Goal: Task Accomplishment & Management: Use online tool/utility

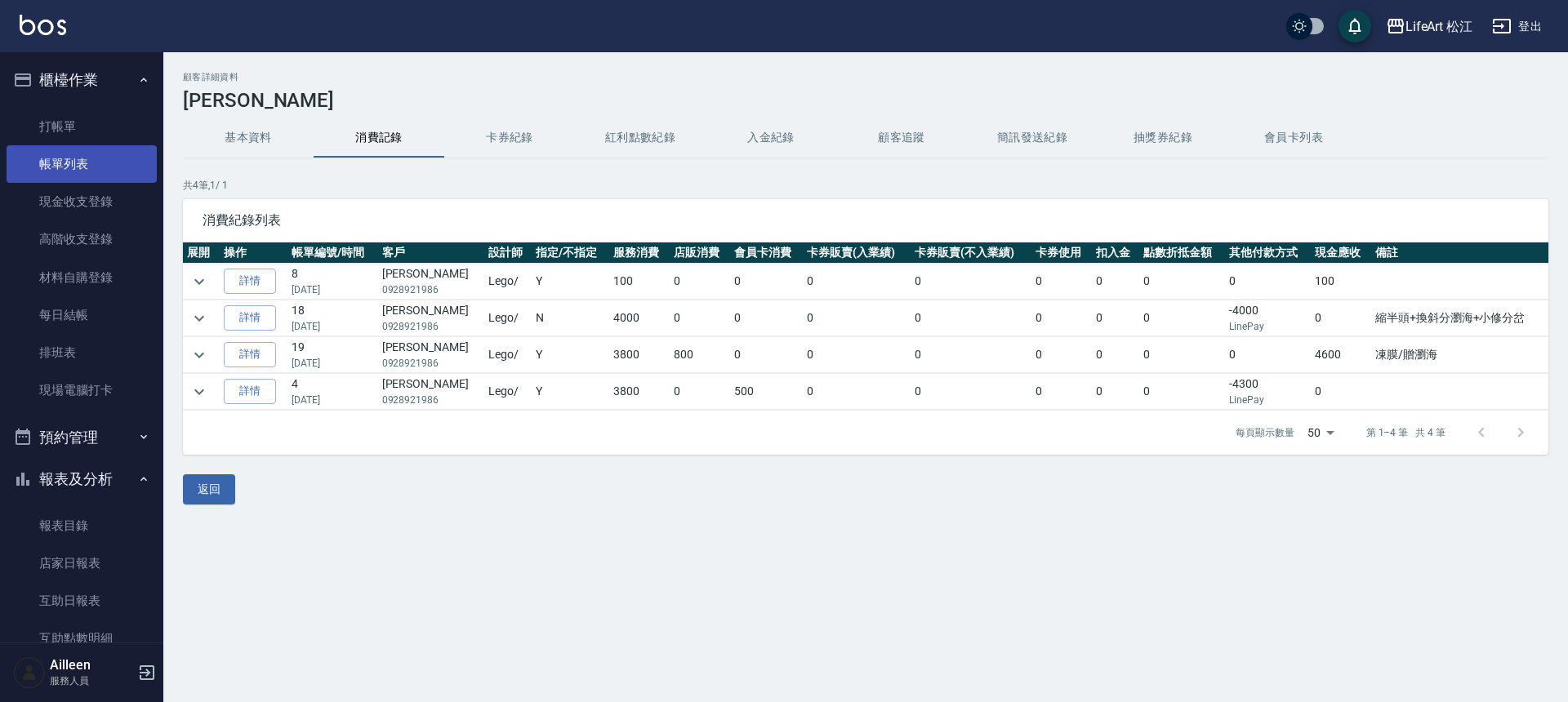
click at [74, 149] on link "帳單列表" at bounding box center [82, 165] width 150 height 38
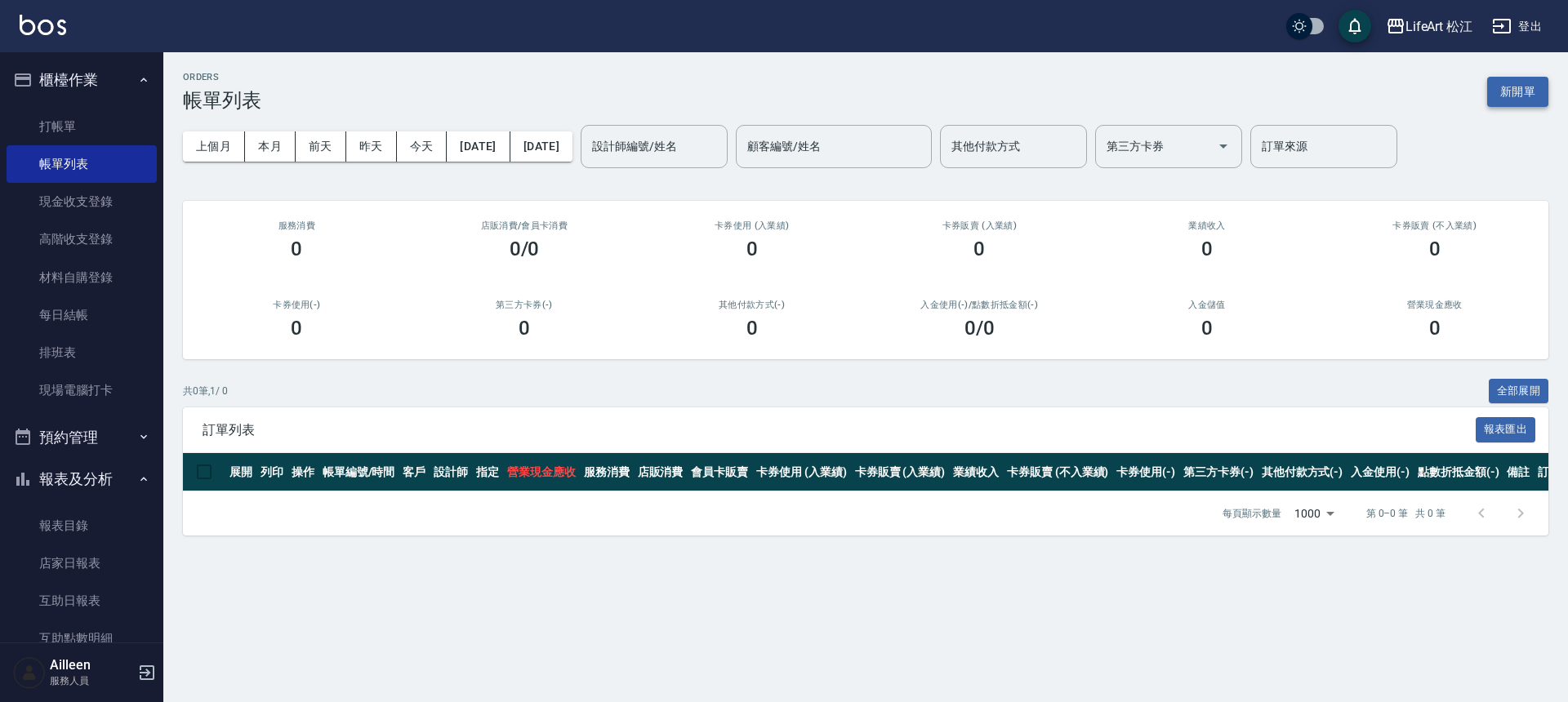
click at [1502, 101] on button "新開單" at bounding box center [1517, 92] width 61 height 30
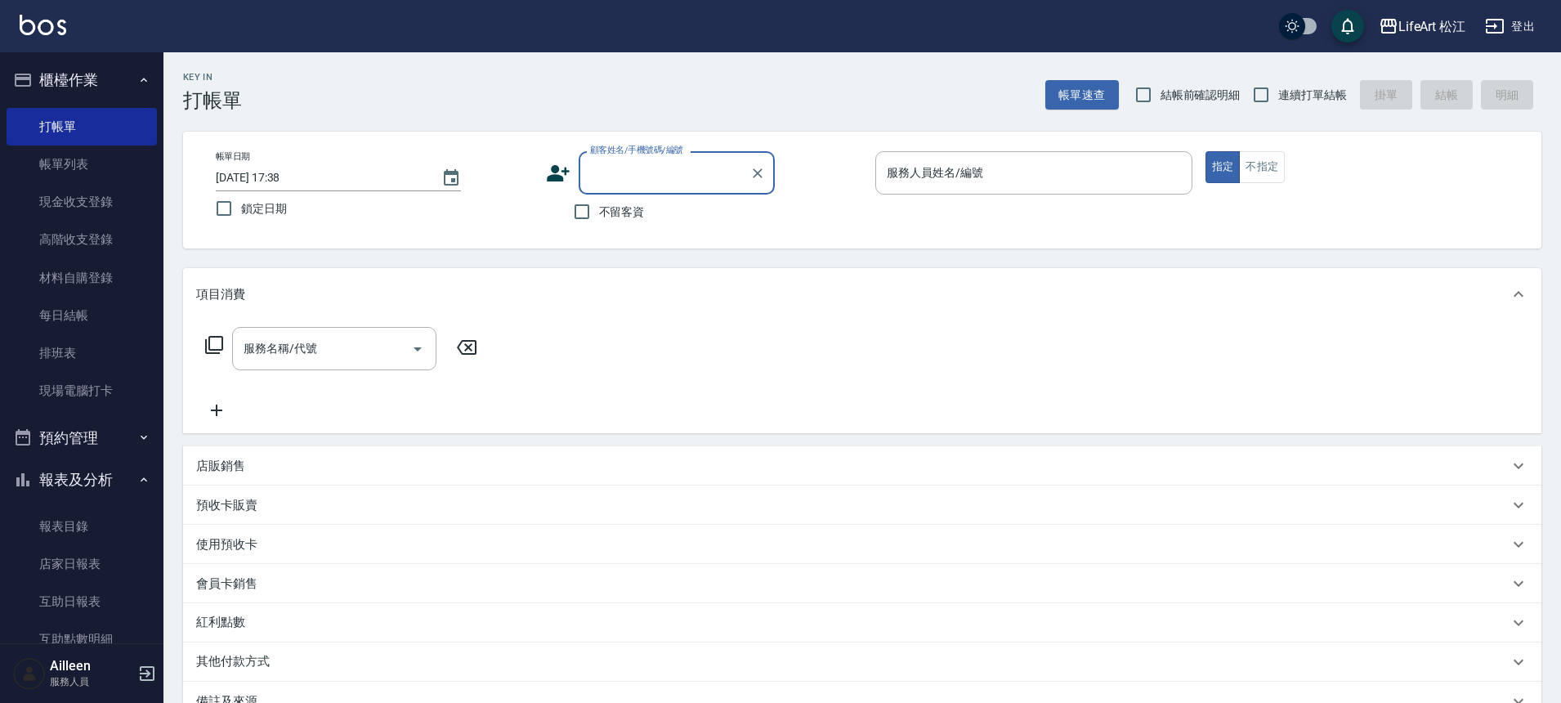
click at [671, 177] on input "顧客姓名/手機號碼/編號" at bounding box center [664, 173] width 157 height 29
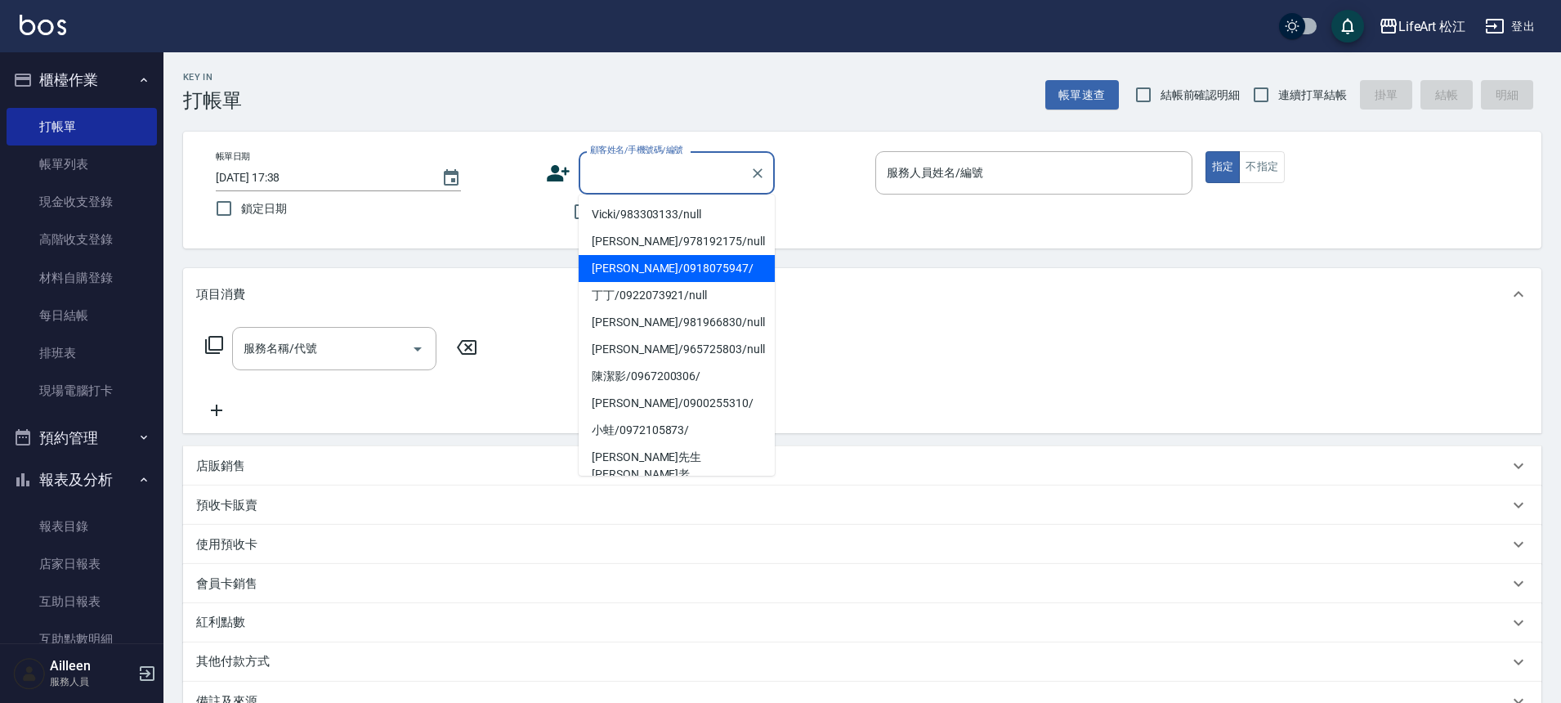
click at [656, 262] on li "[PERSON_NAME]/0918075947/" at bounding box center [677, 268] width 196 height 27
type input "[PERSON_NAME]/0918075947/"
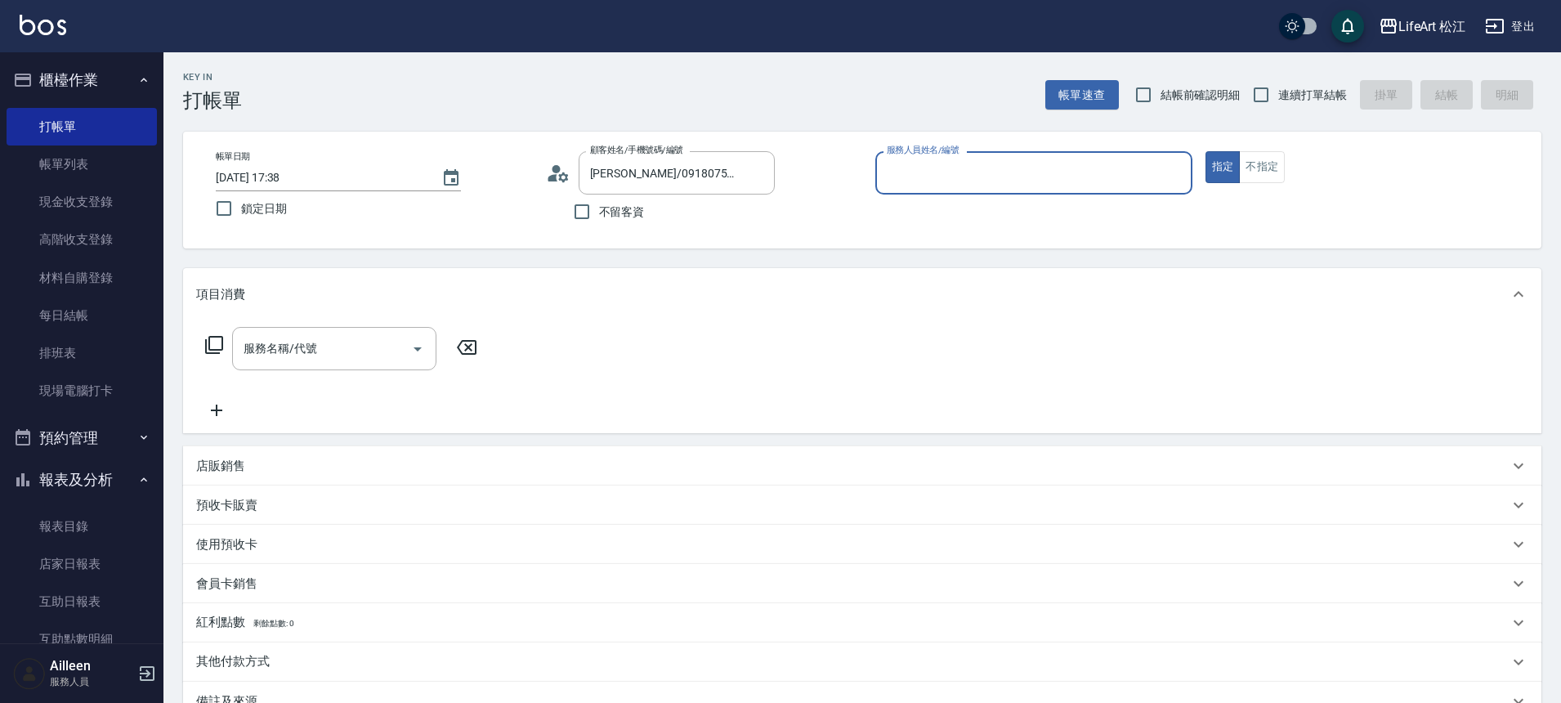
click at [926, 171] on input "服務人員姓名/編號" at bounding box center [1034, 173] width 302 height 29
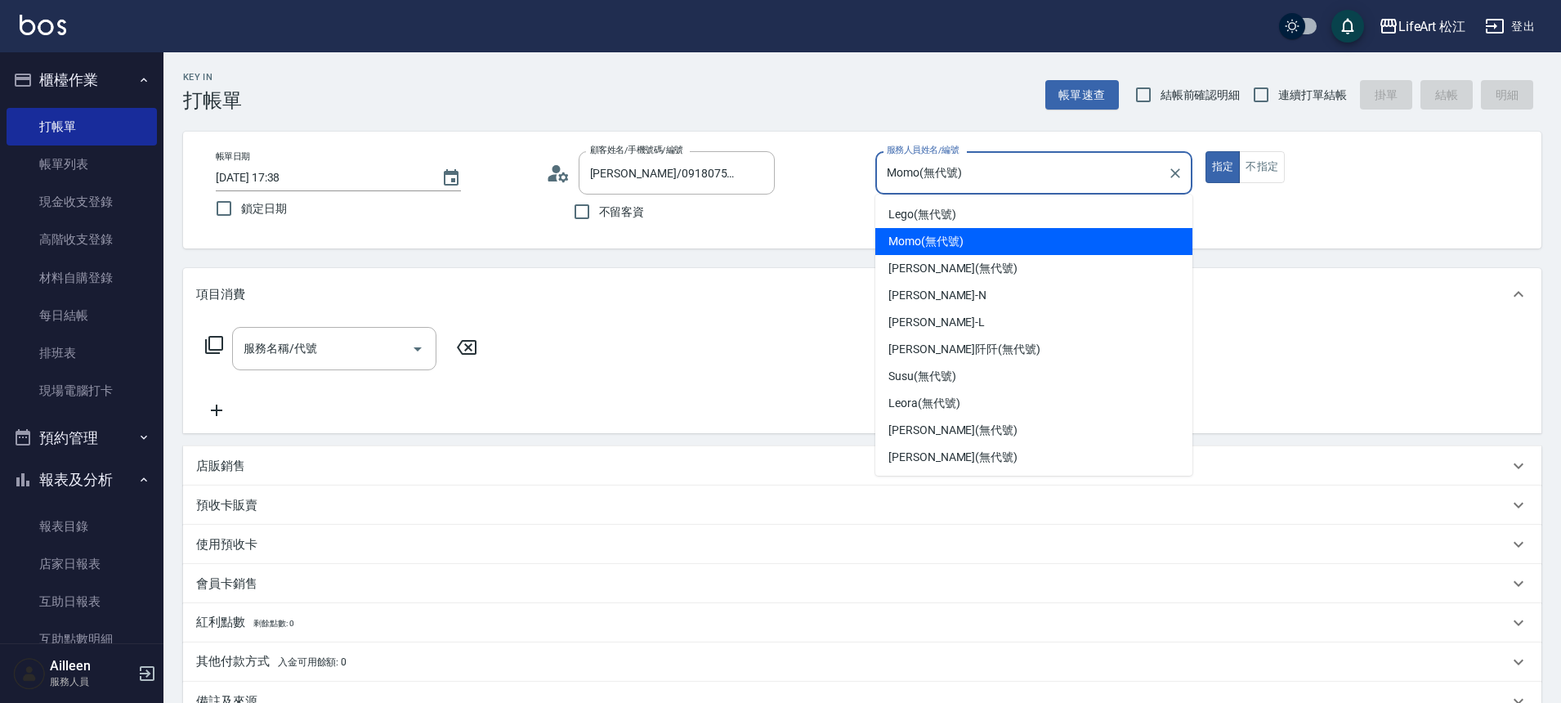
type input "Momo(無代號)"
click at [924, 174] on input "Momo(無代號)" at bounding box center [1022, 173] width 278 height 29
click at [911, 247] on span "Momo (無代號)" at bounding box center [926, 241] width 75 height 17
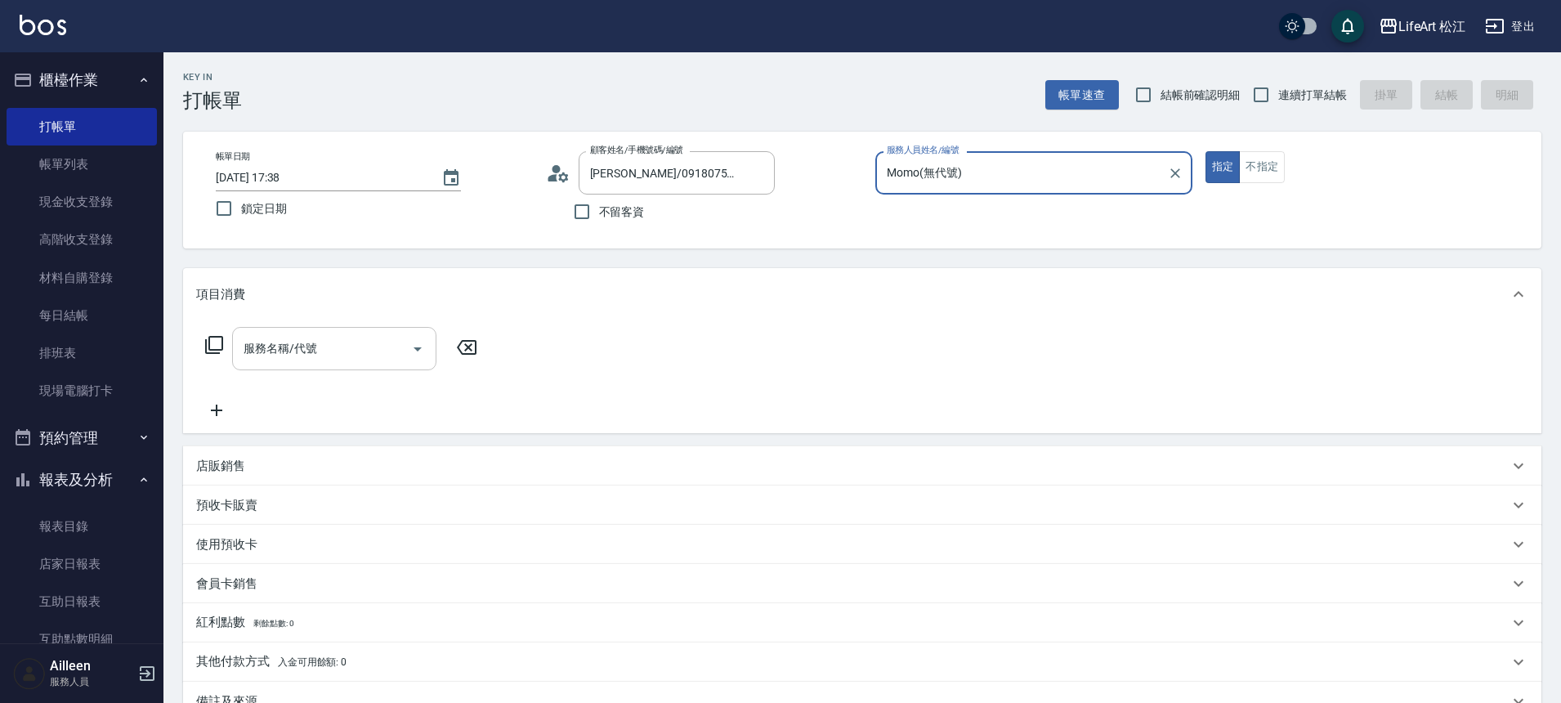
click at [359, 349] on input "服務名稱/代號" at bounding box center [322, 348] width 165 height 29
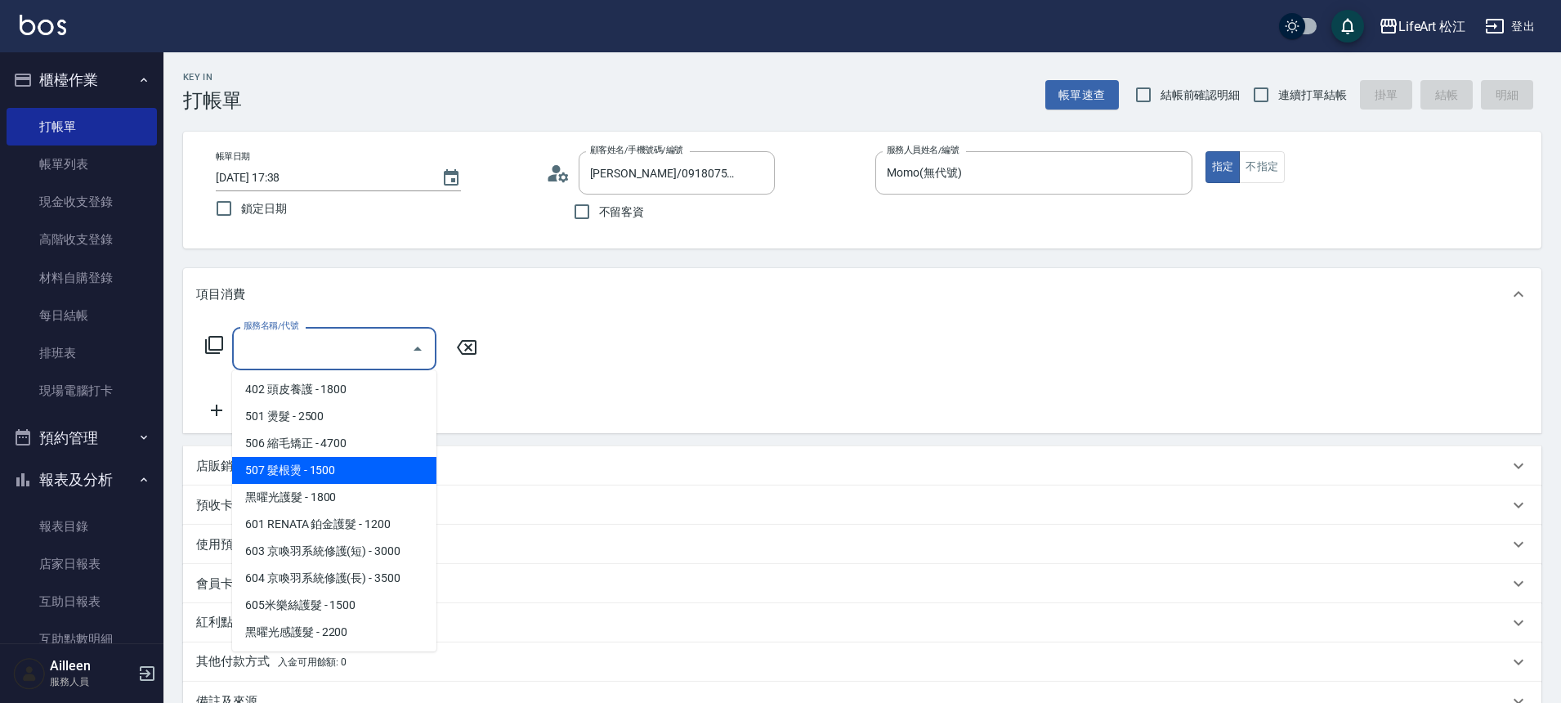
scroll to position [217, 0]
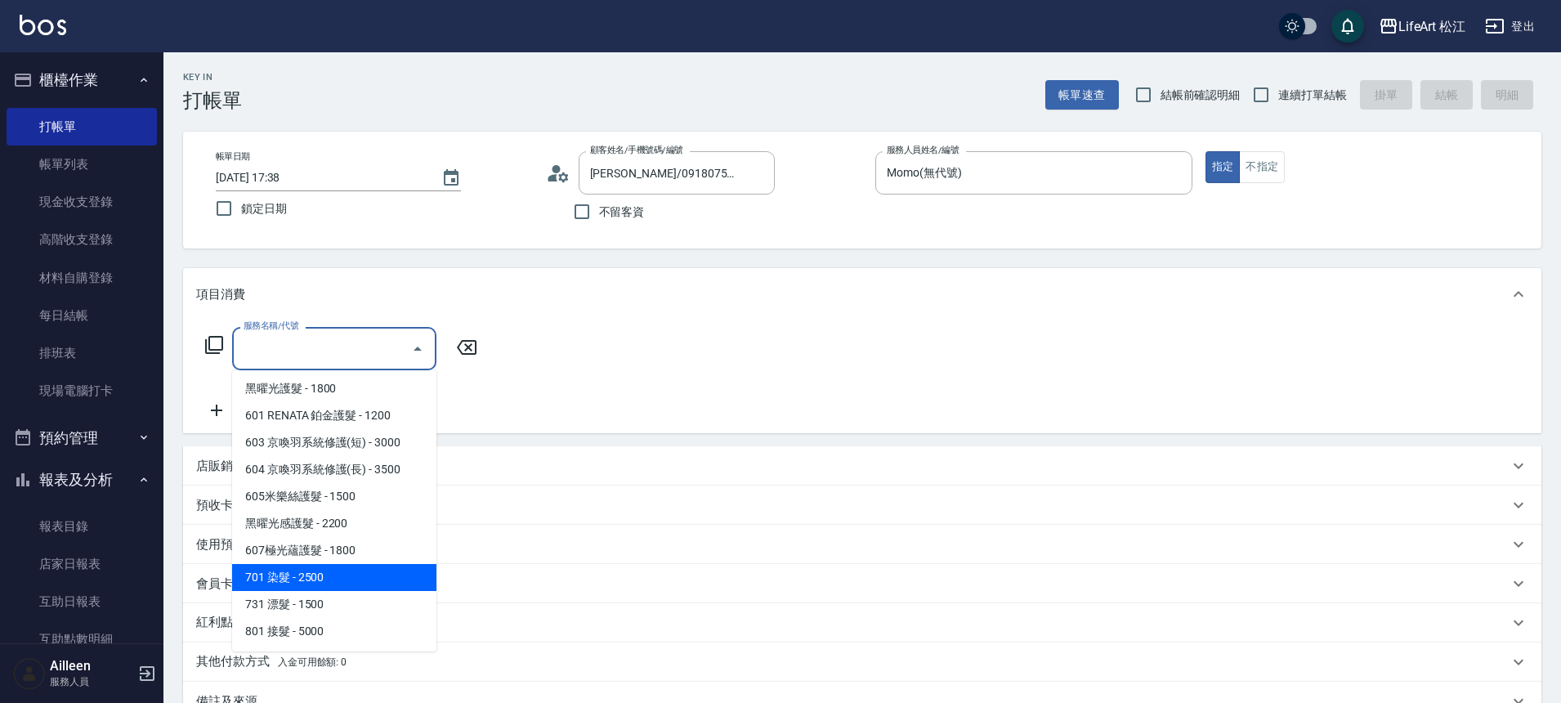
click at [339, 584] on span "701 染髮 - 2500" at bounding box center [334, 577] width 204 height 27
type input "701 染髮(701)"
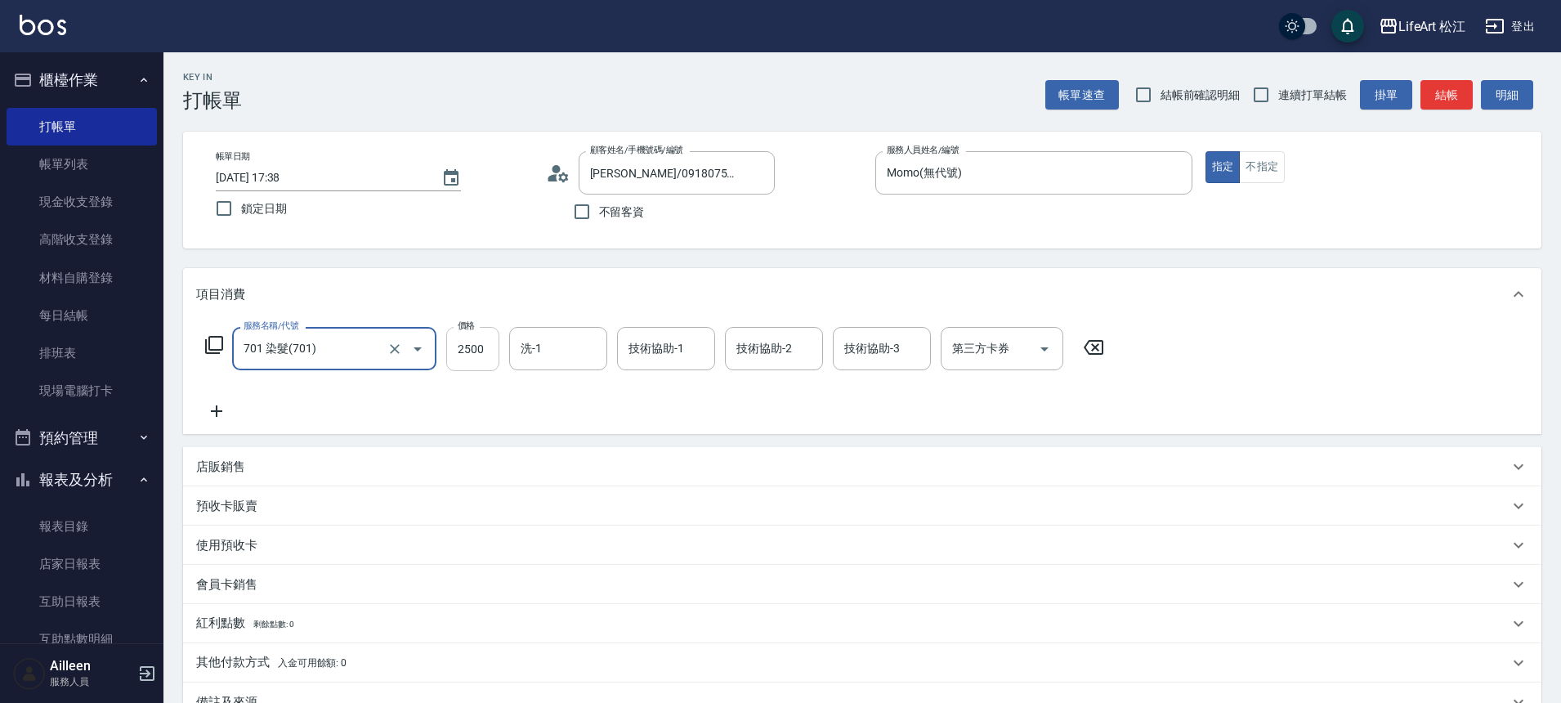
click at [476, 352] on input "2500" at bounding box center [472, 349] width 53 height 44
type input "2850"
click at [533, 343] on div "洗-1 洗-1" at bounding box center [558, 348] width 98 height 43
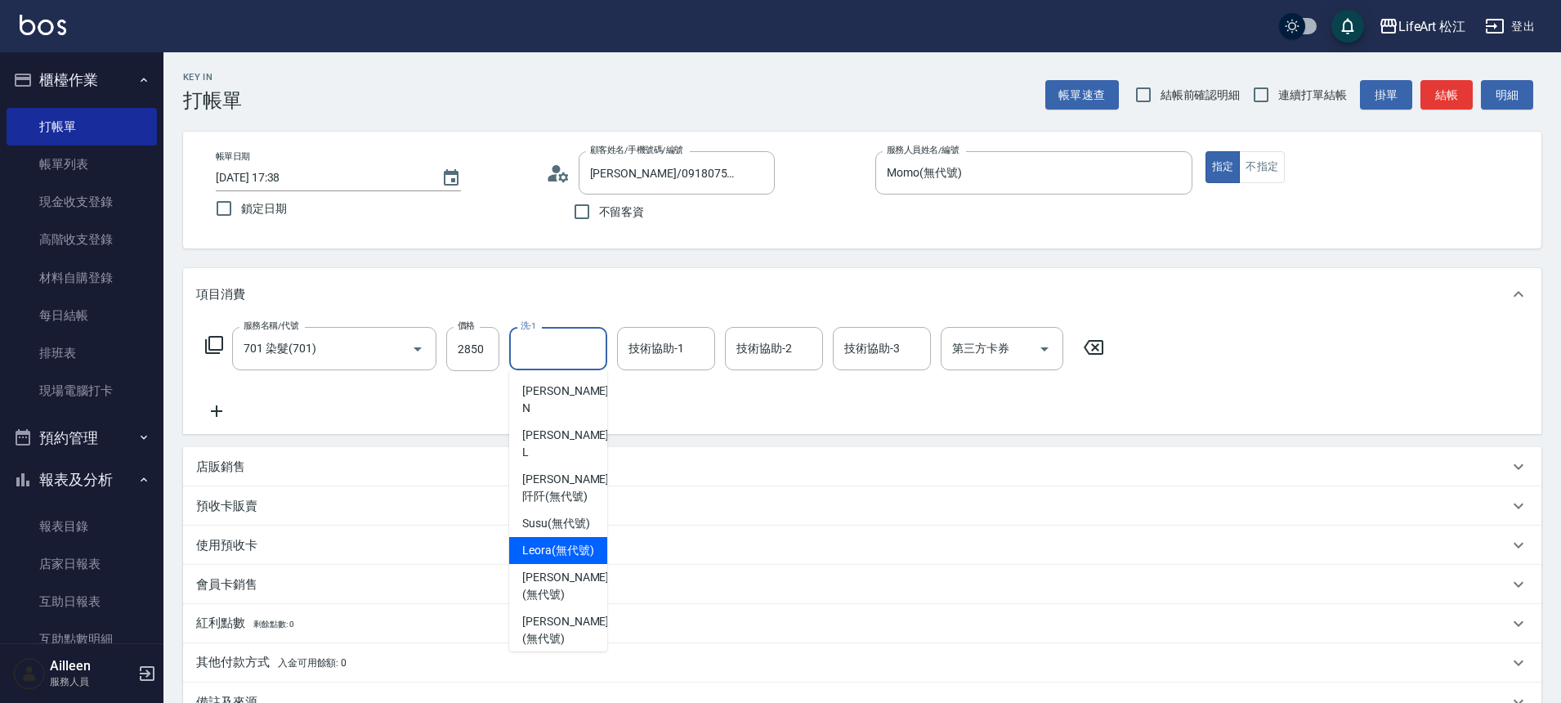
scroll to position [141, 0]
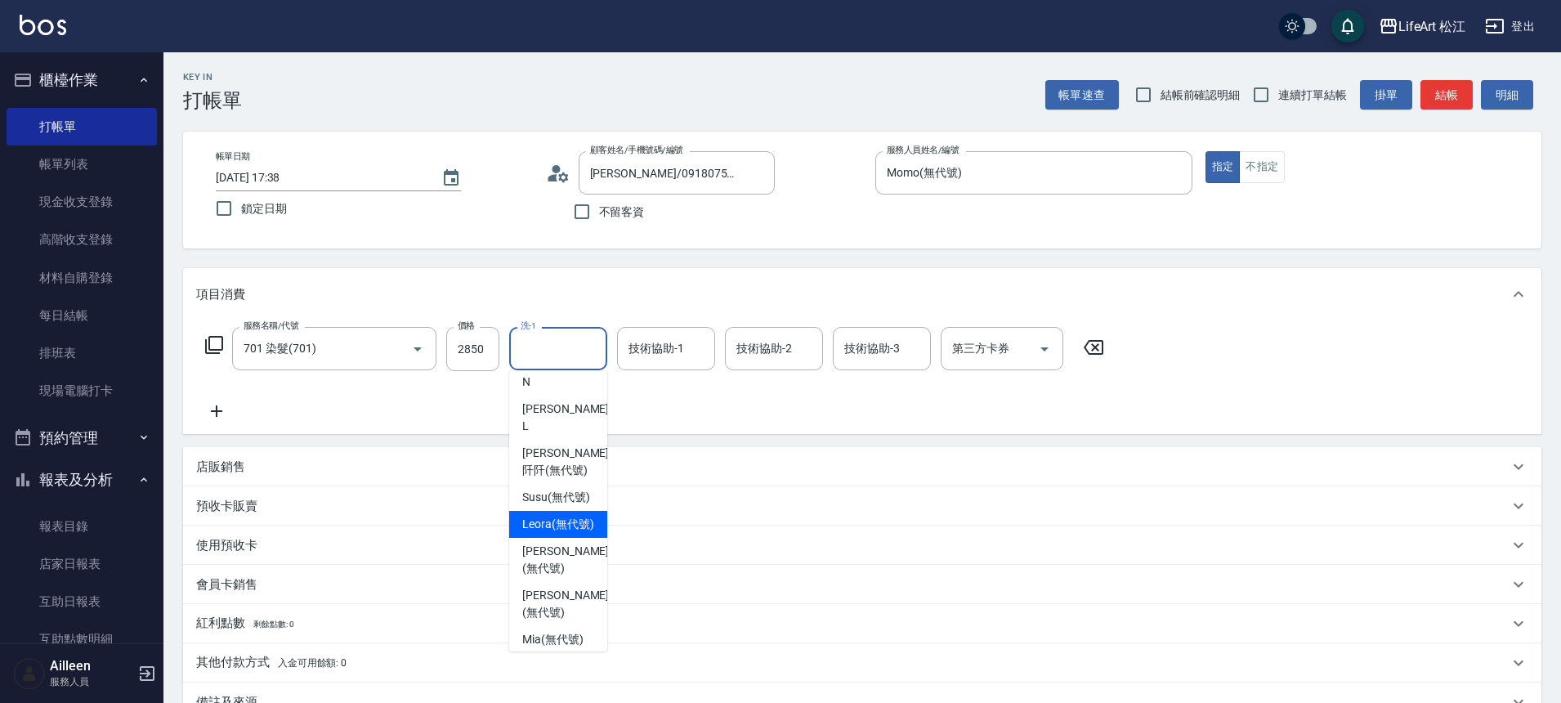
drag, startPoint x: 553, startPoint y: 531, endPoint x: 560, endPoint y: 505, distance: 26.2
click at [553, 531] on span "Leora (無代號)" at bounding box center [558, 524] width 72 height 17
type input "Leora(無代號)"
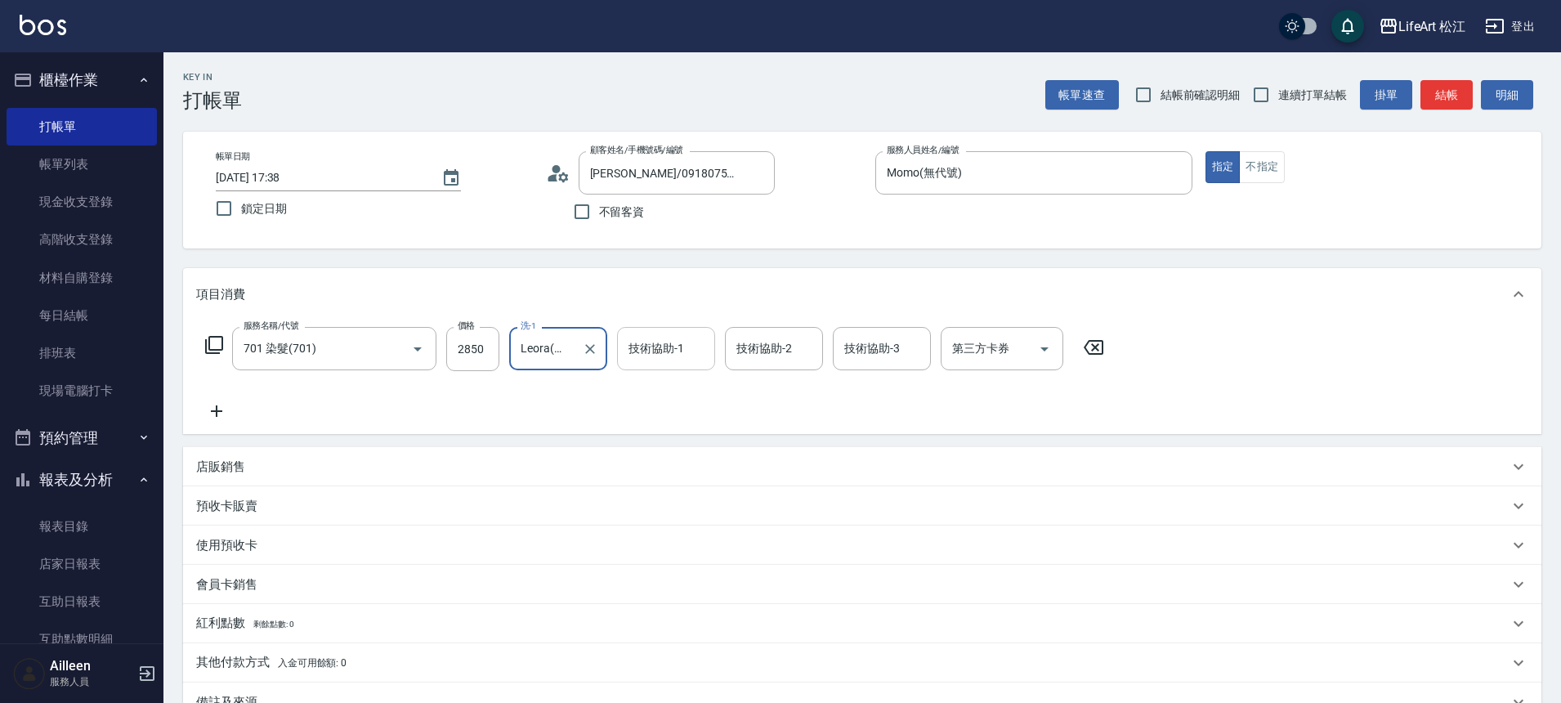
click at [656, 370] on div "技術協助-1" at bounding box center [666, 348] width 98 height 43
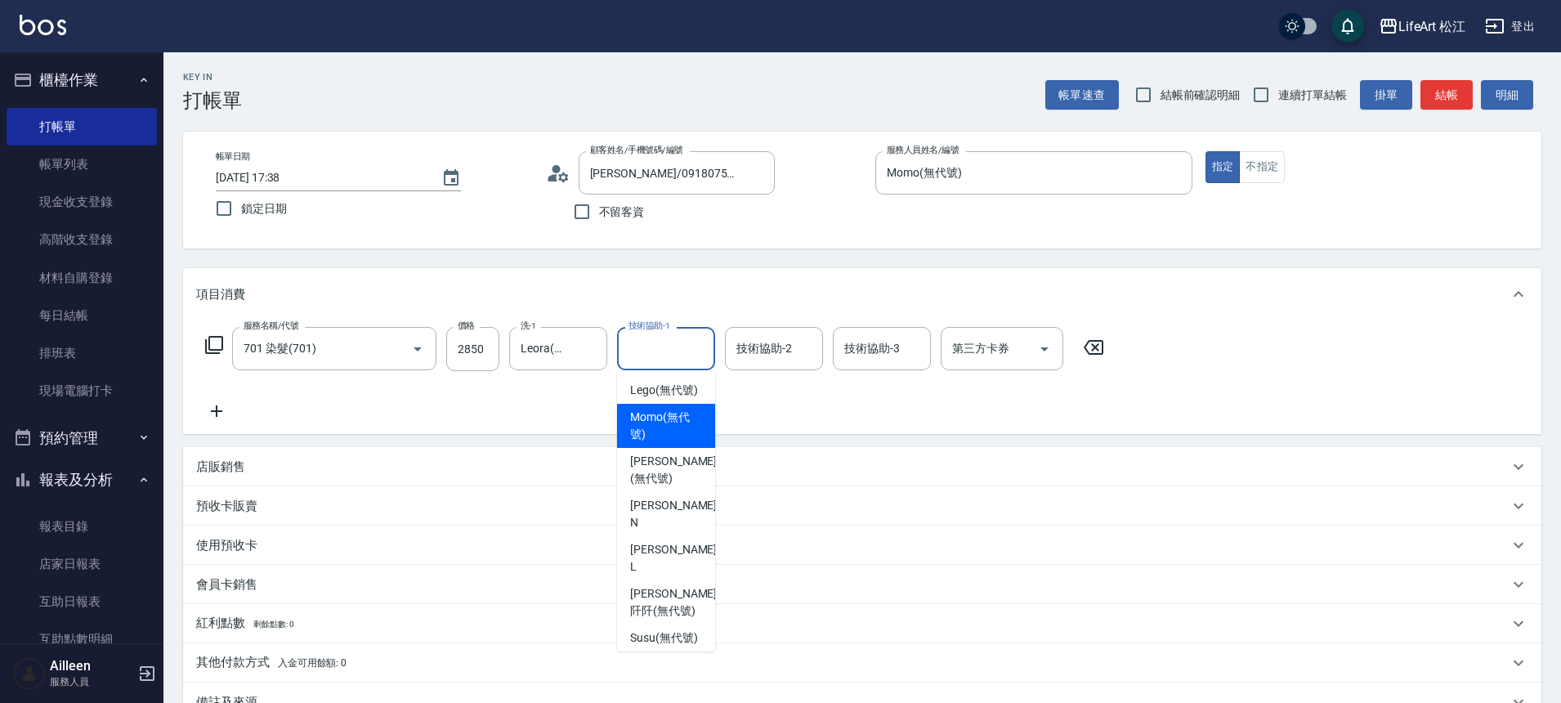
scroll to position [2, 0]
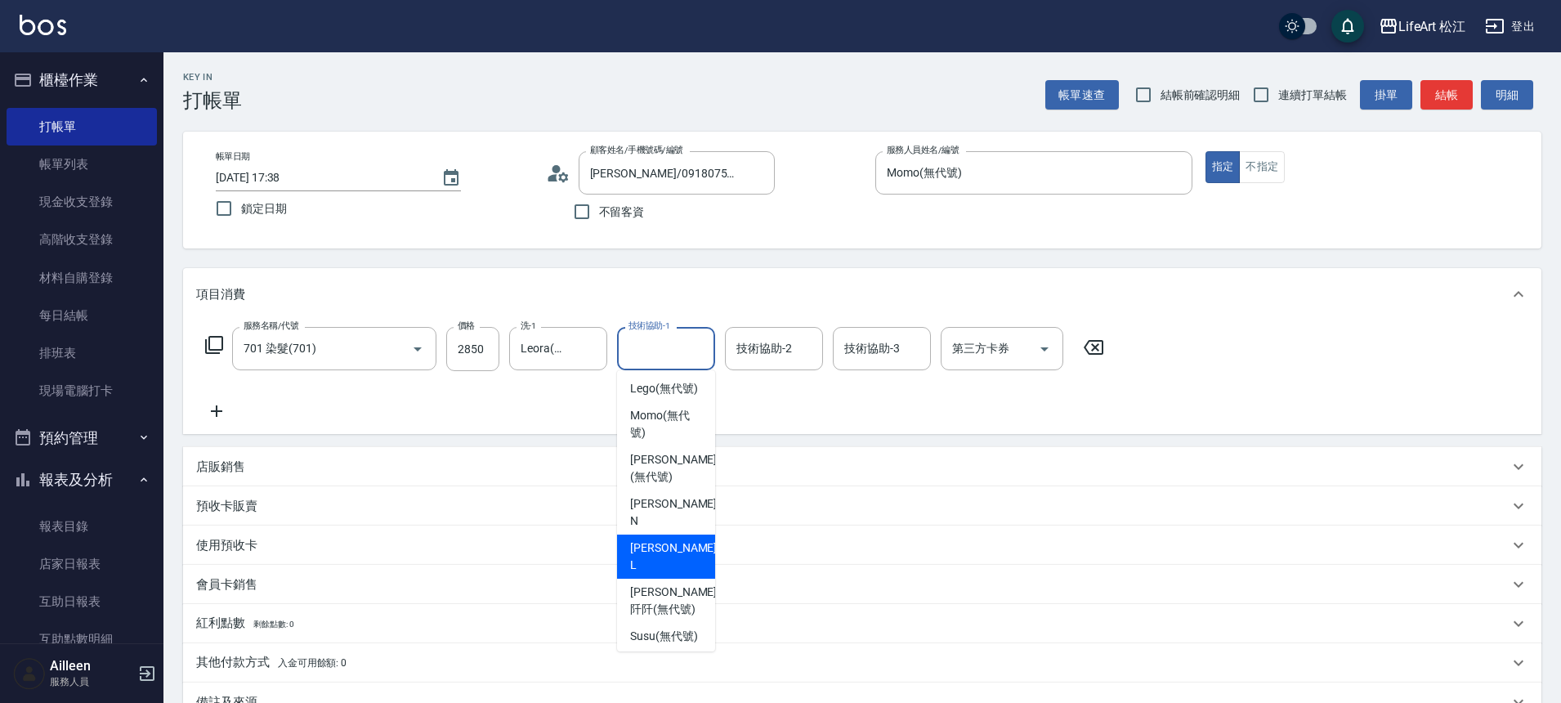
click at [700, 558] on div "Lance -L" at bounding box center [666, 557] width 98 height 44
click at [679, 352] on input "Lance-L" at bounding box center [654, 348] width 59 height 29
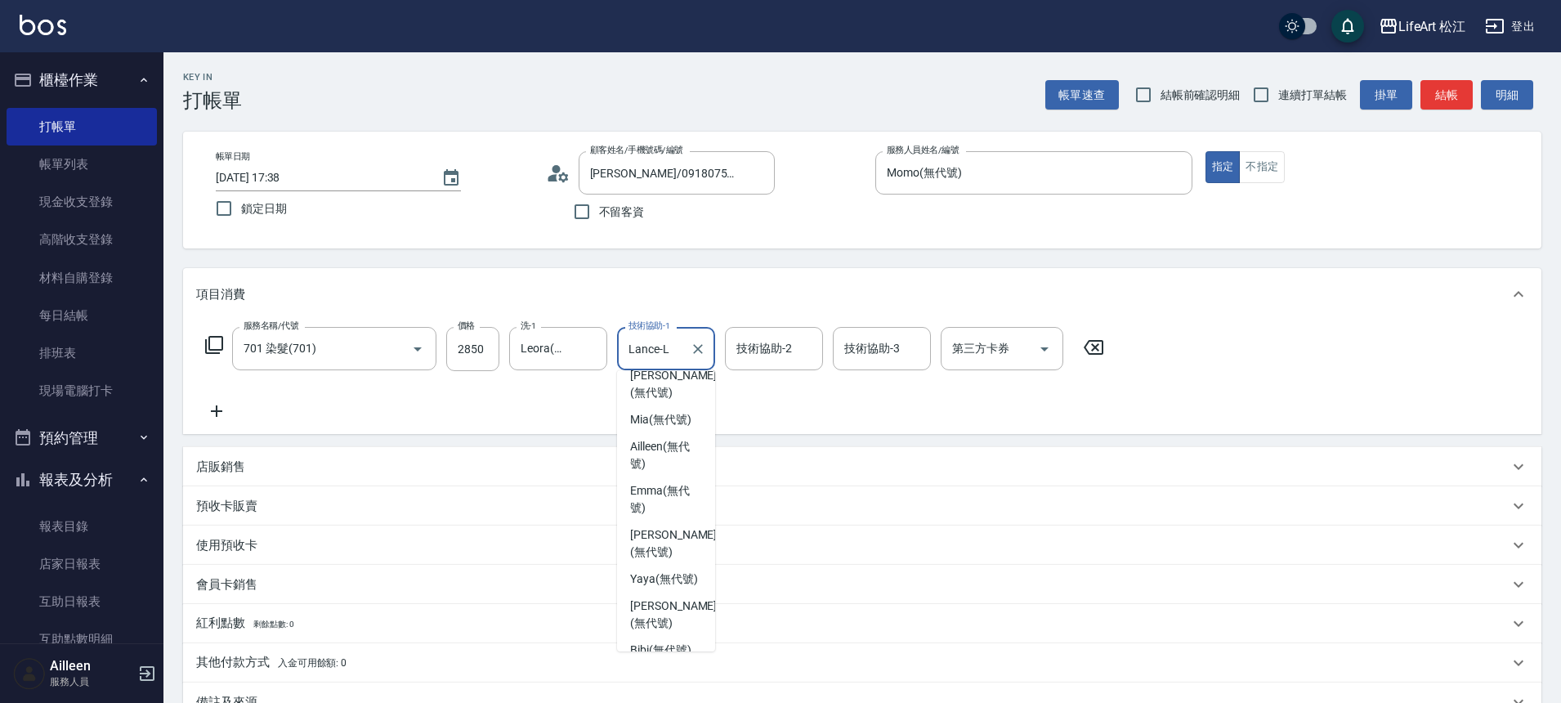
scroll to position [396, 0]
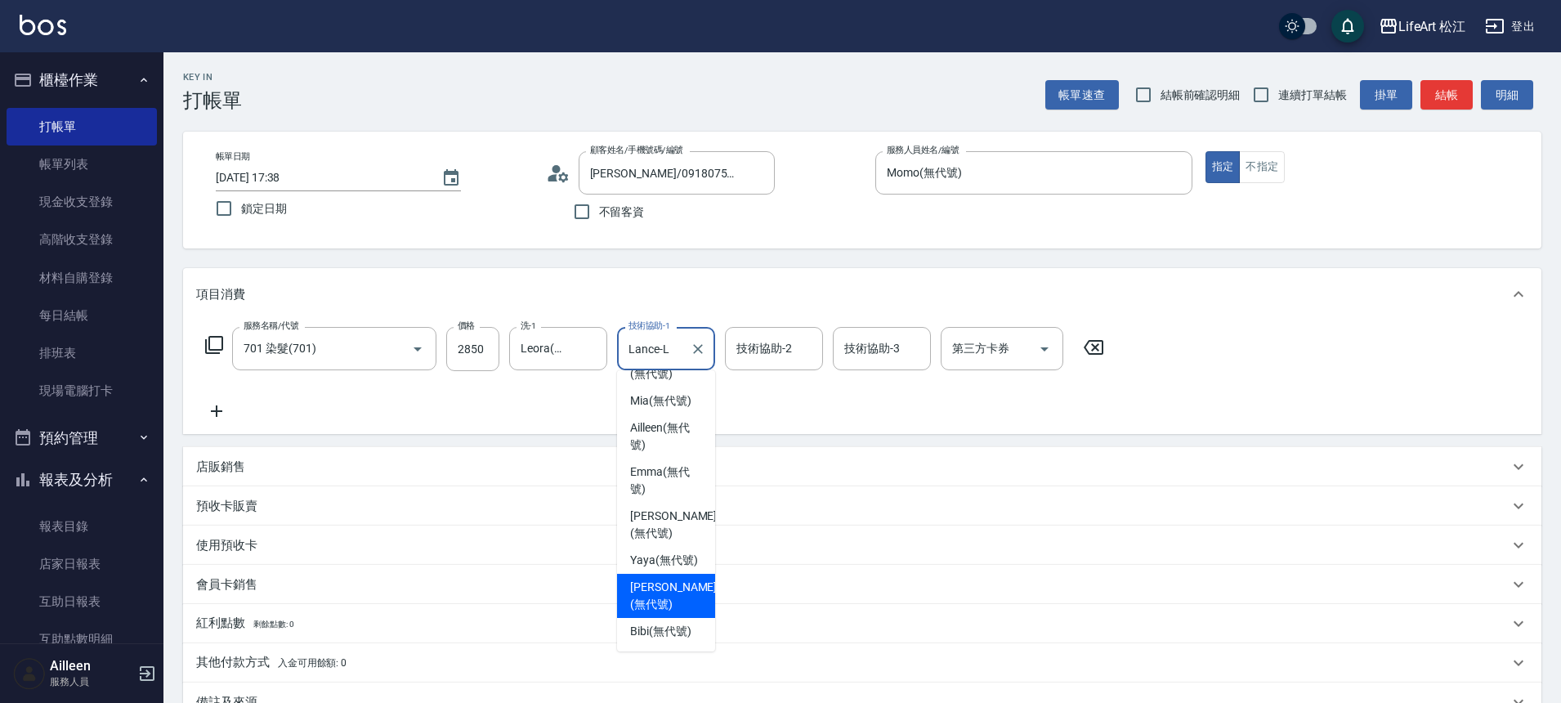
click at [701, 602] on div "[PERSON_NAME] (無代號)" at bounding box center [666, 596] width 98 height 44
click at [701, 602] on div "會員卡銷售" at bounding box center [862, 584] width 1359 height 39
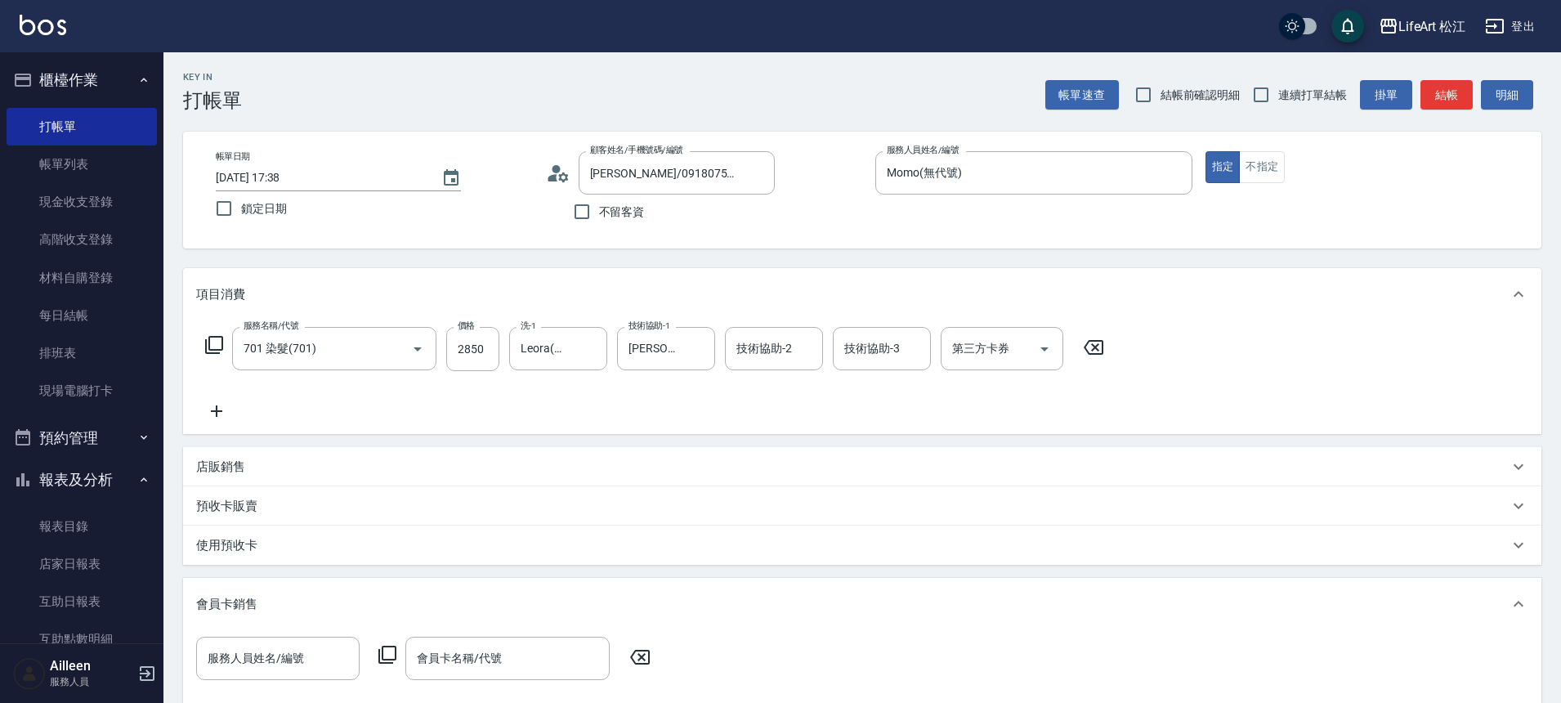
scroll to position [2, 0]
drag, startPoint x: 701, startPoint y: 602, endPoint x: 696, endPoint y: 584, distance: 18.6
click at [701, 601] on div "會員卡銷售" at bounding box center [862, 604] width 1359 height 52
click at [668, 350] on input "[PERSON_NAME](無代號)" at bounding box center [654, 348] width 59 height 29
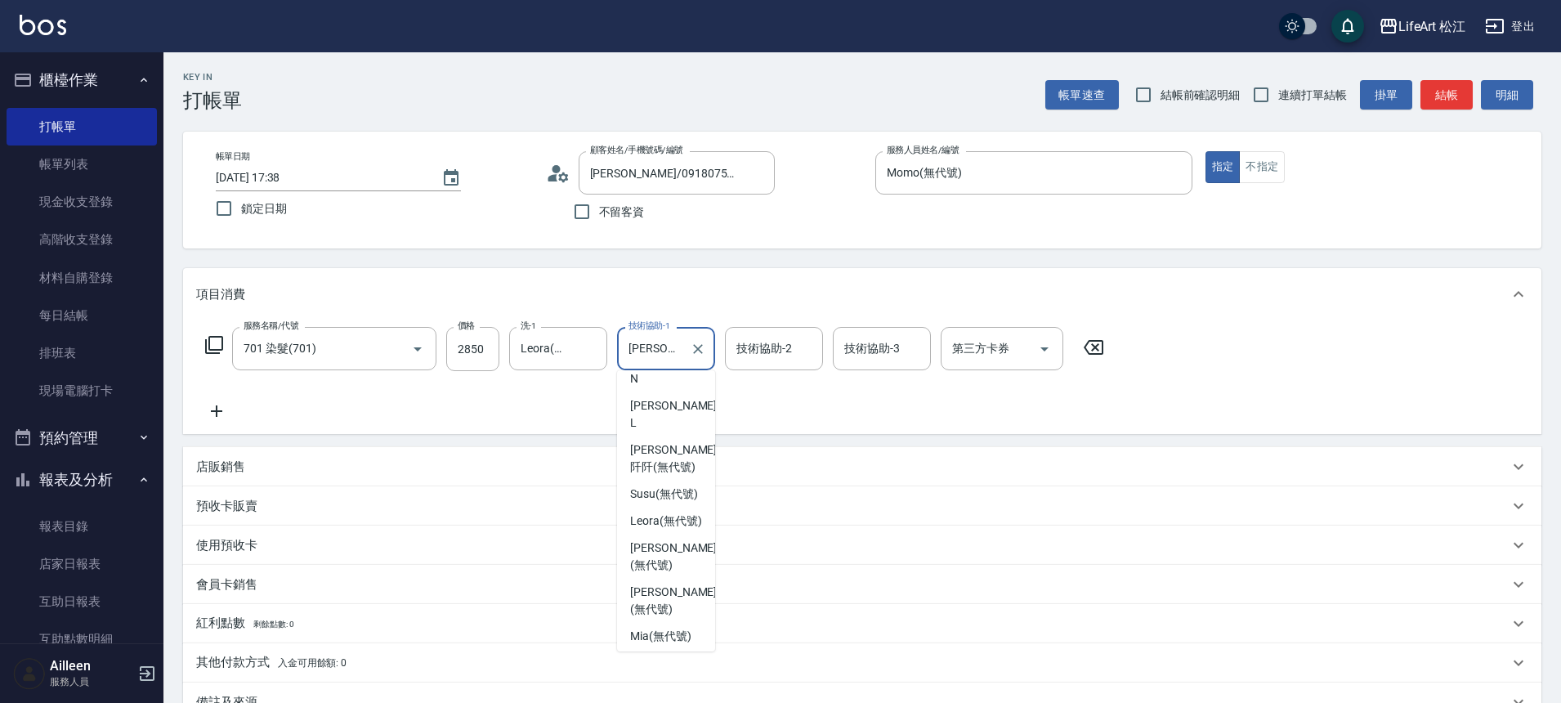
scroll to position [140, 0]
click at [674, 525] on span "Leora (無代號)" at bounding box center [666, 525] width 72 height 17
type input "Leora(無代號)"
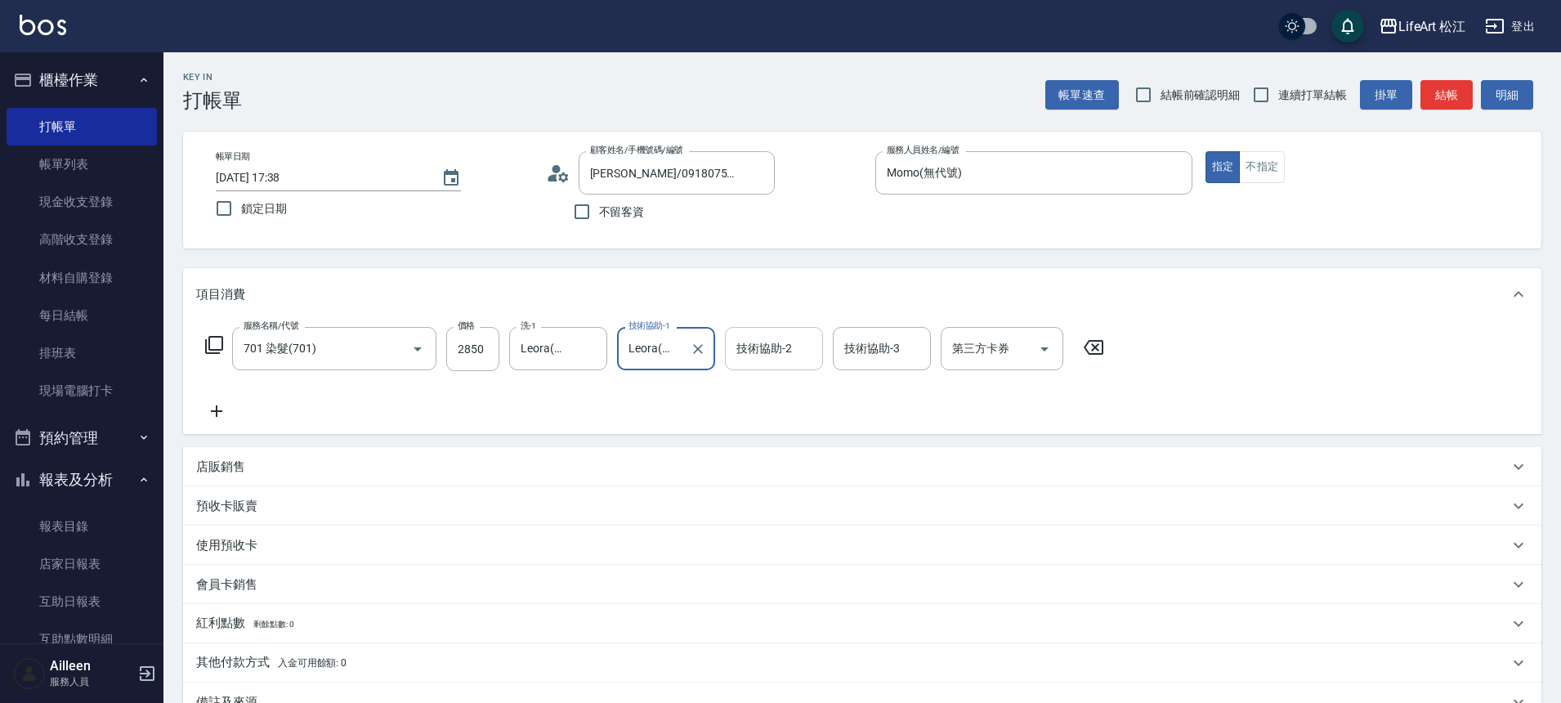
click at [759, 360] on input "技術協助-2" at bounding box center [773, 348] width 83 height 29
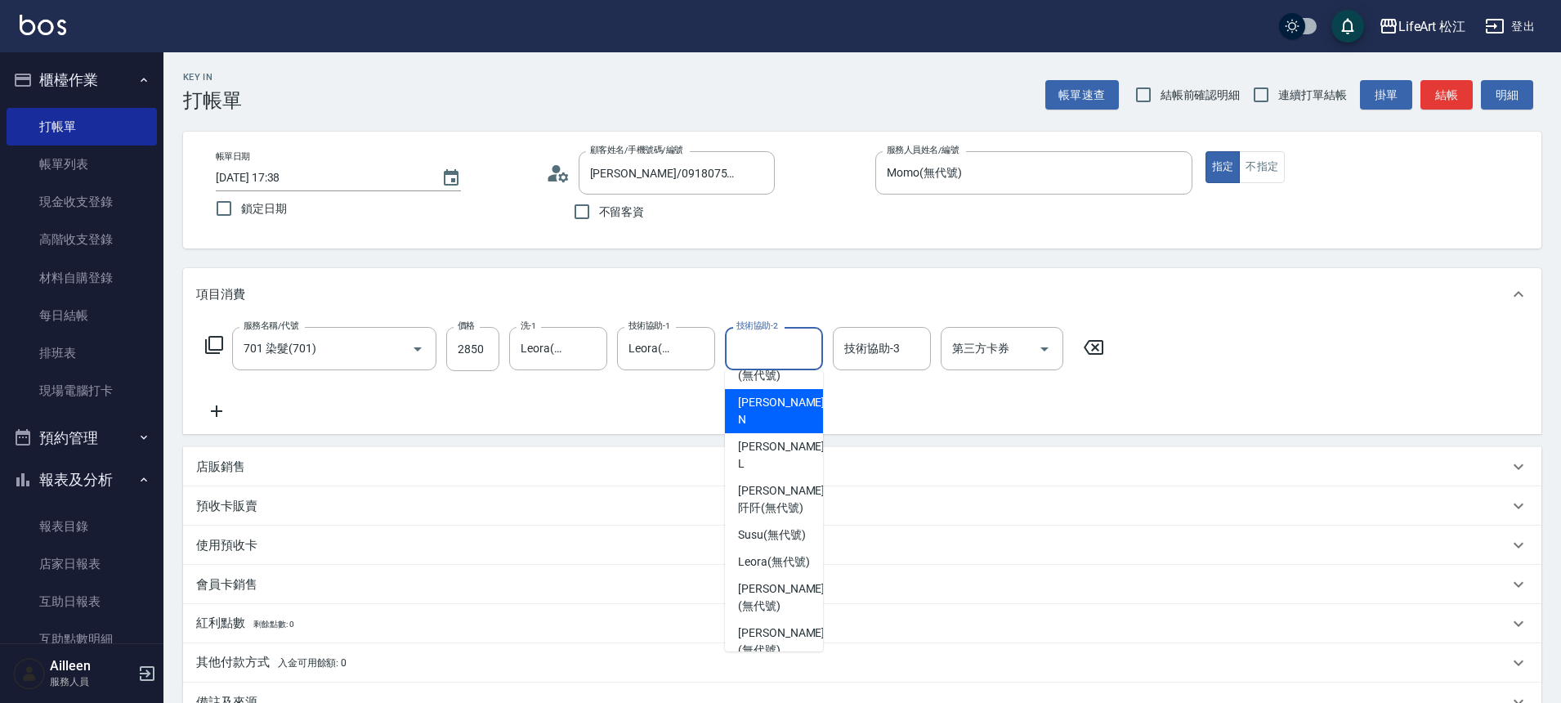
scroll to position [107, 0]
click at [768, 563] on span "Leora (無代號)" at bounding box center [774, 557] width 72 height 17
type input "Leora(無代號)"
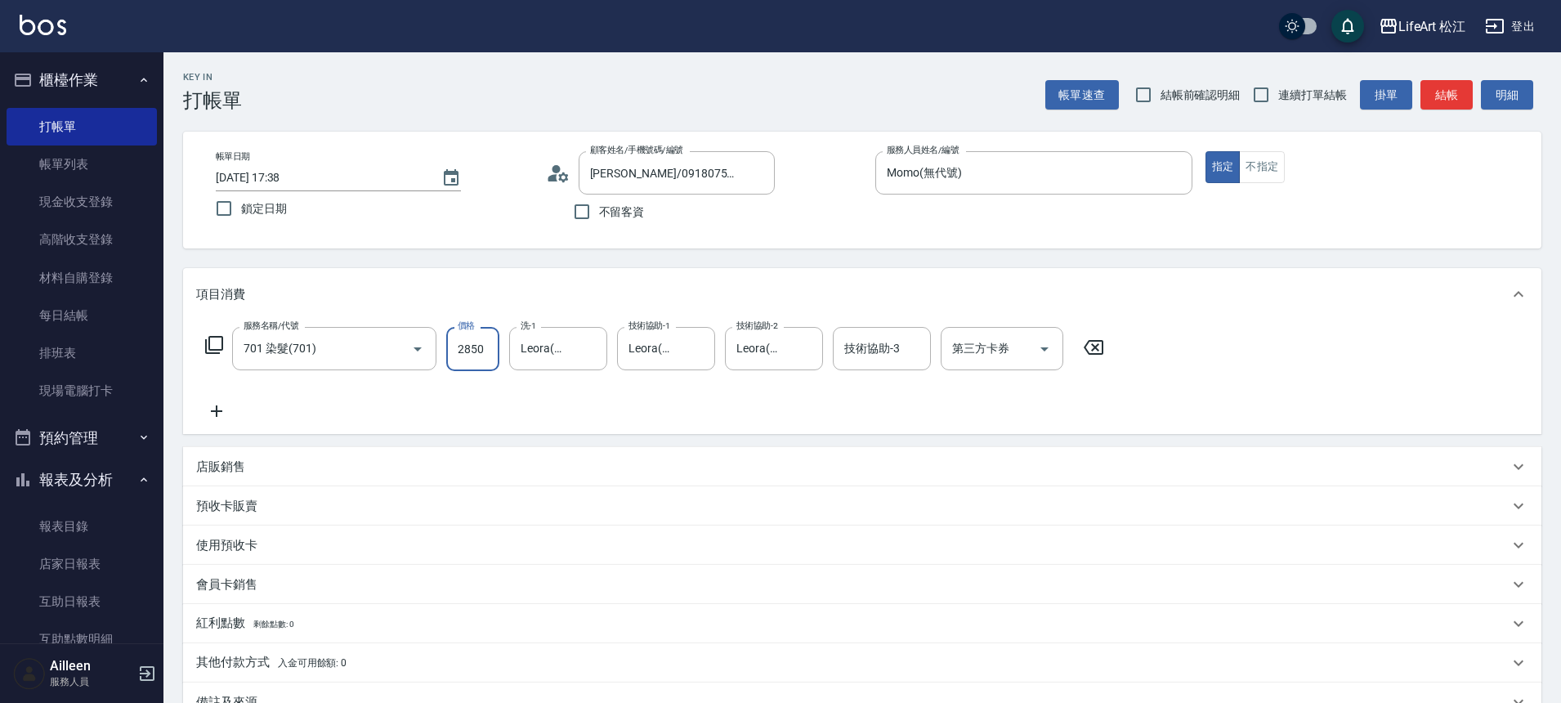
click at [486, 358] on input "2850" at bounding box center [472, 349] width 53 height 44
type input "3150"
click at [302, 459] on div "店販銷售" at bounding box center [852, 467] width 1313 height 17
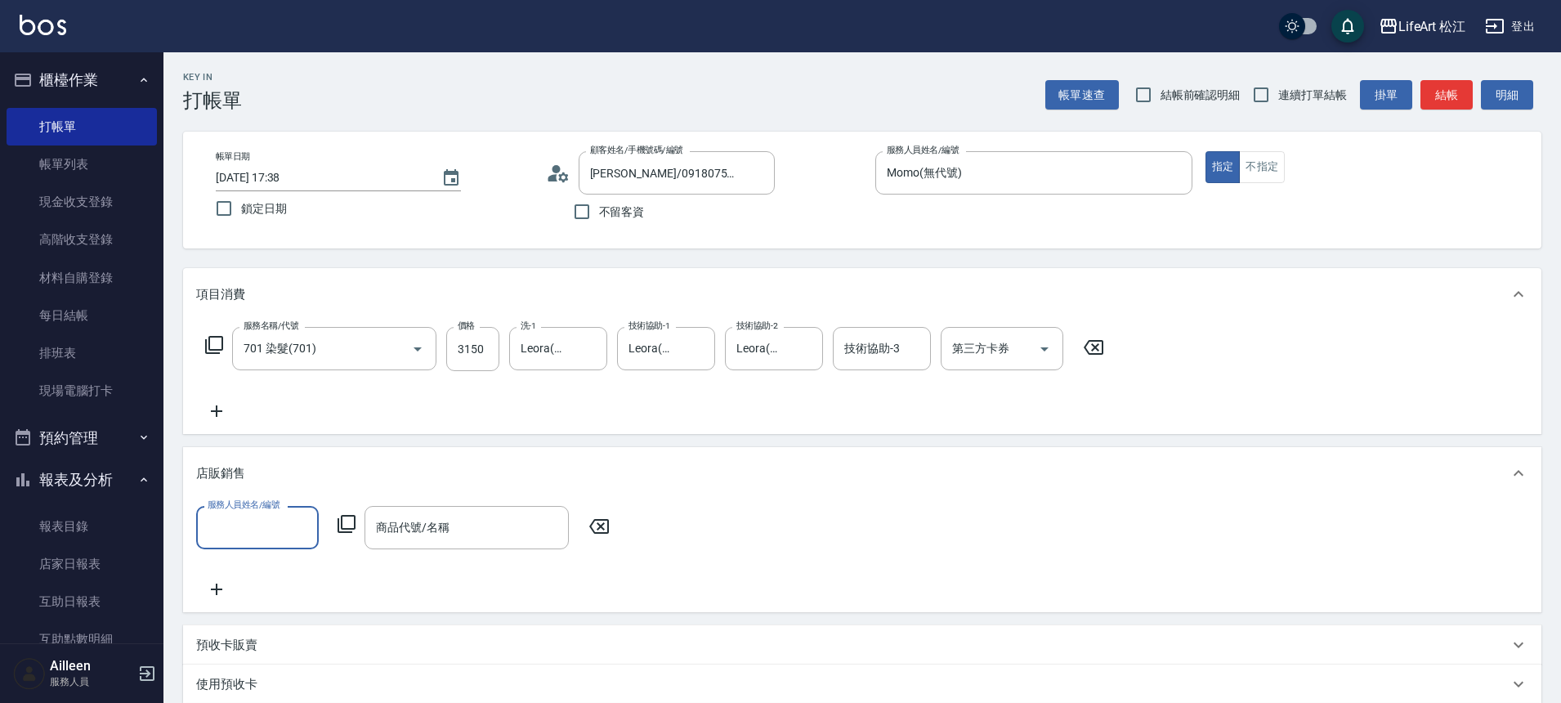
scroll to position [0, 0]
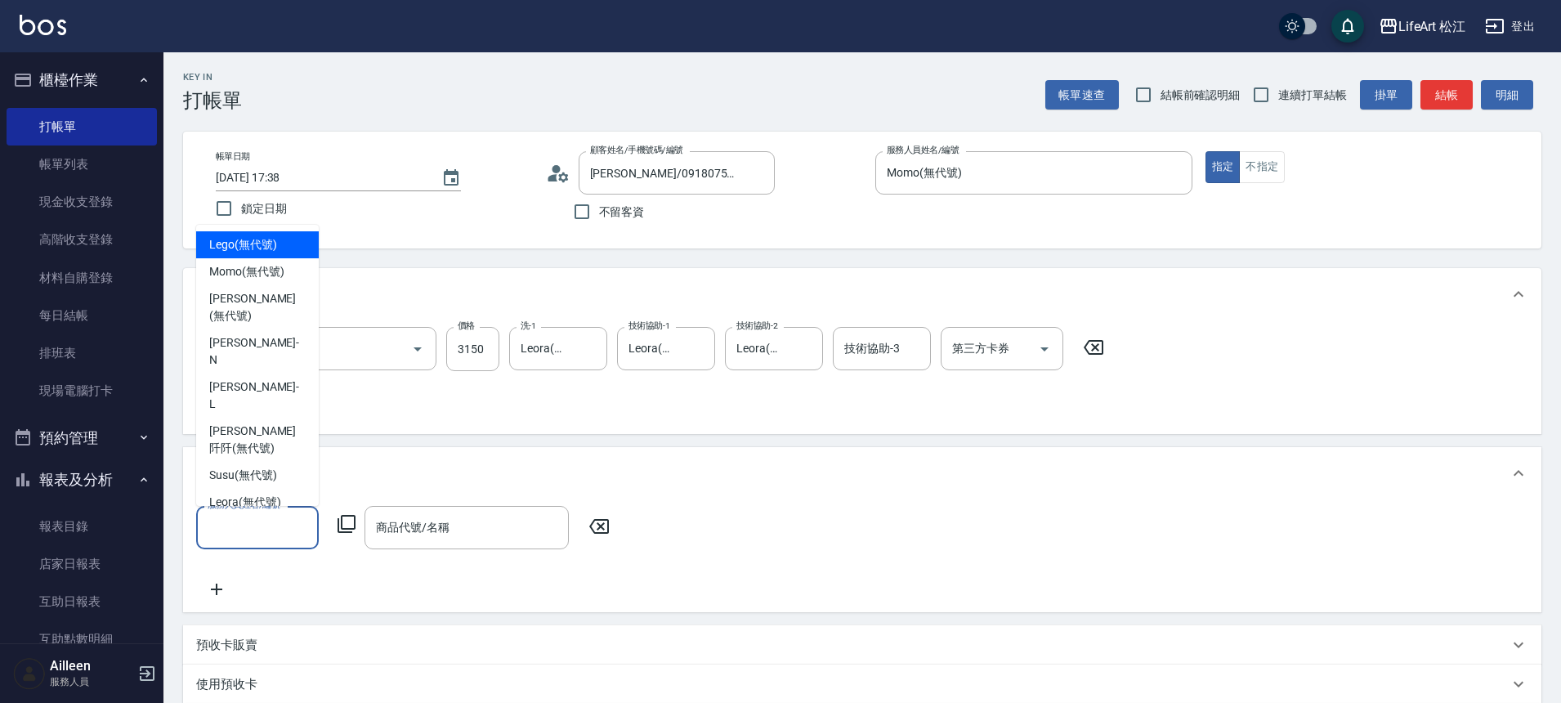
click at [267, 540] on input "服務人員姓名/編號" at bounding box center [258, 527] width 108 height 29
click at [262, 272] on span "Momo (無代號)" at bounding box center [246, 271] width 75 height 17
type input "Momo(無代號)"
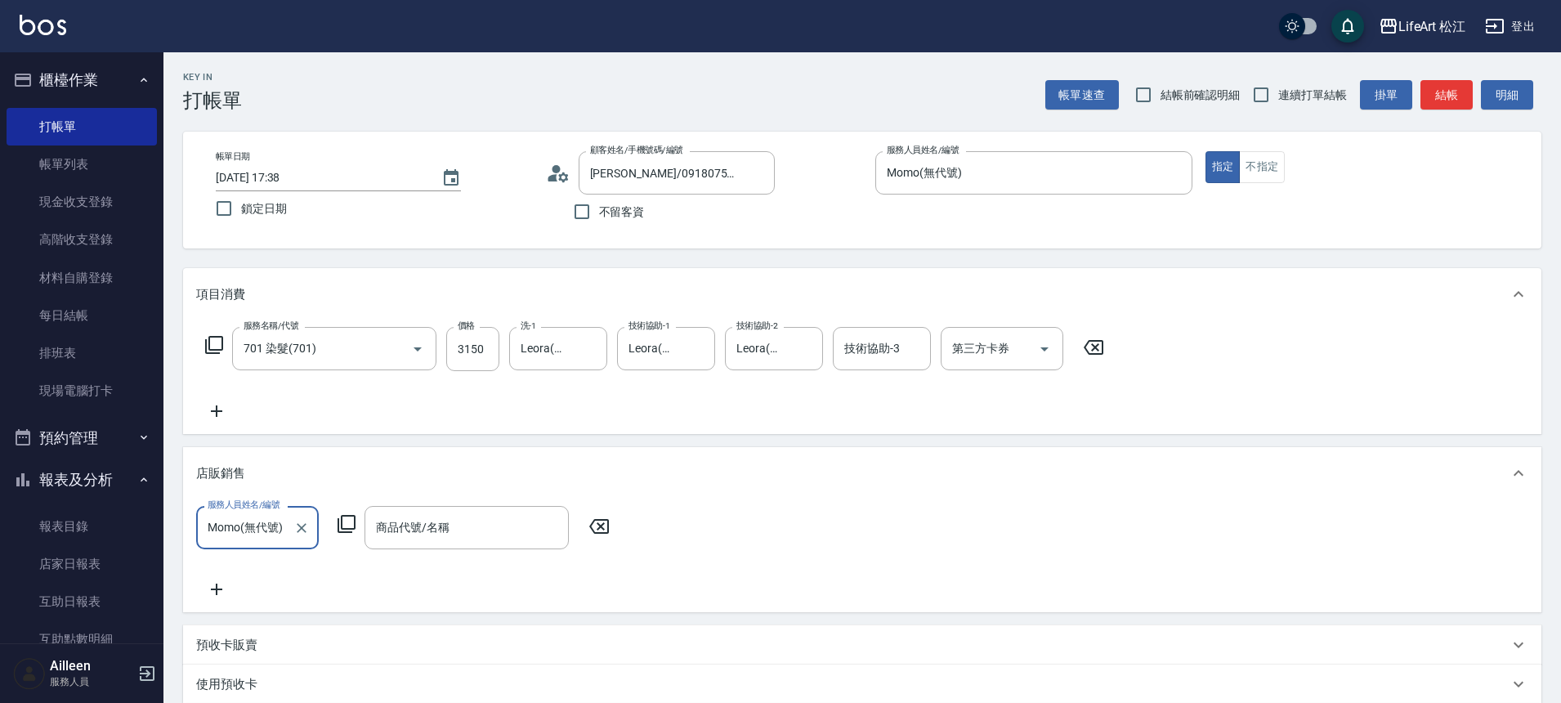
click at [221, 602] on div "服務人員姓名/編號 [PERSON_NAME](無代號) 服務人員姓名/編號 商品代號/名稱 商品代號/名稱" at bounding box center [862, 555] width 1359 height 113
click at [222, 589] on icon at bounding box center [216, 590] width 41 height 20
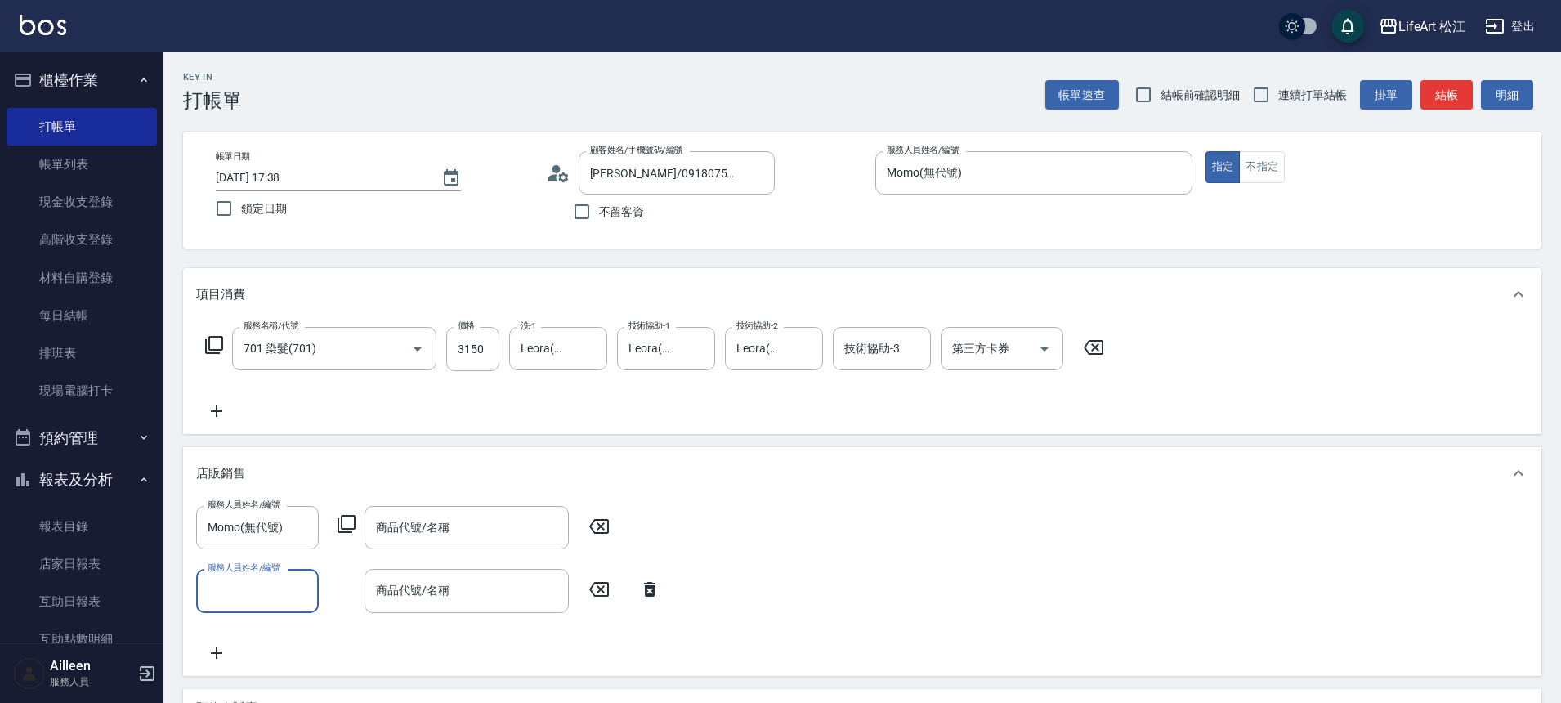
click at [231, 603] on input "服務人員姓名/編號" at bounding box center [258, 590] width 108 height 29
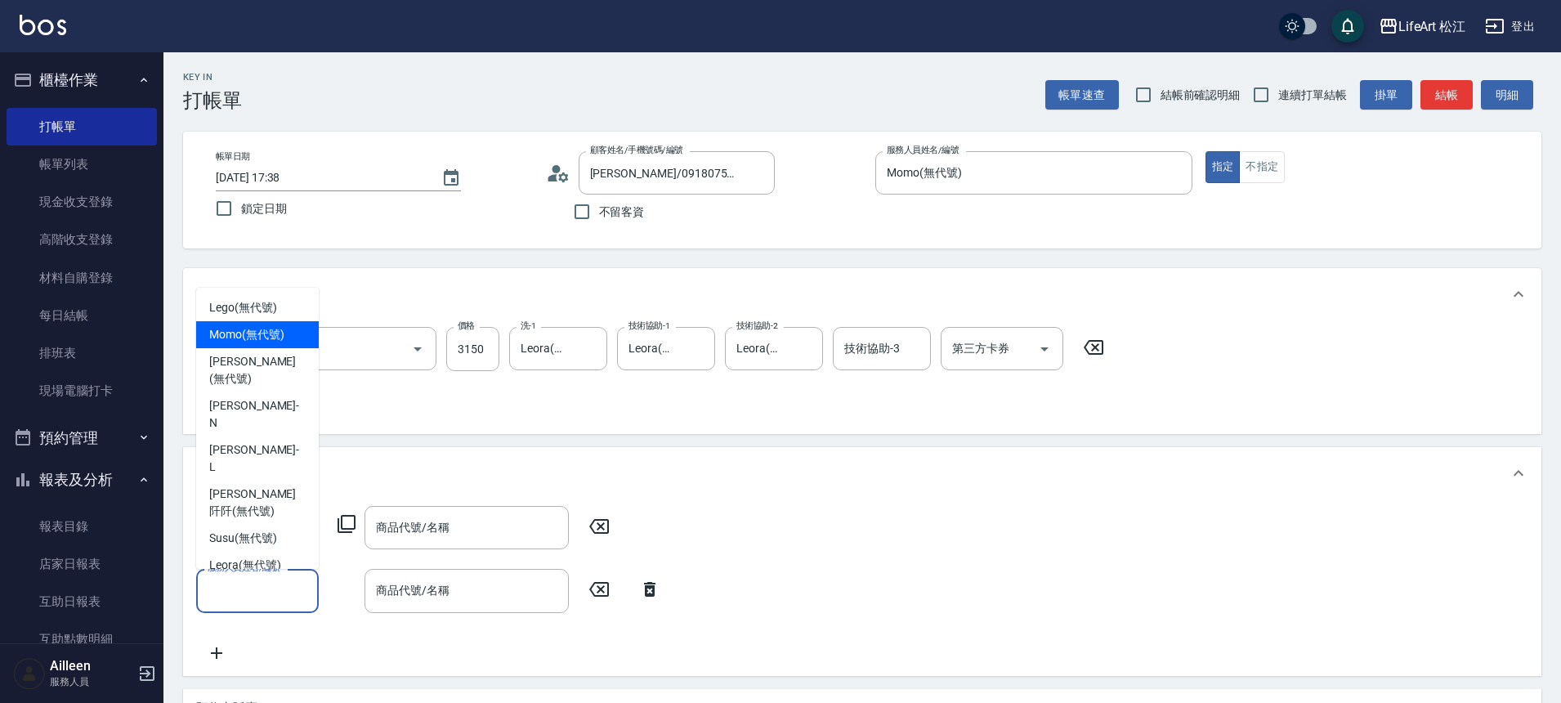
click at [243, 325] on div "Momo (無代號)" at bounding box center [257, 334] width 123 height 27
type input "Momo(無代號)"
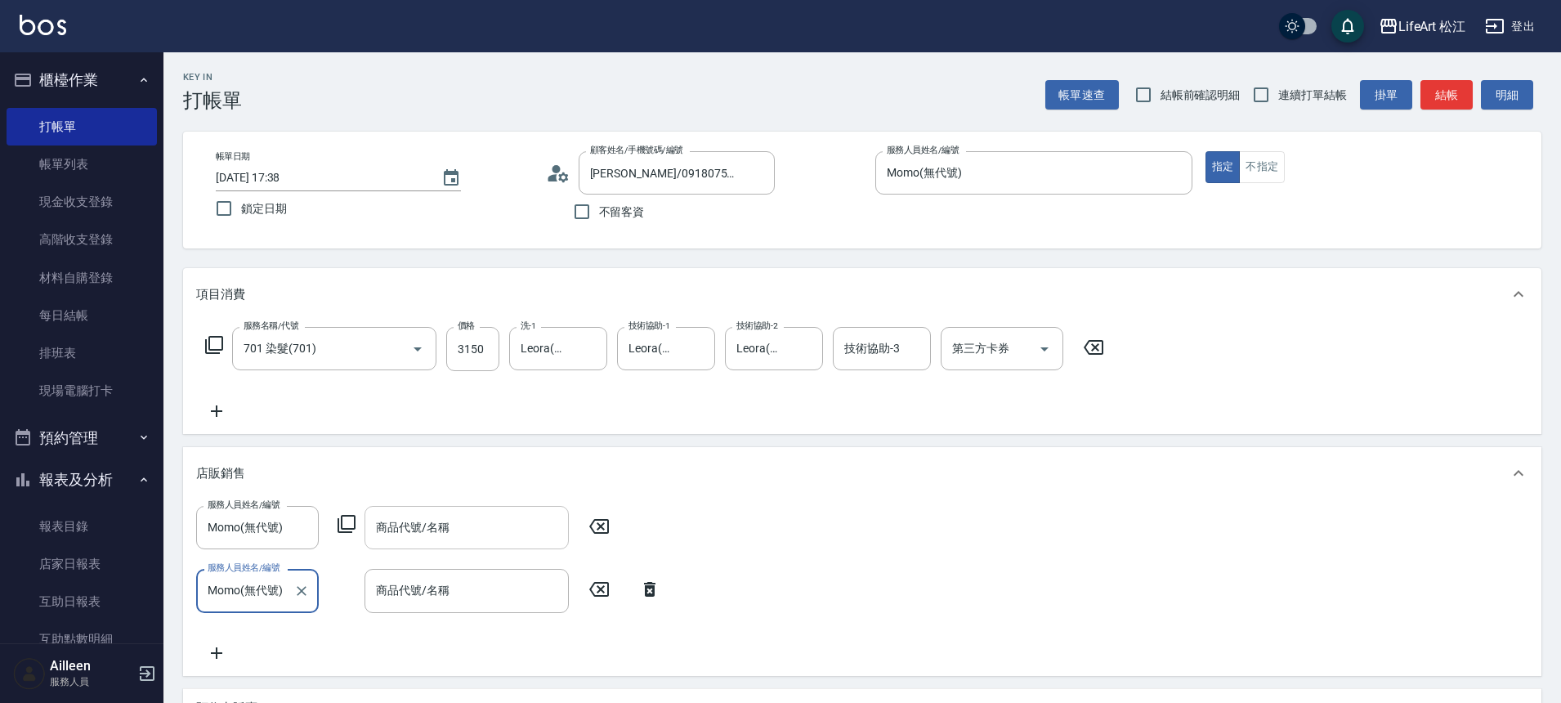
click at [426, 522] on div "商品代號/名稱 商品代號/名稱" at bounding box center [467, 527] width 204 height 43
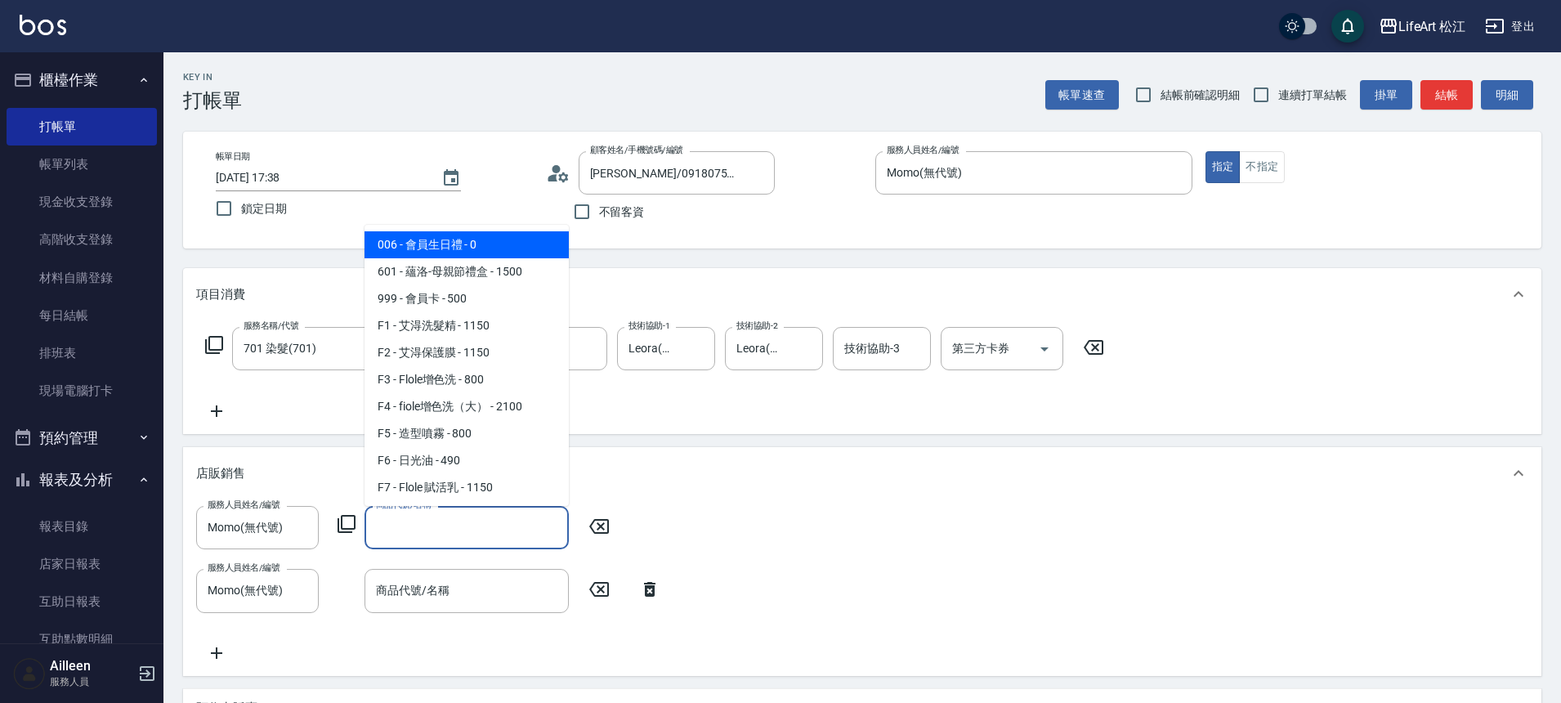
click at [405, 530] on input "商品代號/名稱" at bounding box center [467, 527] width 190 height 29
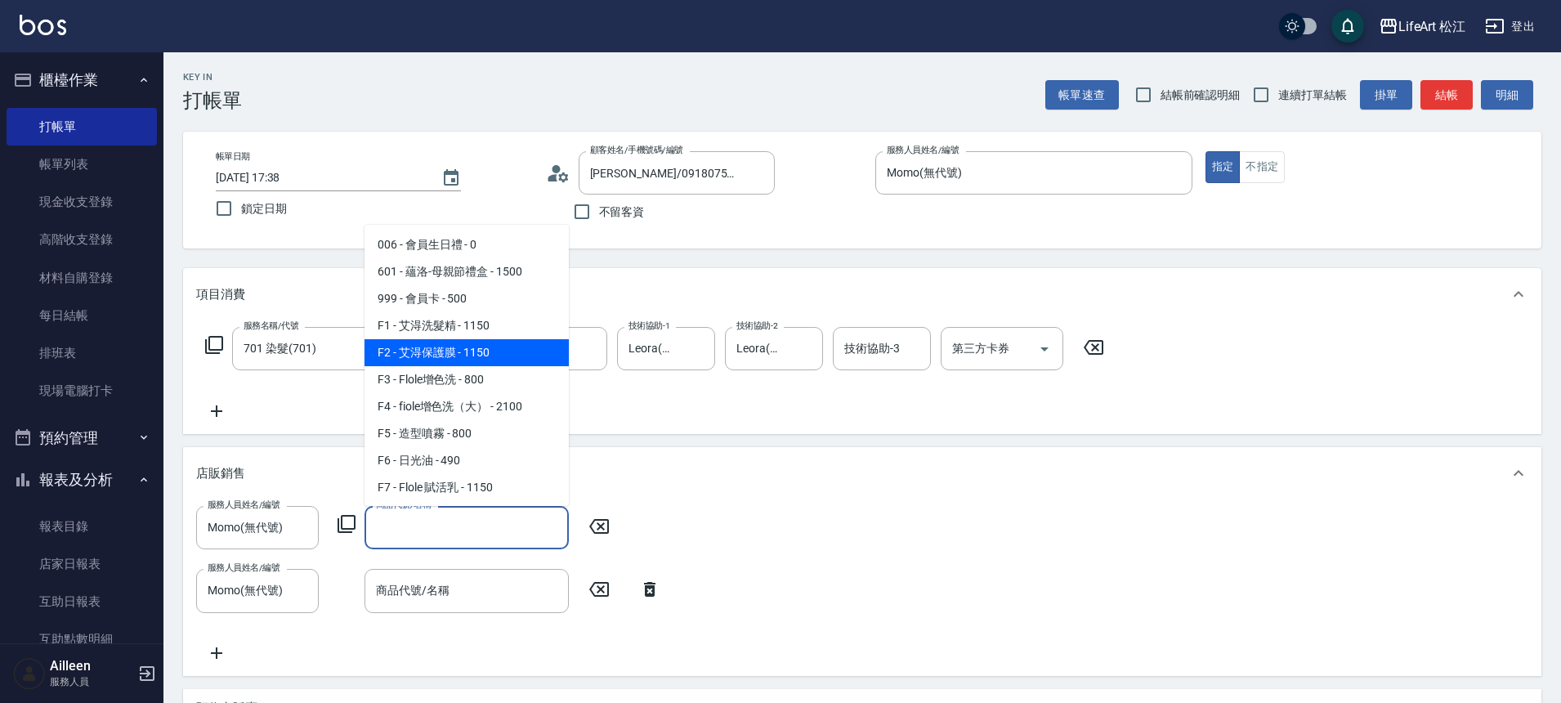
click at [459, 354] on span "F2 - 艾淂保護膜 - 1150" at bounding box center [467, 352] width 204 height 27
type input "艾淂保護膜"
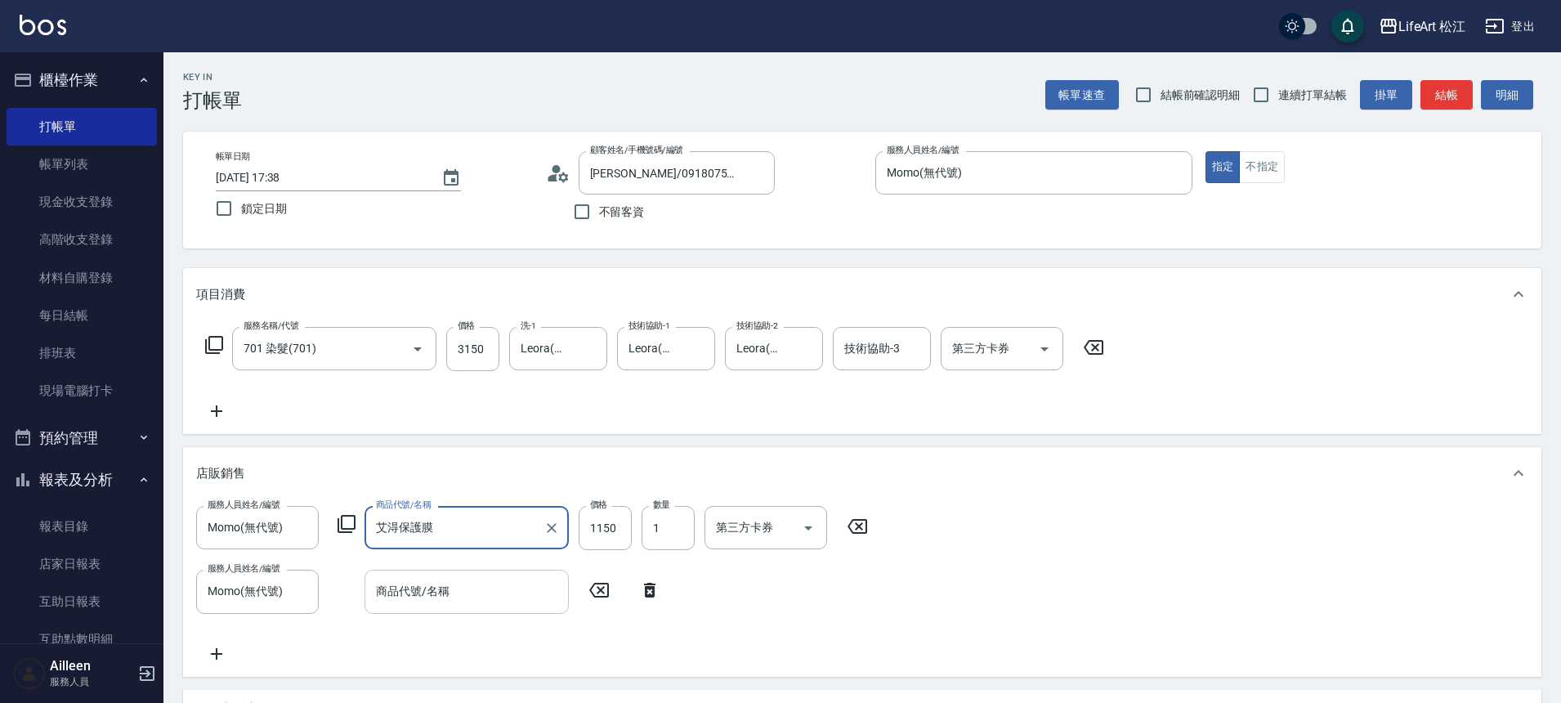
click at [469, 590] on input "商品代號/名稱" at bounding box center [467, 591] width 190 height 29
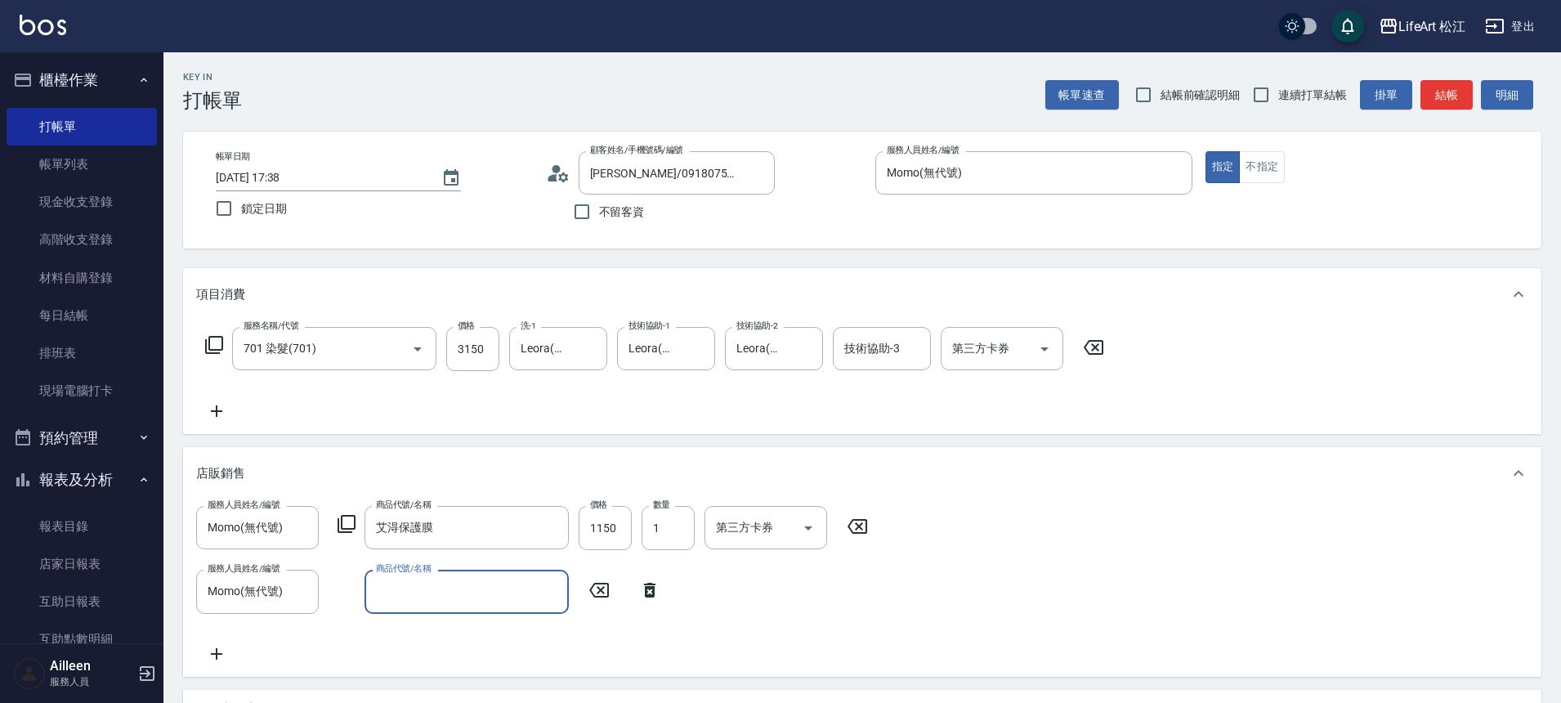
click at [464, 585] on input "商品代號/名稱" at bounding box center [467, 591] width 190 height 29
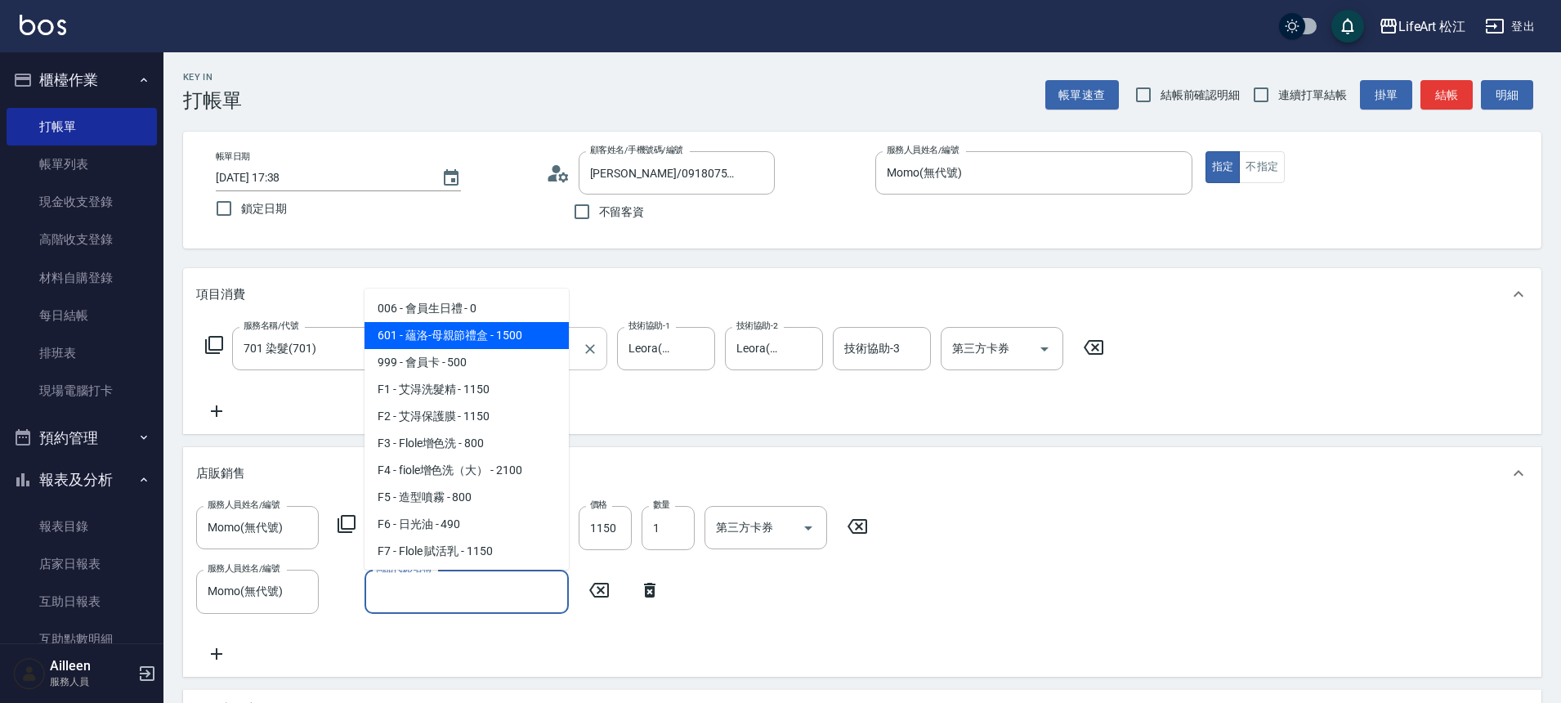
drag, startPoint x: 557, startPoint y: 331, endPoint x: 560, endPoint y: 339, distance: 8.8
click at [559, 347] on span "601 - 蘊洛-母親節禮盒 - 1500" at bounding box center [467, 335] width 204 height 27
click at [499, 592] on input "蘊洛-母親節禮盒" at bounding box center [454, 591] width 165 height 29
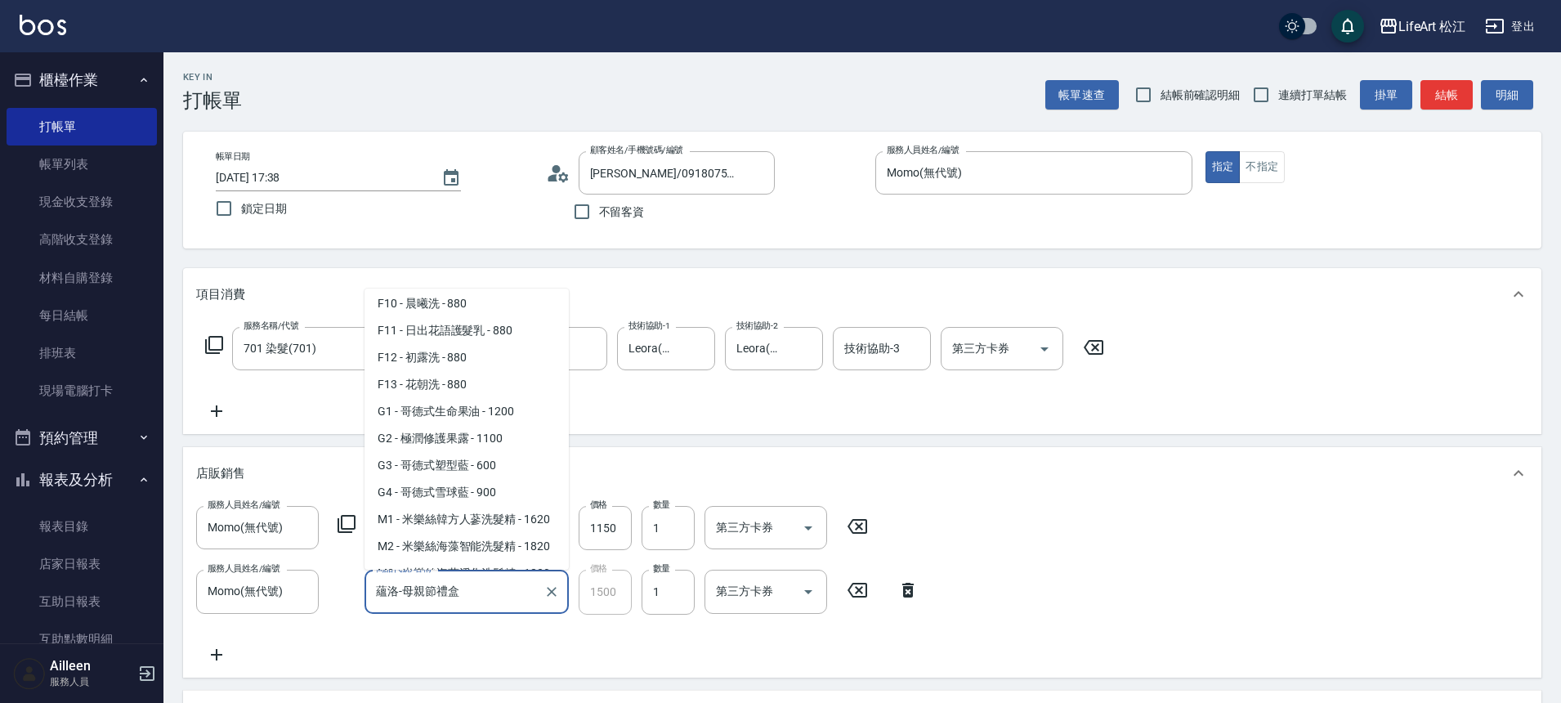
scroll to position [339, 0]
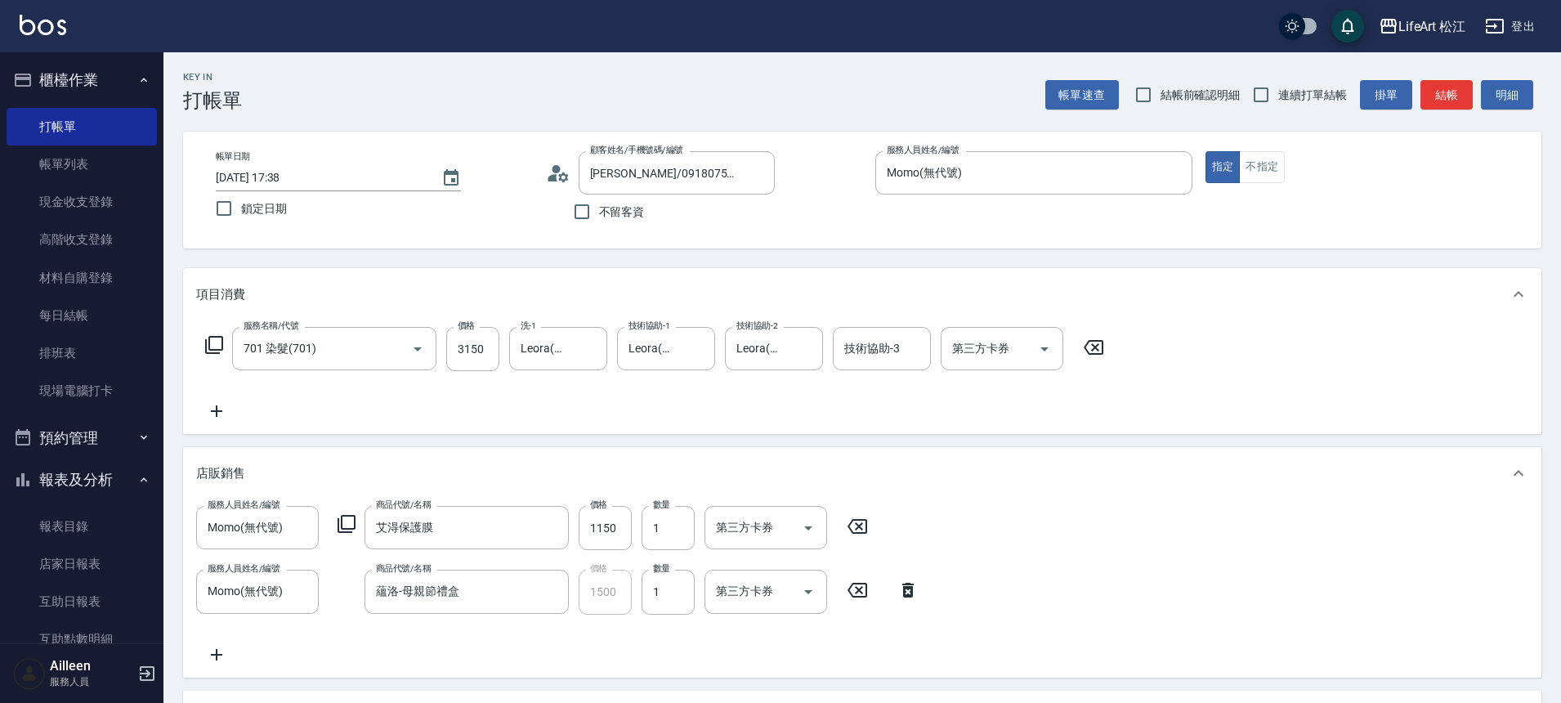
click at [579, 413] on div "服務名稱/代號 701 染髮(701) 服務名稱/代號 價格 3150 價格 洗-1 Leora(無代號) 洗-1 技術協助-1 Leora(無代號) 技術協…" at bounding box center [655, 374] width 918 height 94
click at [455, 605] on input "蘊洛-母親節禮盒" at bounding box center [454, 591] width 165 height 29
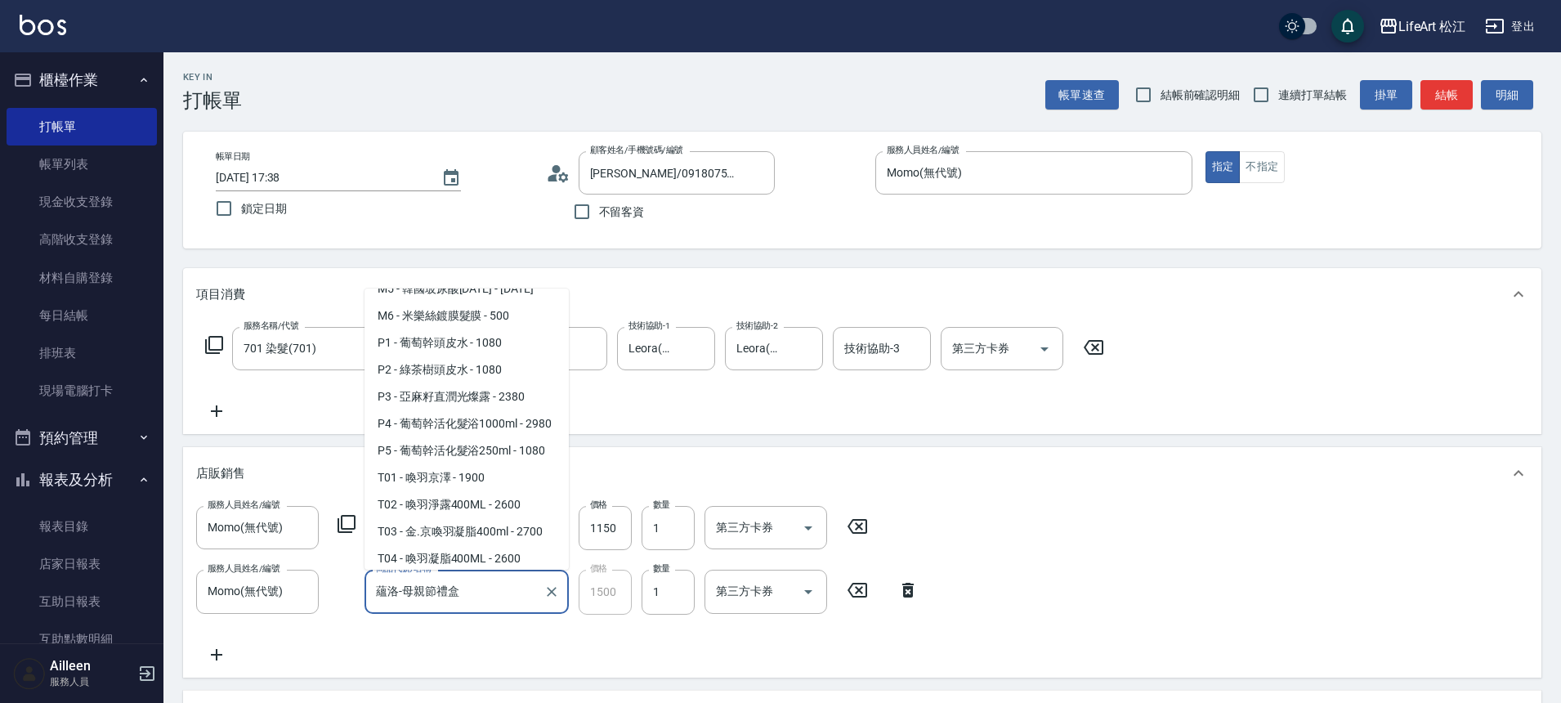
scroll to position [668, 0]
click at [520, 356] on span "P1 - 葡萄幹頭皮水 - 1080" at bounding box center [467, 342] width 204 height 27
type input "葡萄幹頭皮水"
type input "1080"
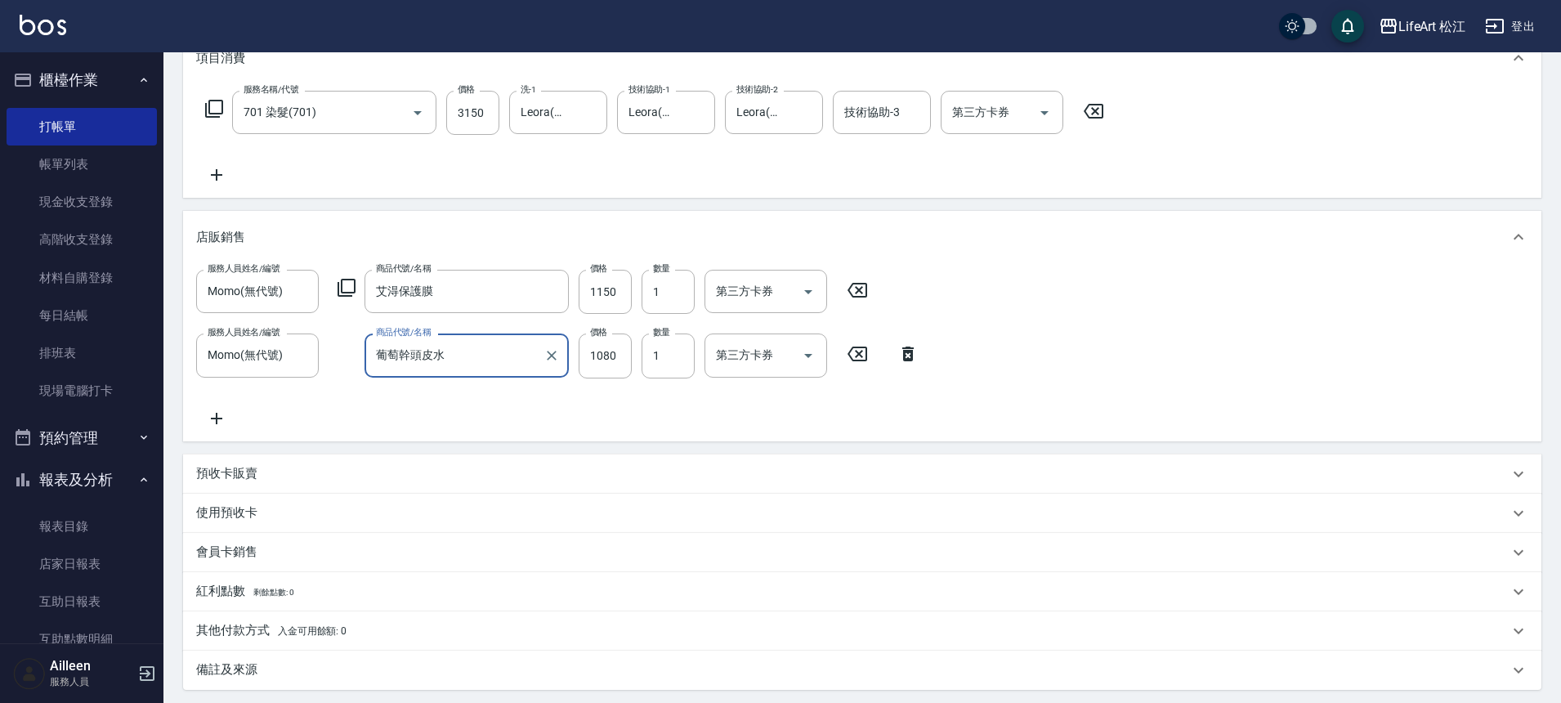
scroll to position [335, 0]
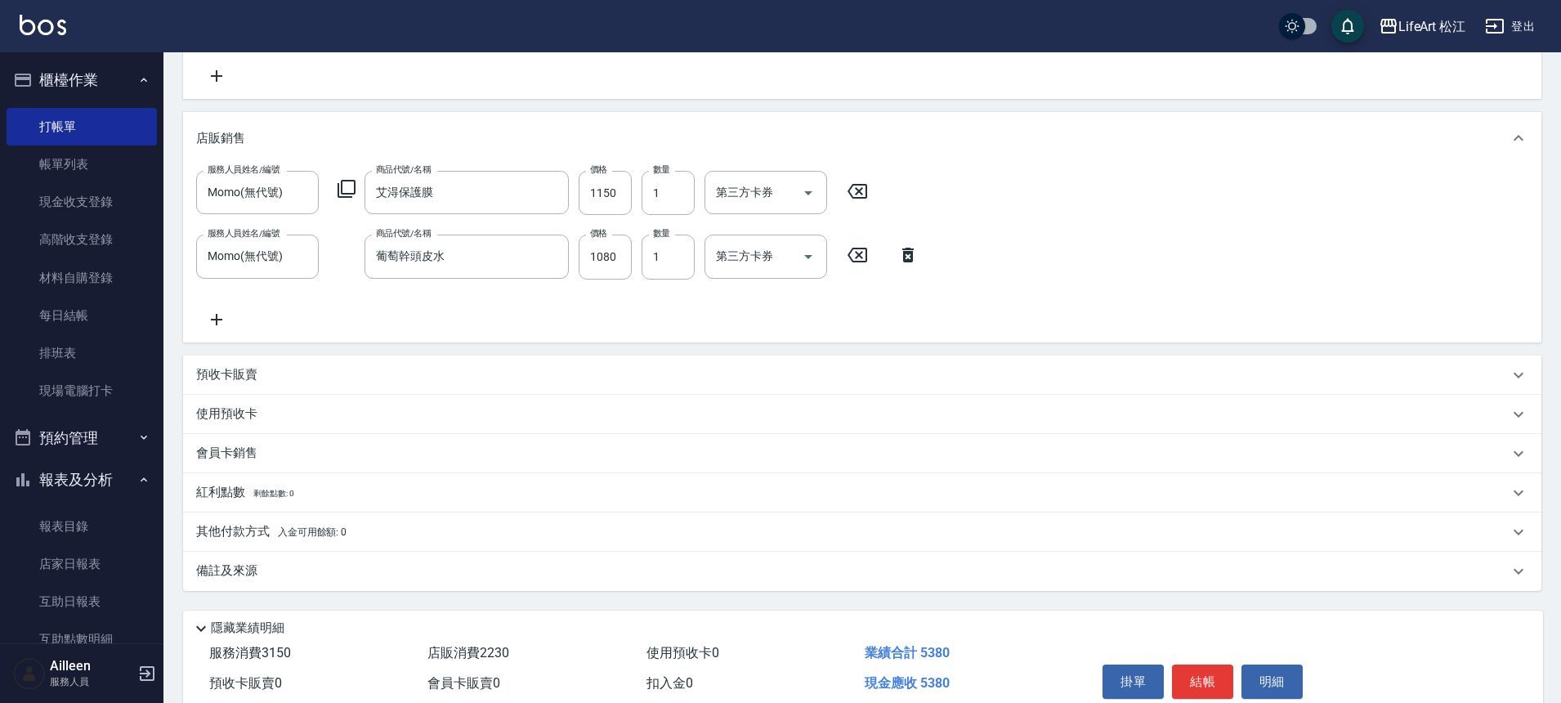
click at [235, 576] on p "備註及來源" at bounding box center [226, 570] width 61 height 17
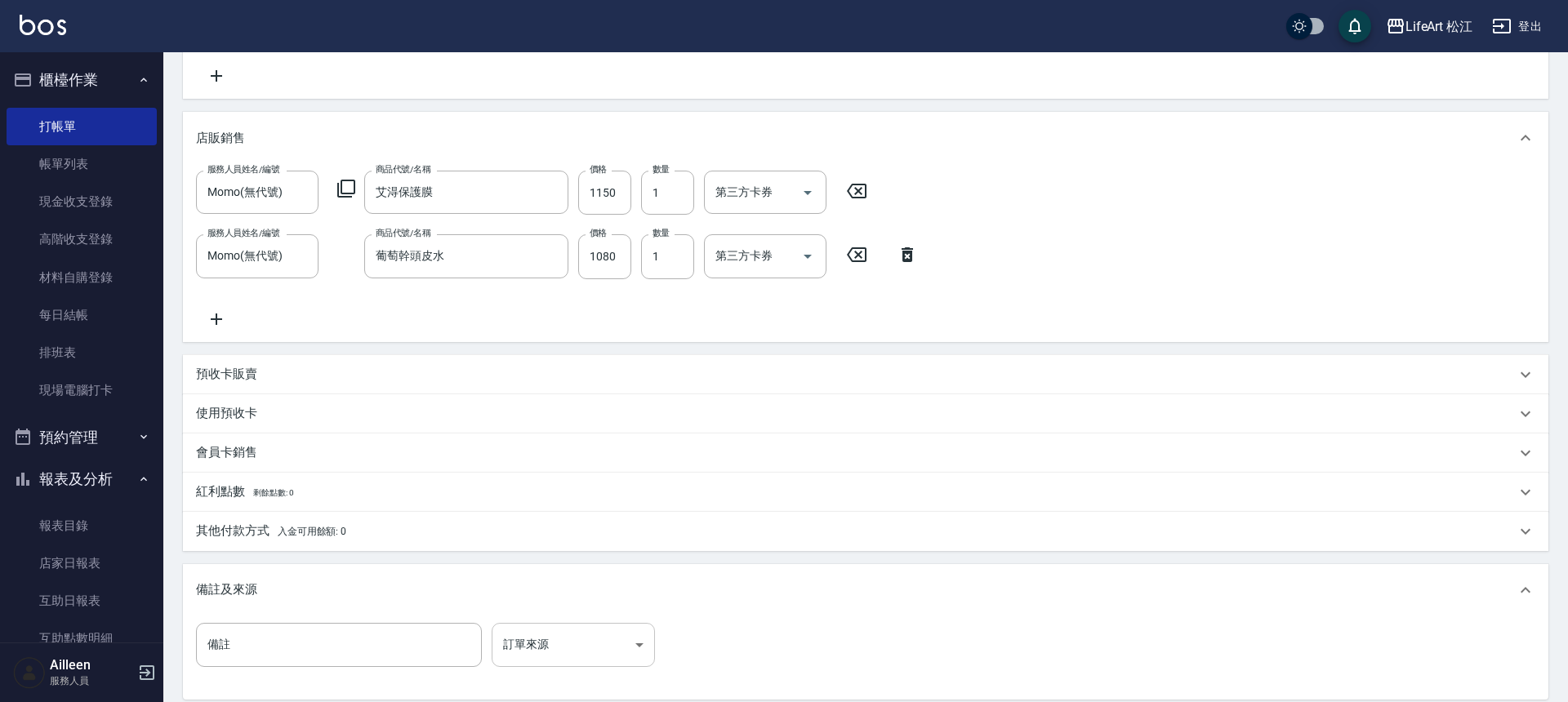
click at [592, 644] on body "LifeArt 松江 登出 櫃檯作業 打帳單 帳單列表 現金收支登錄 高階收支登錄 材料自購登錄 每日結帳 排班表 現場電腦打卡 預約管理 預約管理 單日預約…" at bounding box center [784, 271] width 1568 height 1211
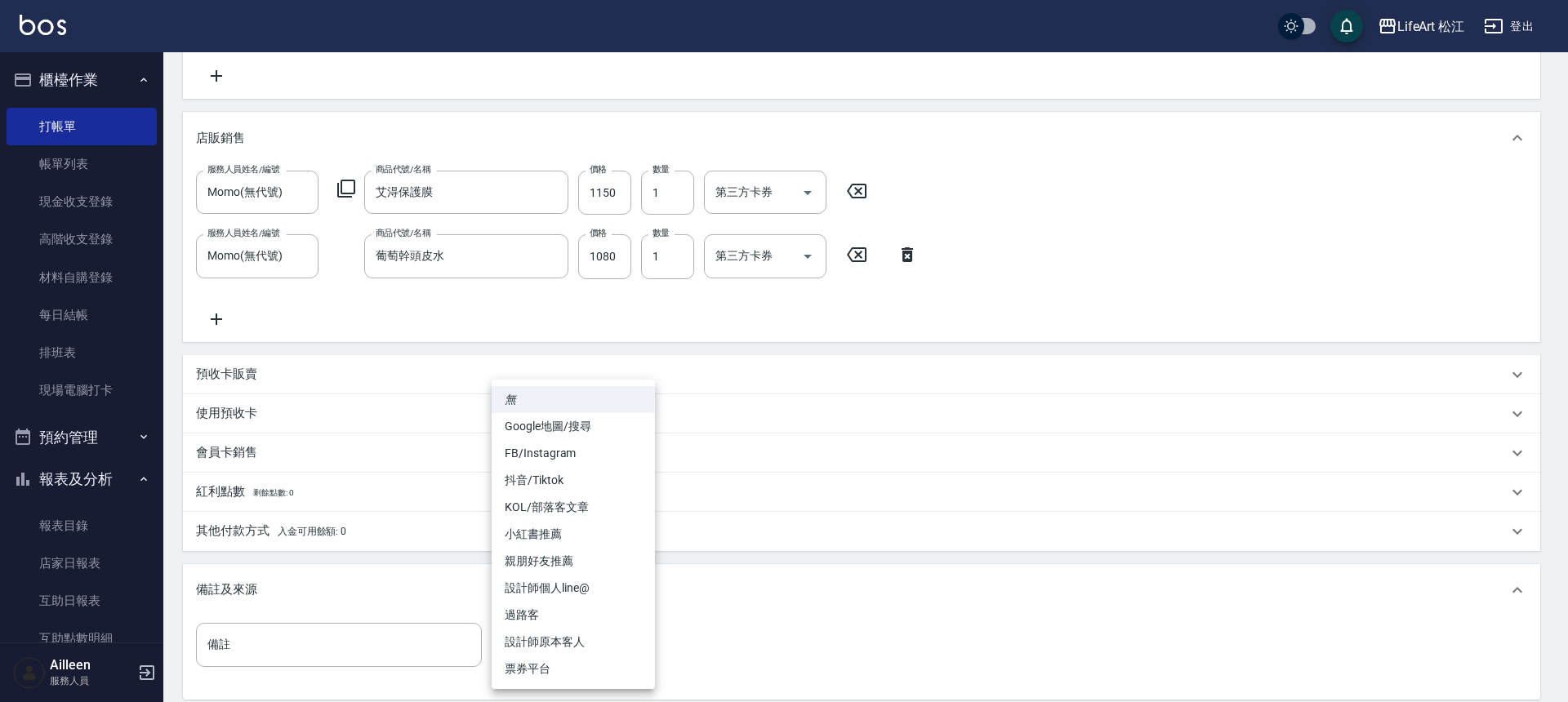
click at [548, 452] on li "FB/Instagram" at bounding box center [572, 453] width 163 height 27
type input "FB/Instagram"
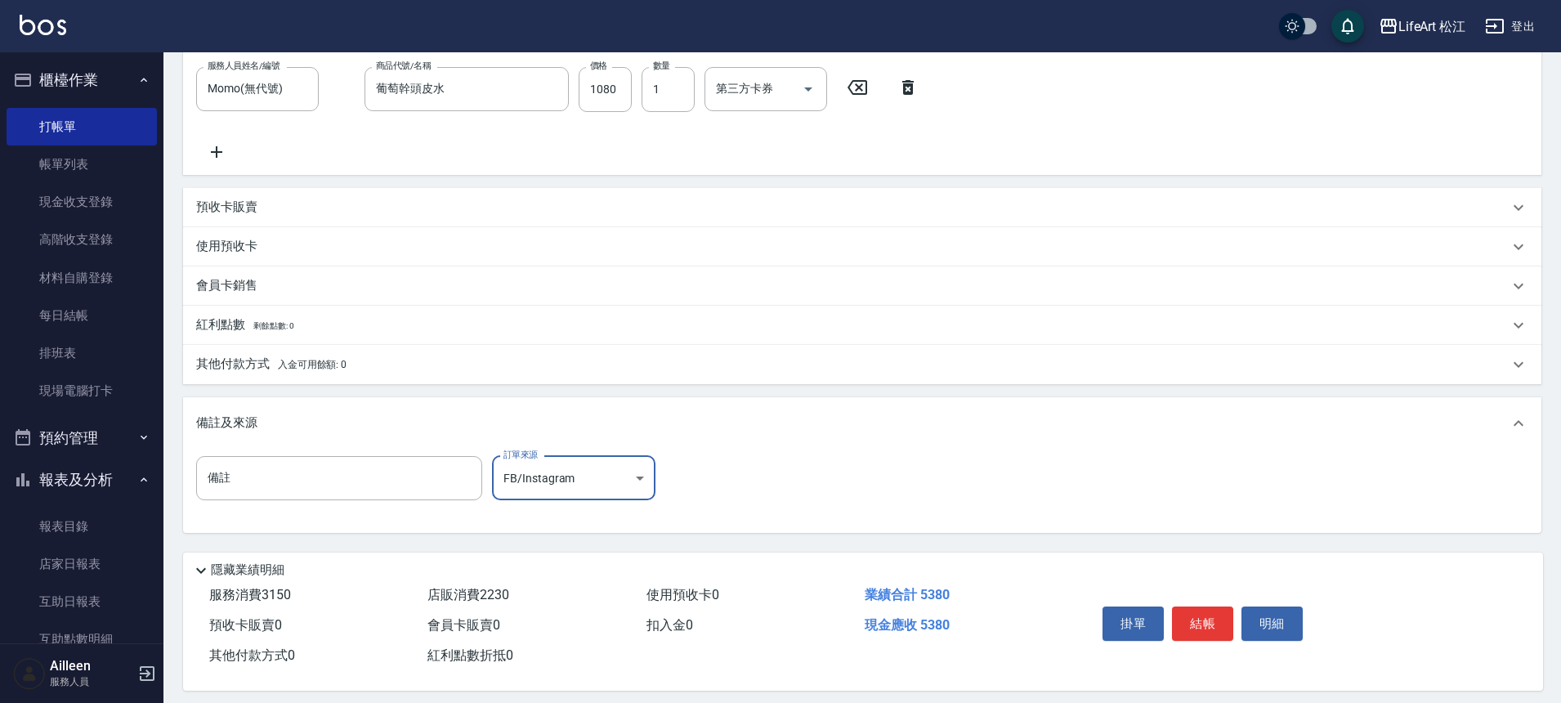
scroll to position [505, 0]
click at [1197, 631] on button "結帳" at bounding box center [1202, 621] width 61 height 34
click at [1197, 631] on div "掛單 結帳 明細" at bounding box center [1202, 624] width 213 height 52
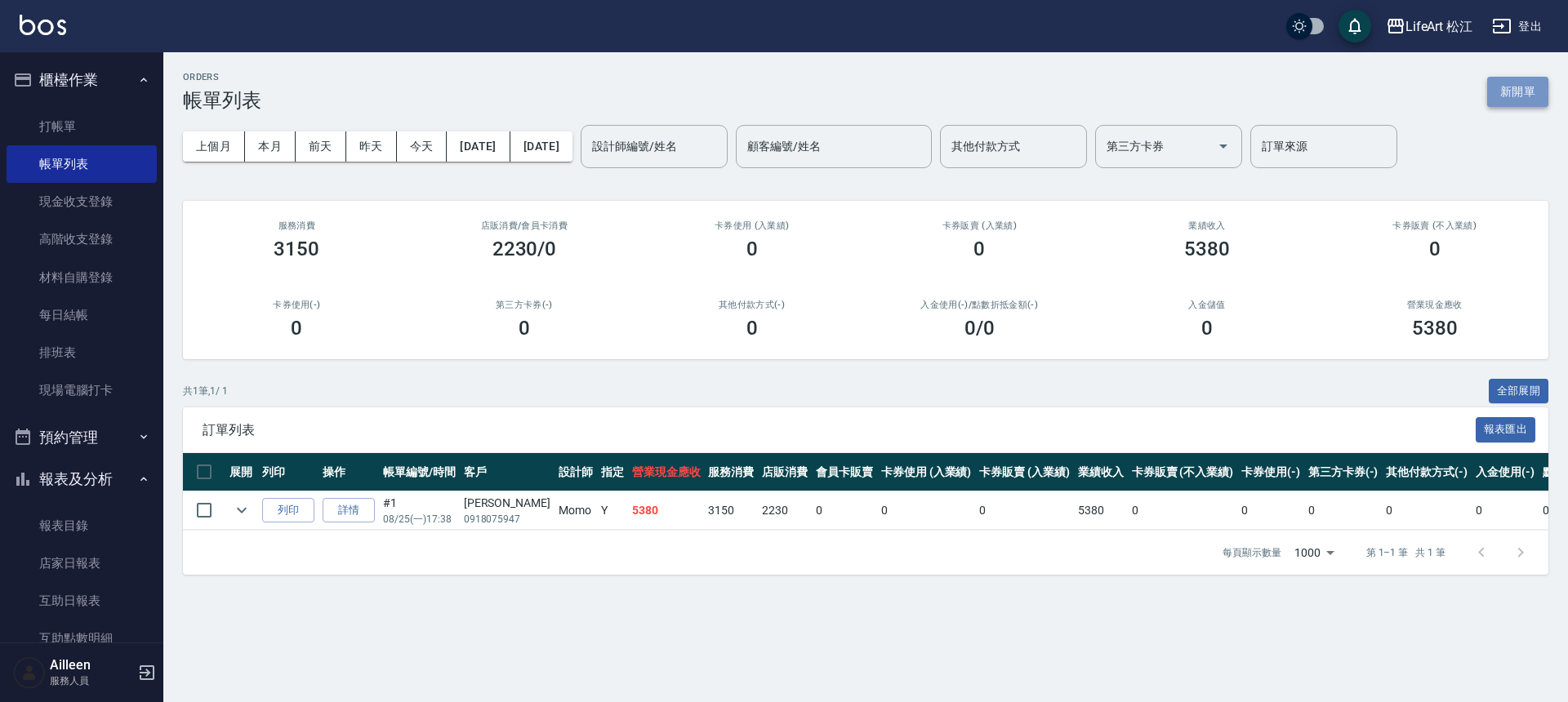
click at [1530, 96] on button "新開單" at bounding box center [1517, 92] width 61 height 30
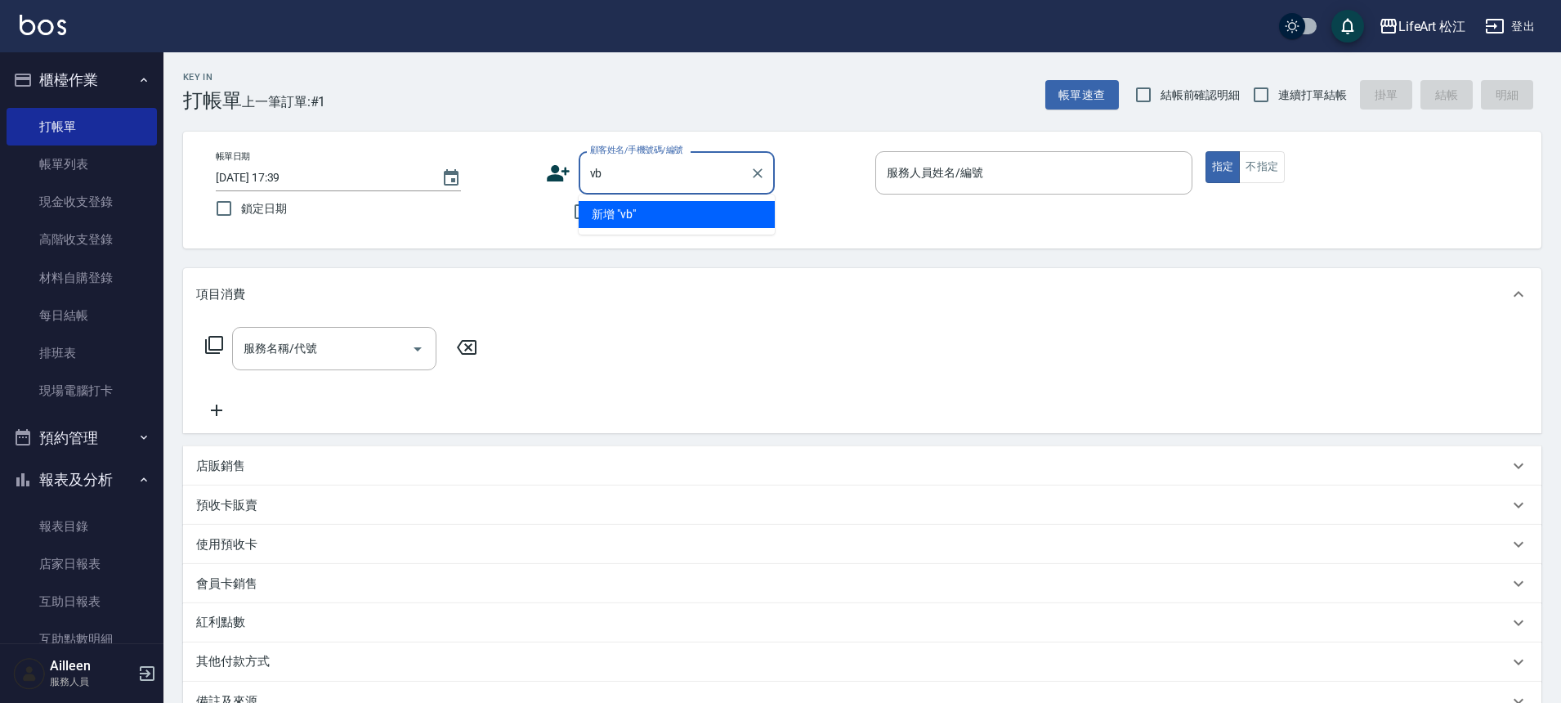
type input "v"
click at [724, 207] on li "[PERSON_NAME]/0978506258/Mo066" at bounding box center [677, 214] width 196 height 27
type input "[PERSON_NAME]/0978506258/Mo066"
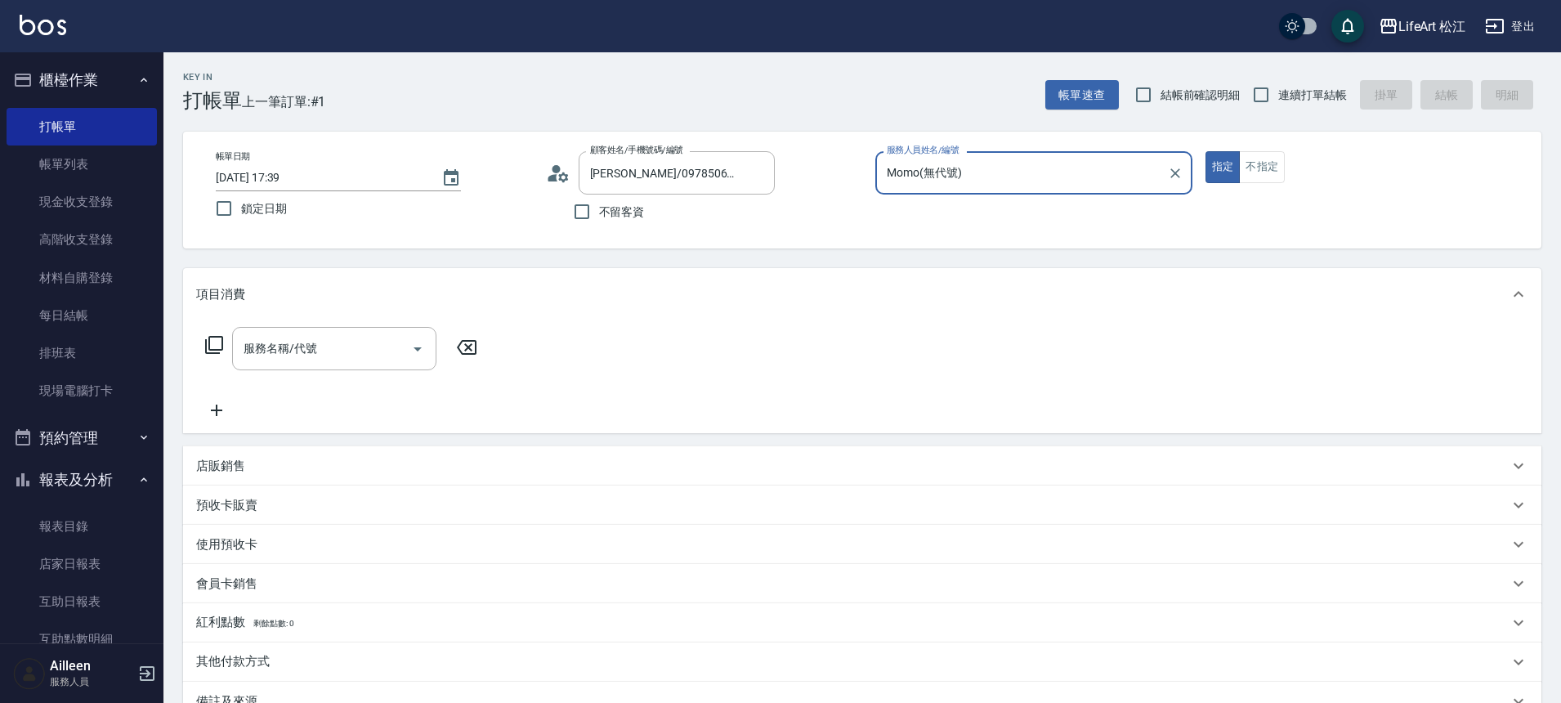
type input "Momo(無代號)"
click at [311, 340] on div "服務名稱/代號 服務名稱/代號" at bounding box center [334, 348] width 204 height 43
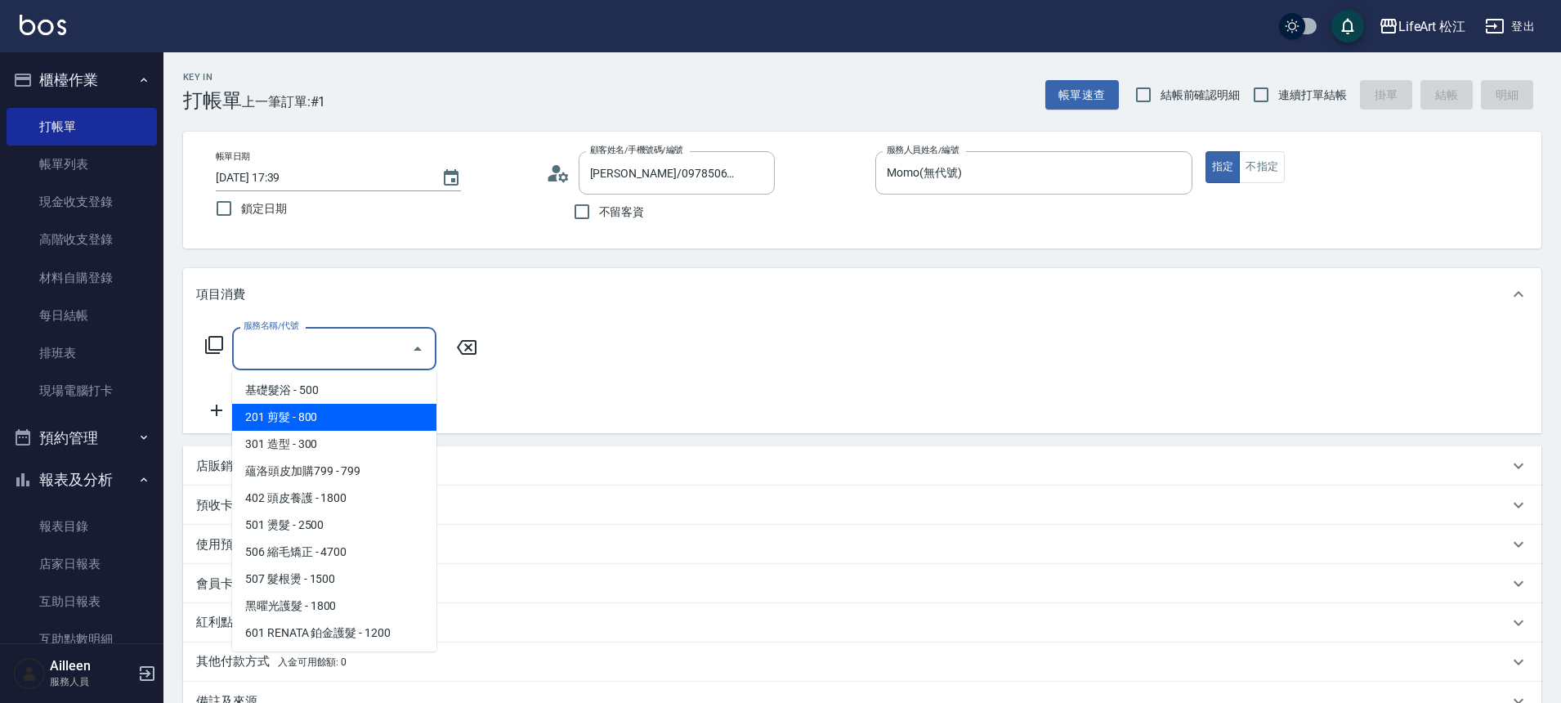
click at [296, 422] on span "201 剪髮 - 800" at bounding box center [334, 417] width 204 height 27
type input "201 剪髮(201)"
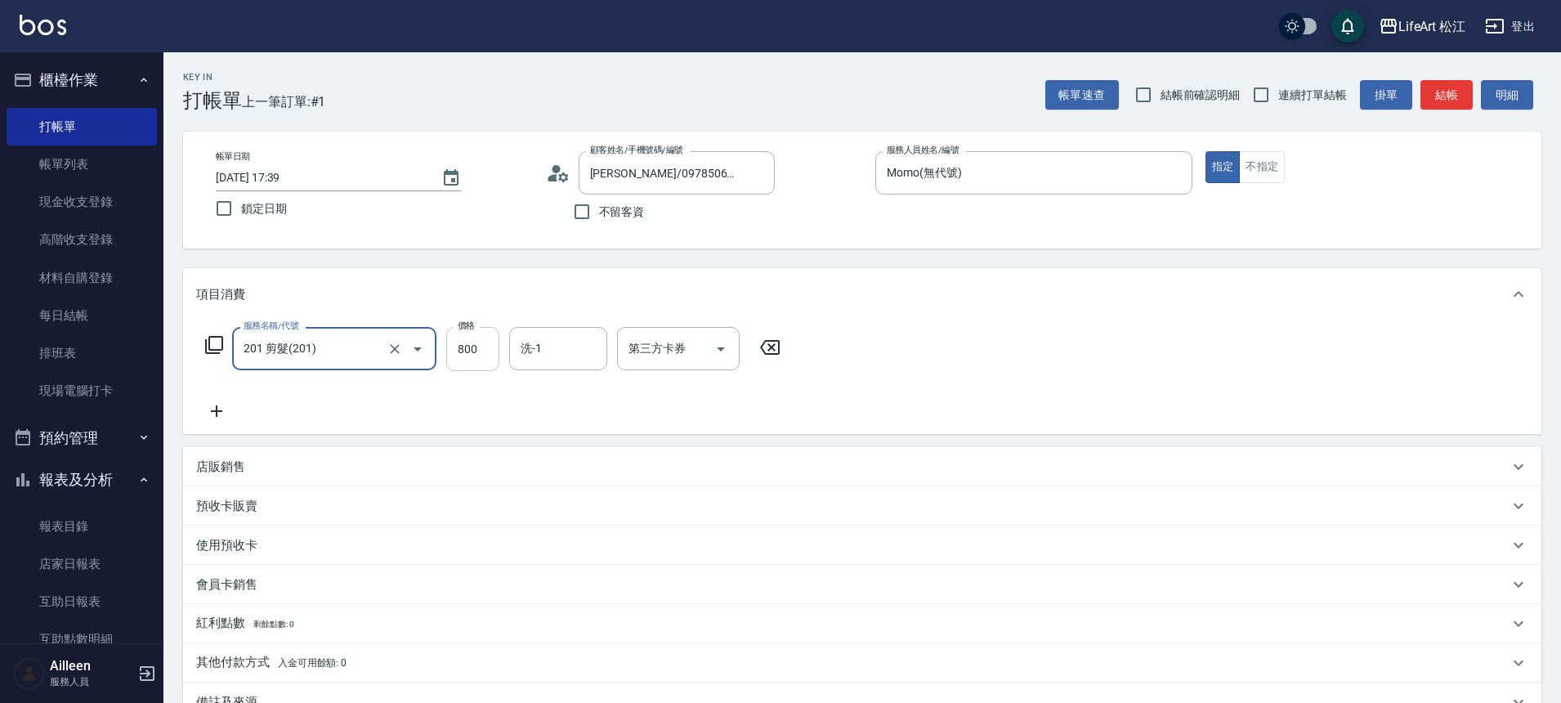
click at [472, 355] on input "800" at bounding box center [472, 349] width 53 height 44
type input "1000"
click at [226, 411] on icon at bounding box center [216, 411] width 41 height 20
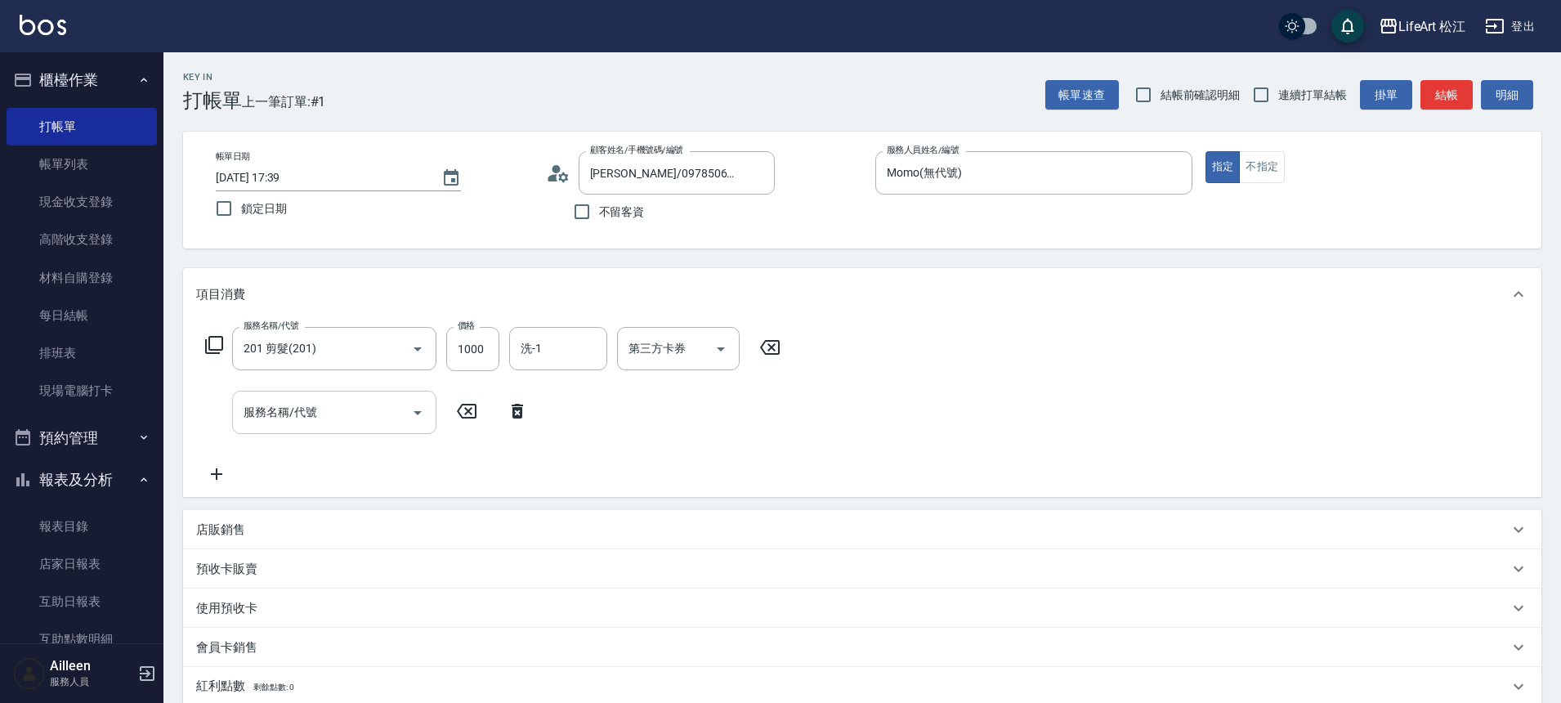
click at [343, 409] on input "服務名稱/代號" at bounding box center [322, 412] width 165 height 29
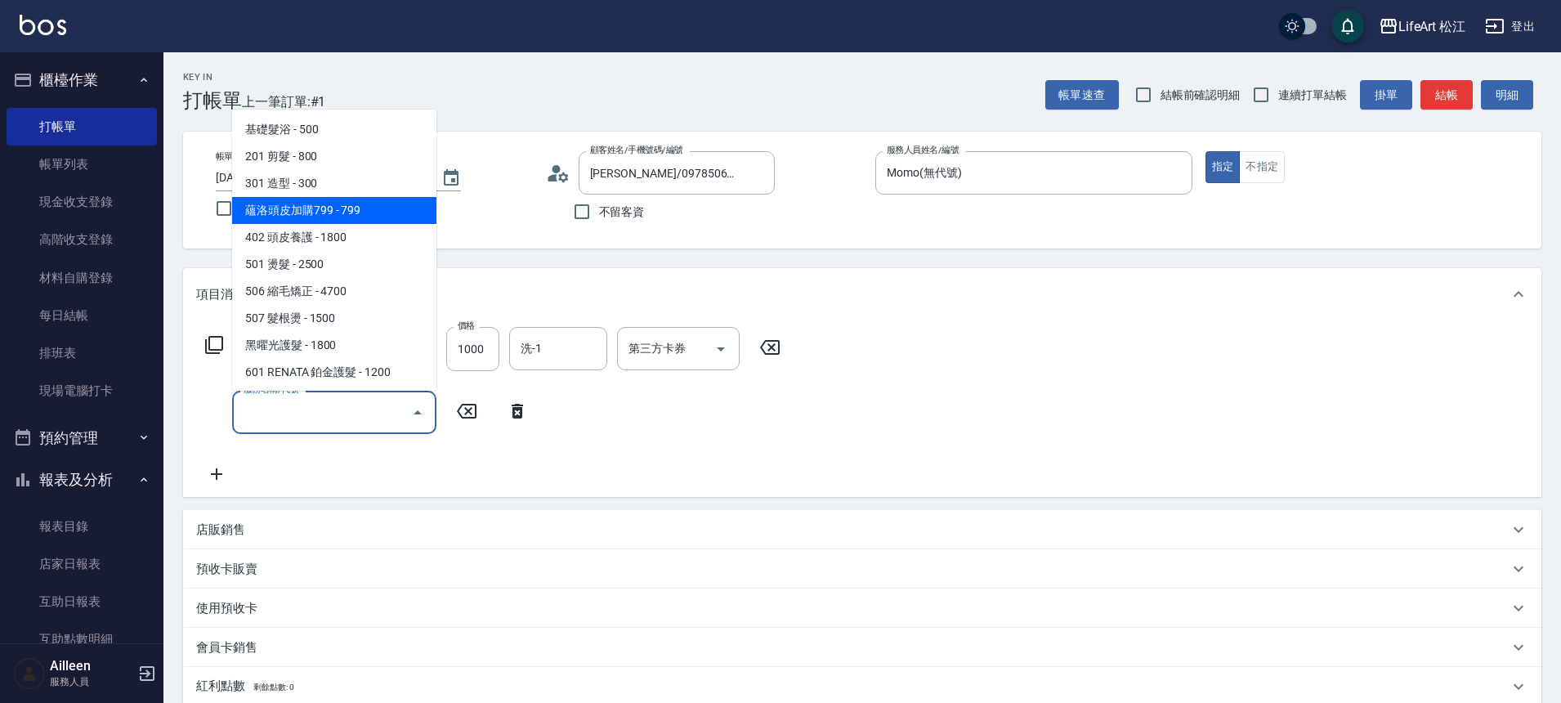
click at [347, 208] on span "蘊洛頭皮加購799 - 799" at bounding box center [334, 210] width 204 height 27
type input "蘊洛頭皮加購799(401)"
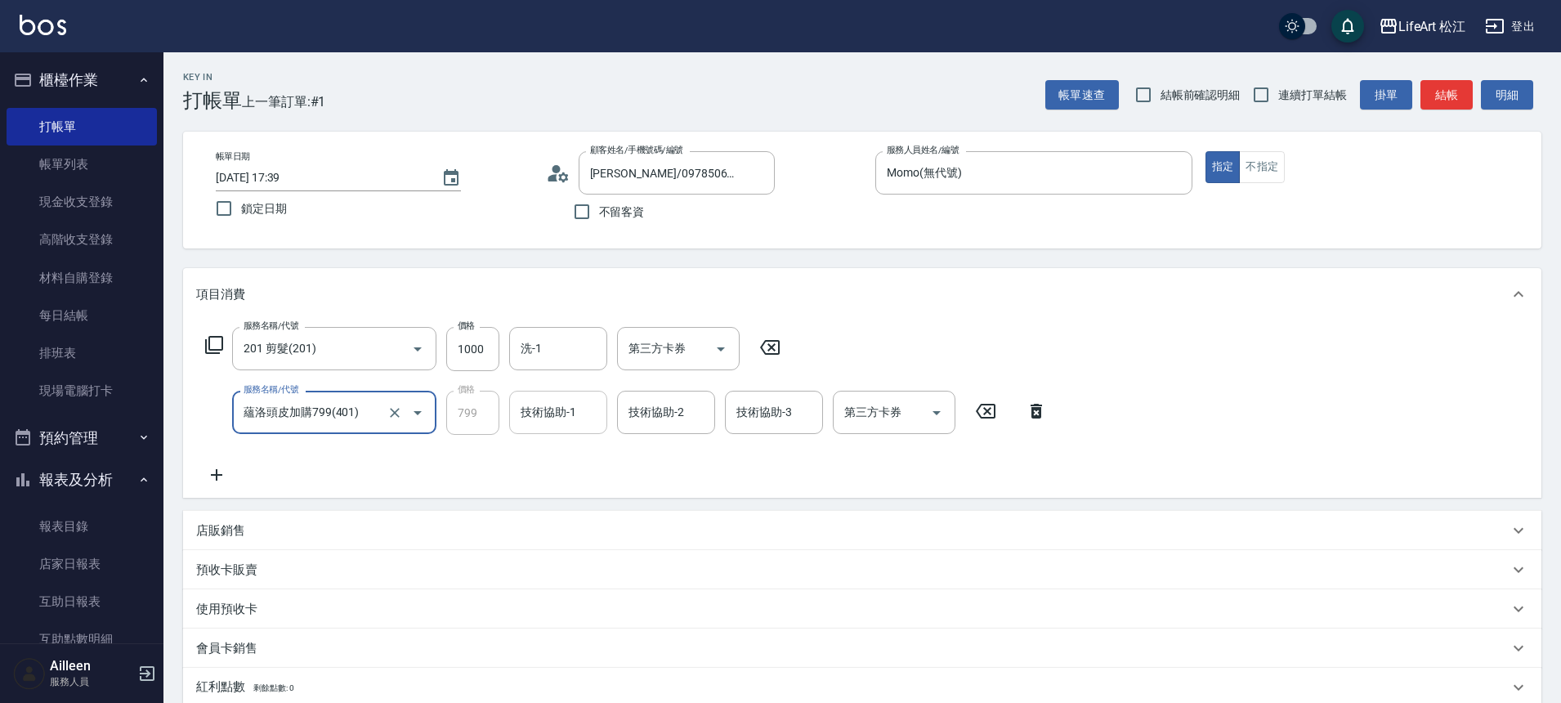
click at [580, 427] on div "技術協助-1" at bounding box center [558, 412] width 98 height 43
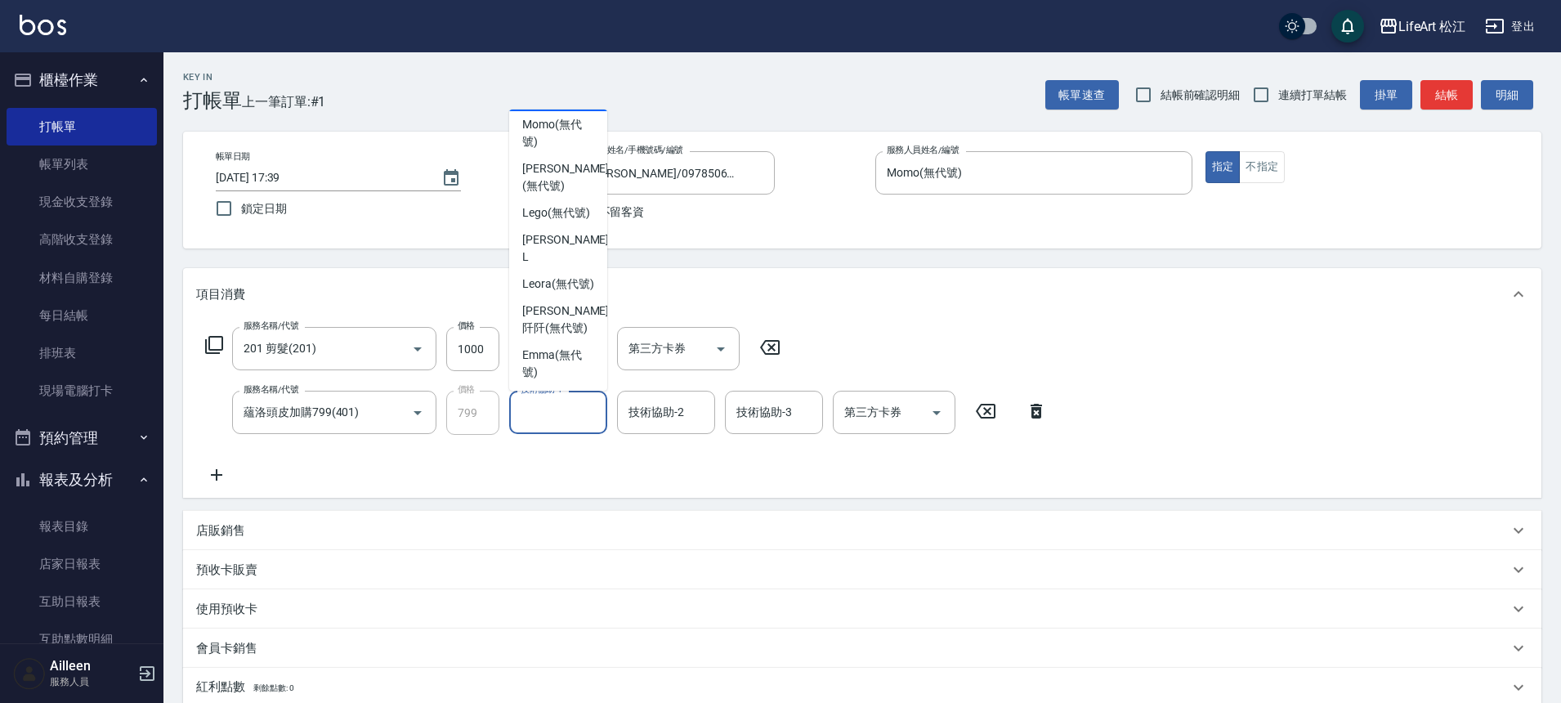
scroll to position [105, 0]
click at [550, 291] on span "Leora (無代號)" at bounding box center [558, 282] width 72 height 17
type input "Leora(無代號)"
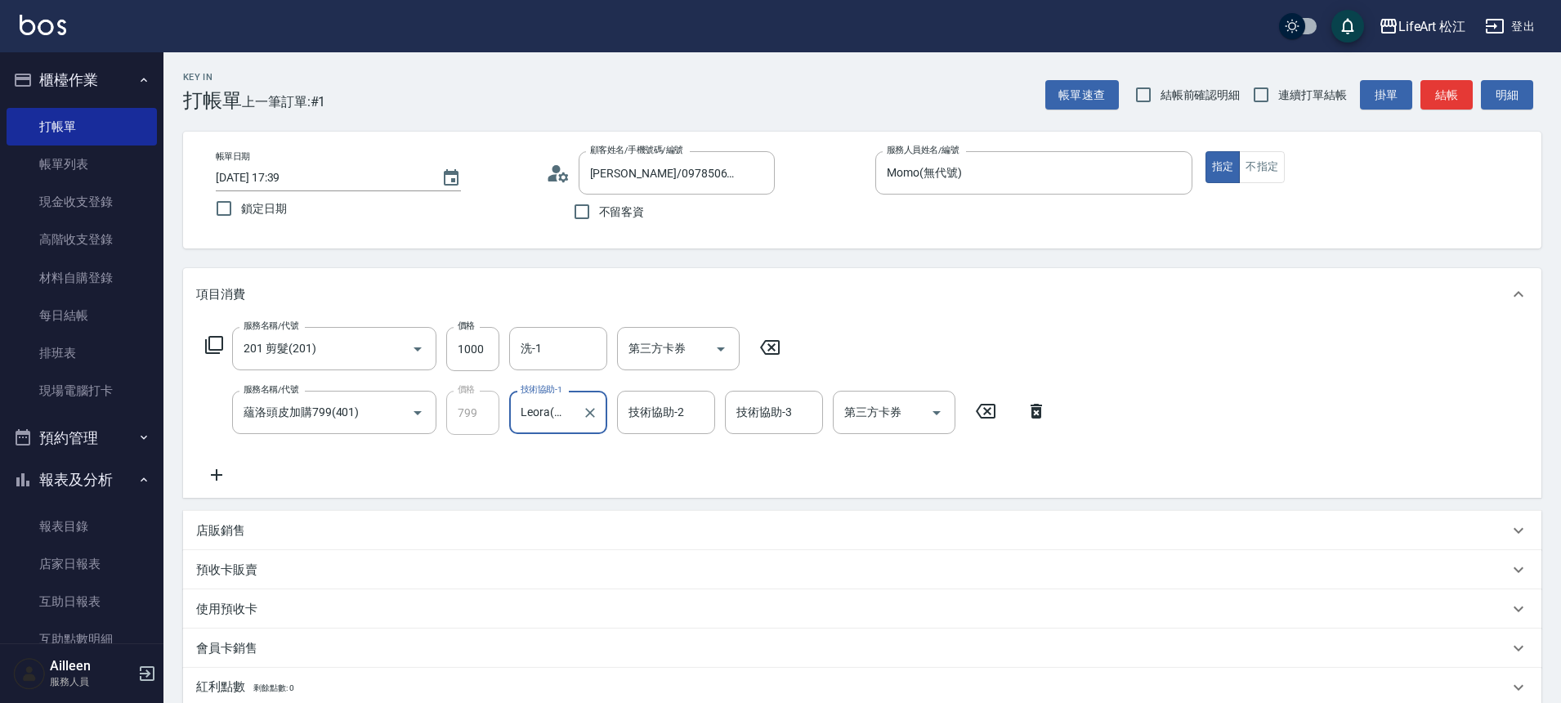
click at [670, 410] on div "技術協助-2 技術協助-2" at bounding box center [666, 412] width 98 height 43
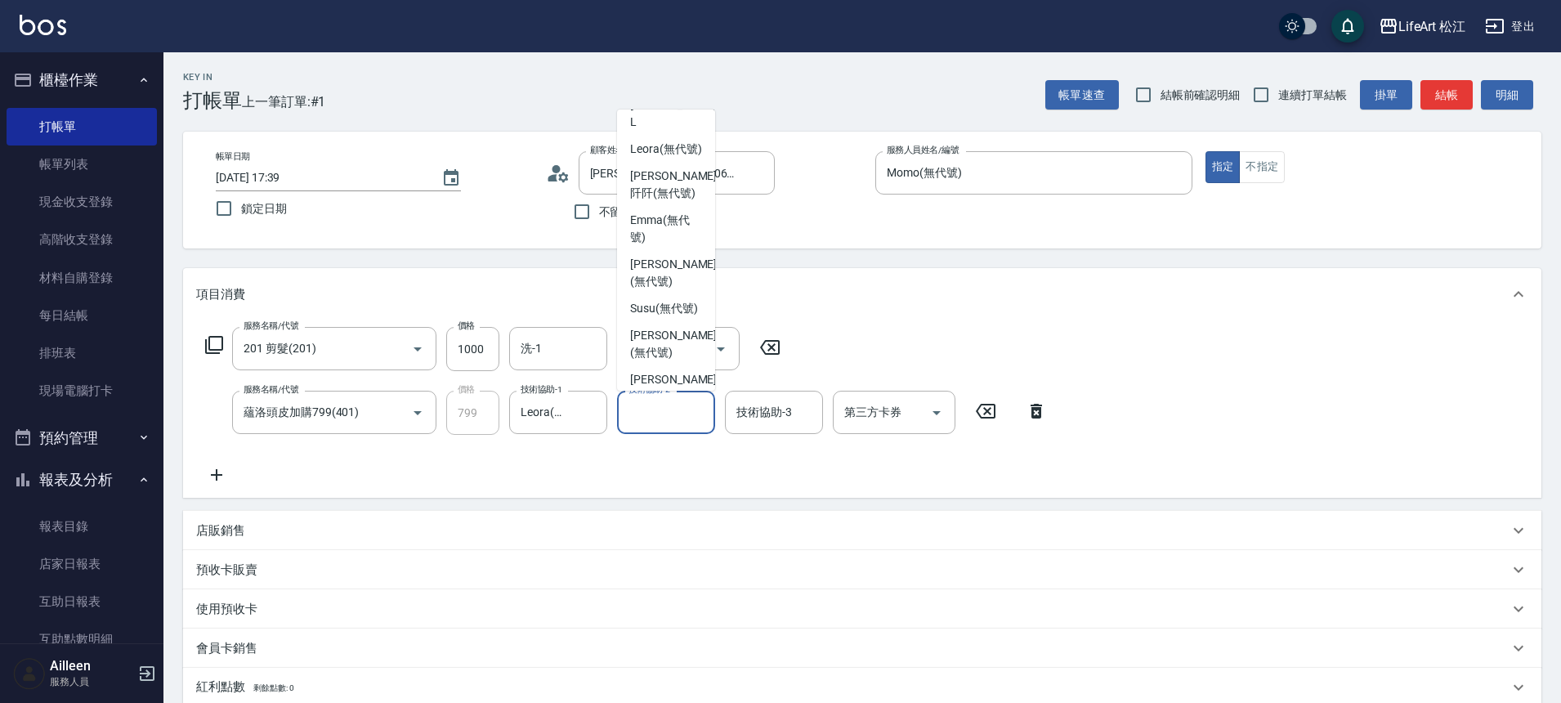
scroll to position [248, 0]
click at [655, 148] on span "Leora (無代號)" at bounding box center [666, 139] width 72 height 17
type input "Leora(無代號)"
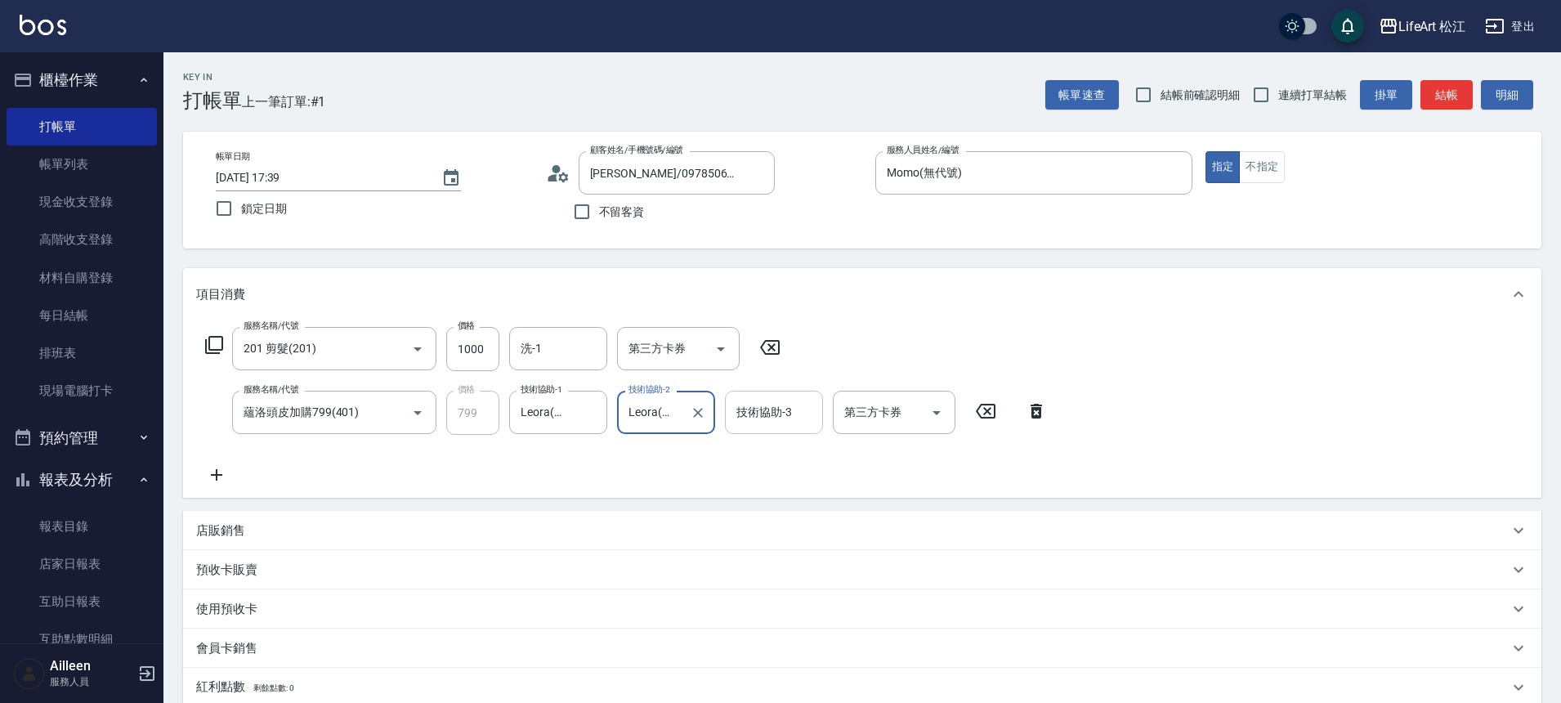
click at [767, 414] on div "技術協助-3 技術協助-3" at bounding box center [774, 412] width 98 height 43
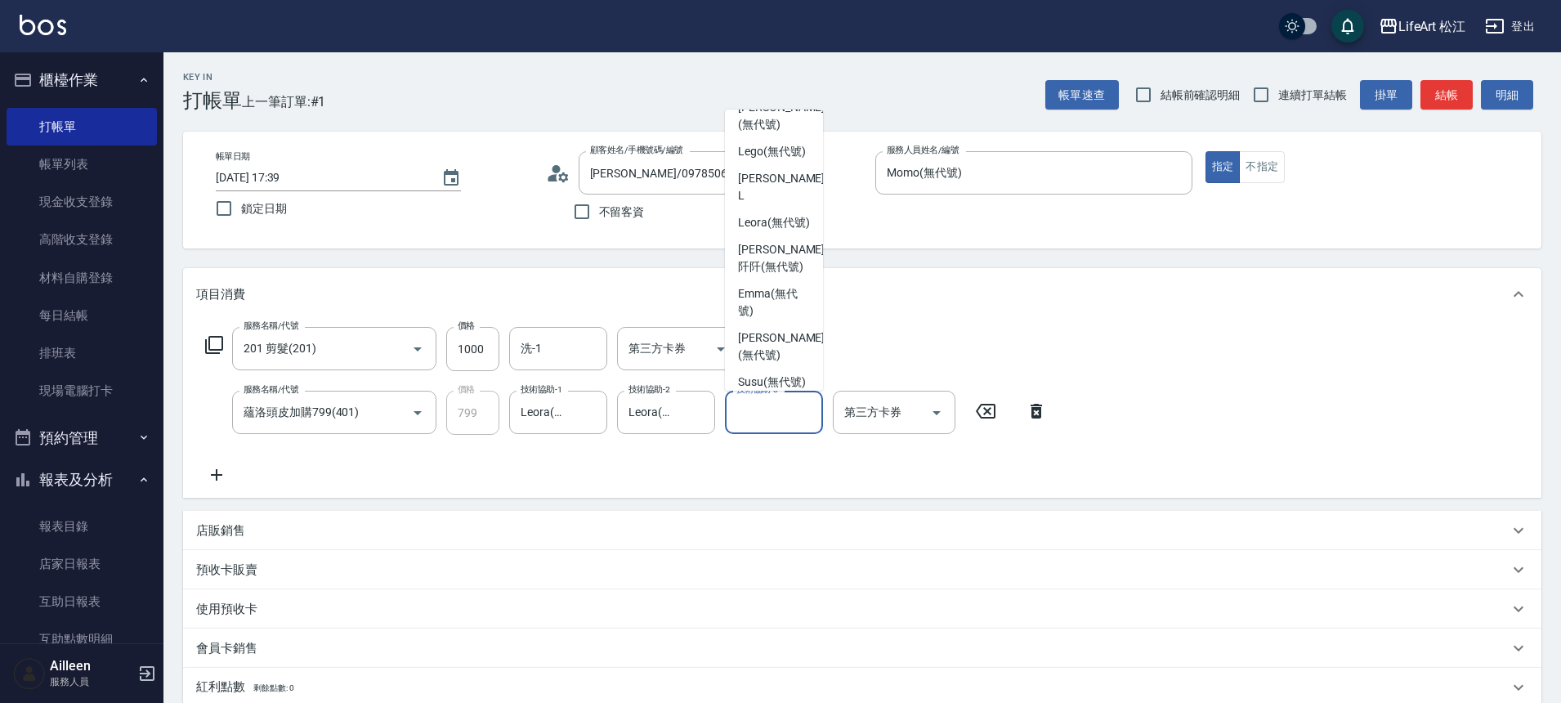
scroll to position [180, 0]
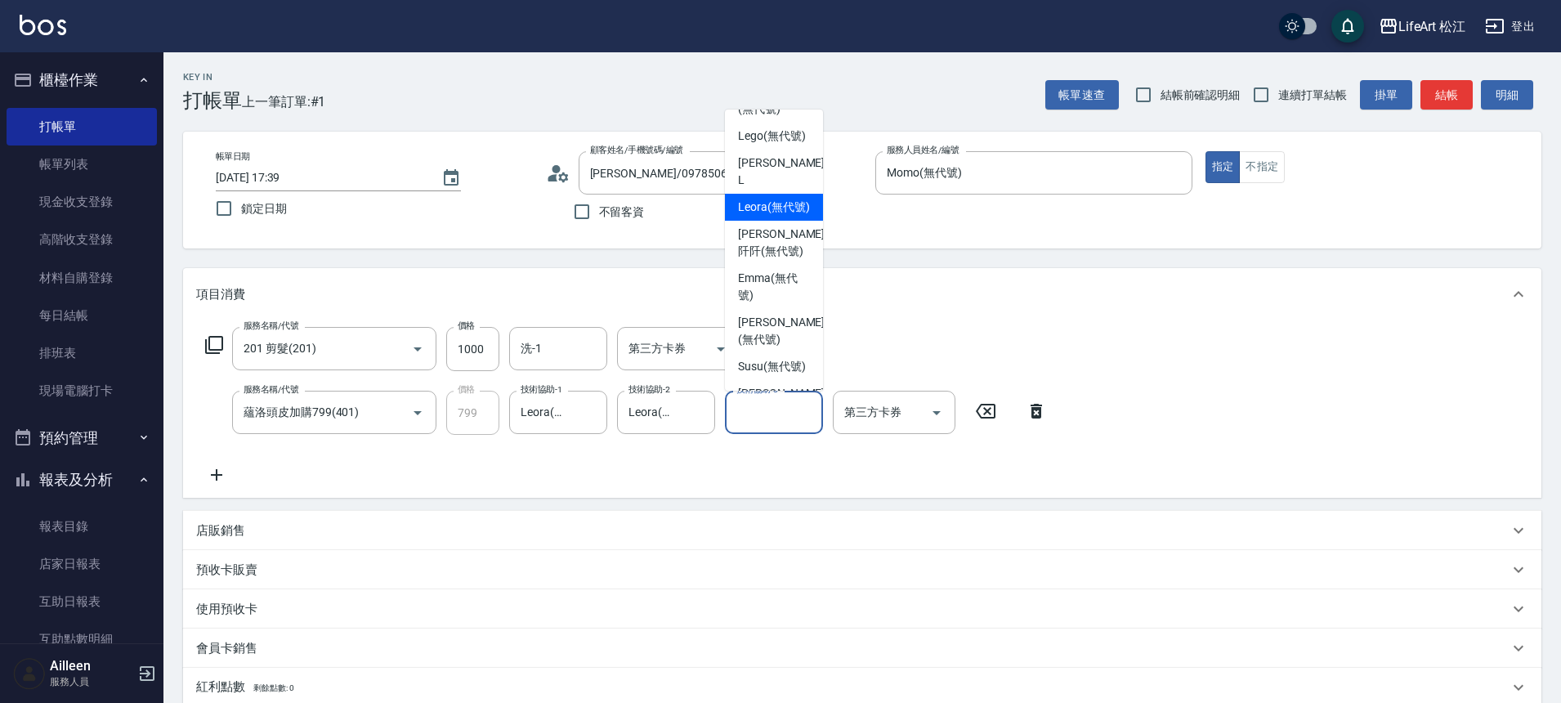
click at [795, 216] on span "Leora (無代號)" at bounding box center [774, 207] width 72 height 17
type input "Leora(無代號)"
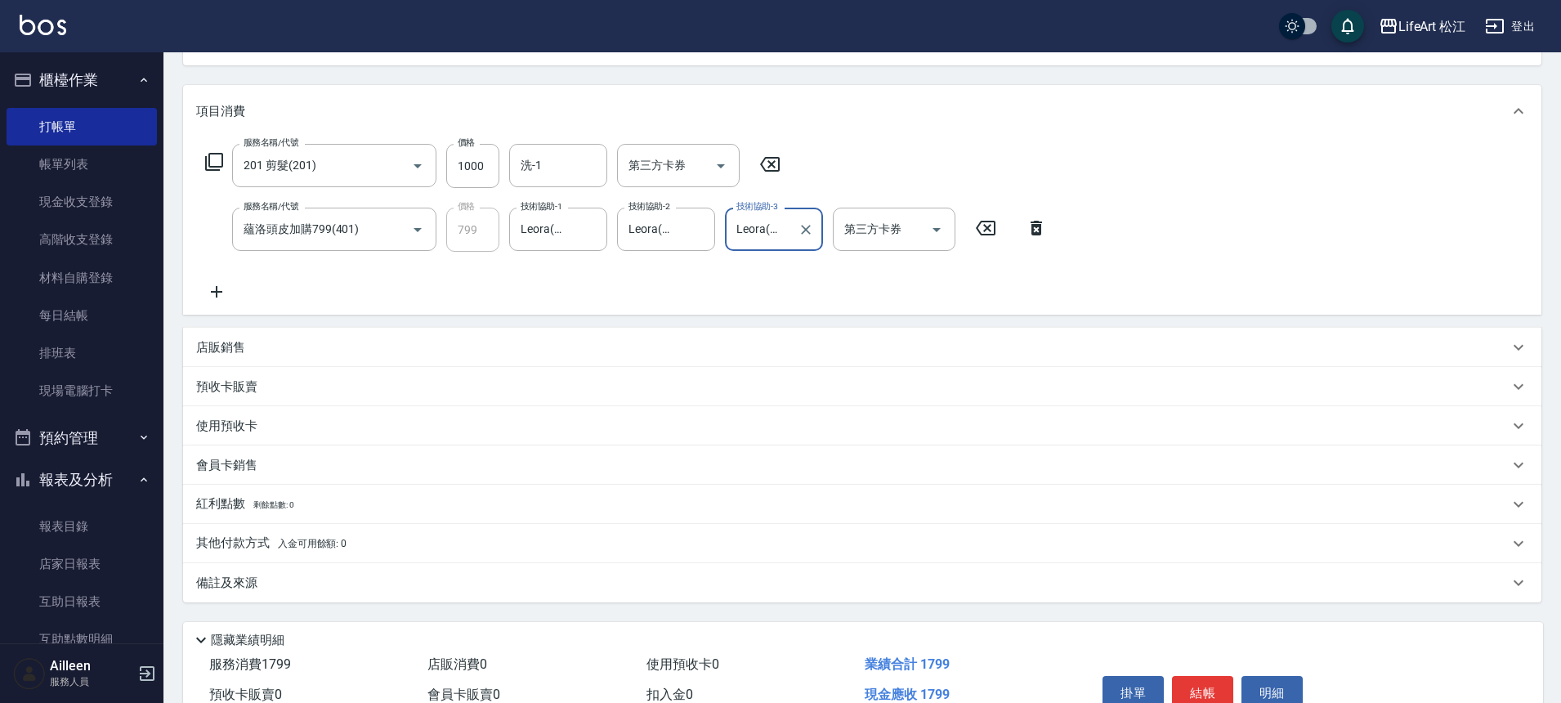
scroll to position [267, 0]
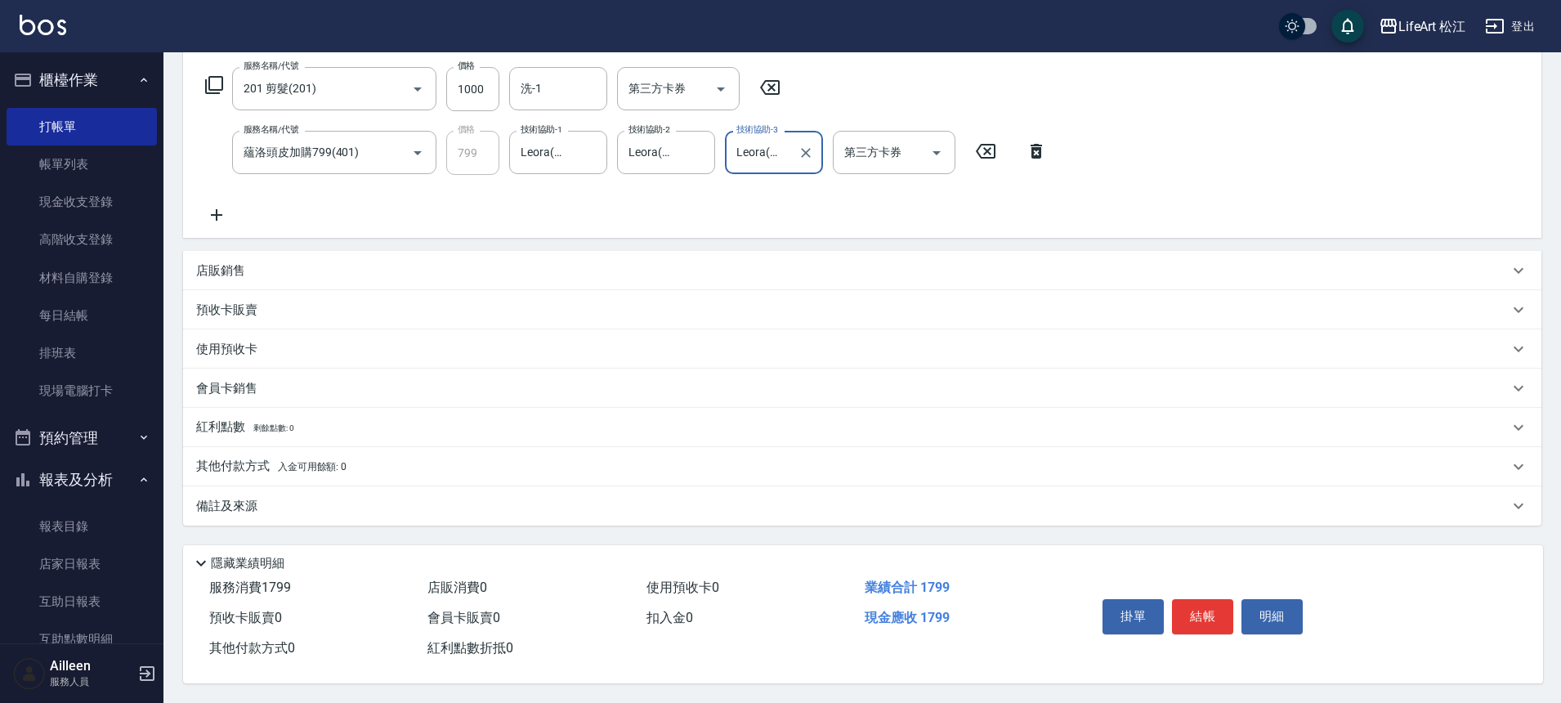
click at [362, 498] on div "備註及來源" at bounding box center [852, 506] width 1313 height 17
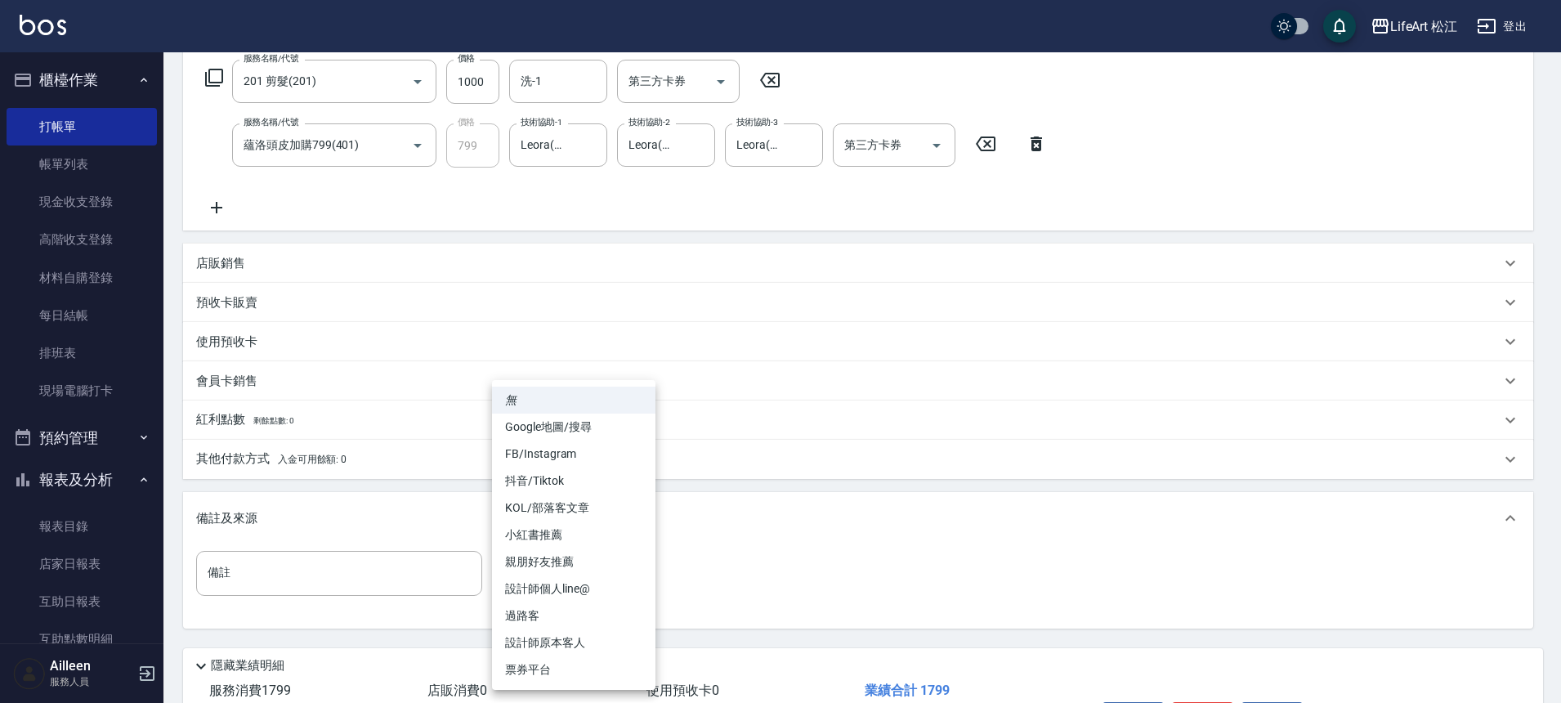
click at [616, 570] on body "LifeArt 松江 登出 櫃檯作業 打帳單 帳單列表 現金收支登錄 高階收支登錄 材料自購登錄 每日結帳 排班表 現場電腦打卡 預約管理 預約管理 單日預約…" at bounding box center [780, 269] width 1561 height 1073
click at [616, 570] on li "親朋好友推薦" at bounding box center [573, 562] width 163 height 27
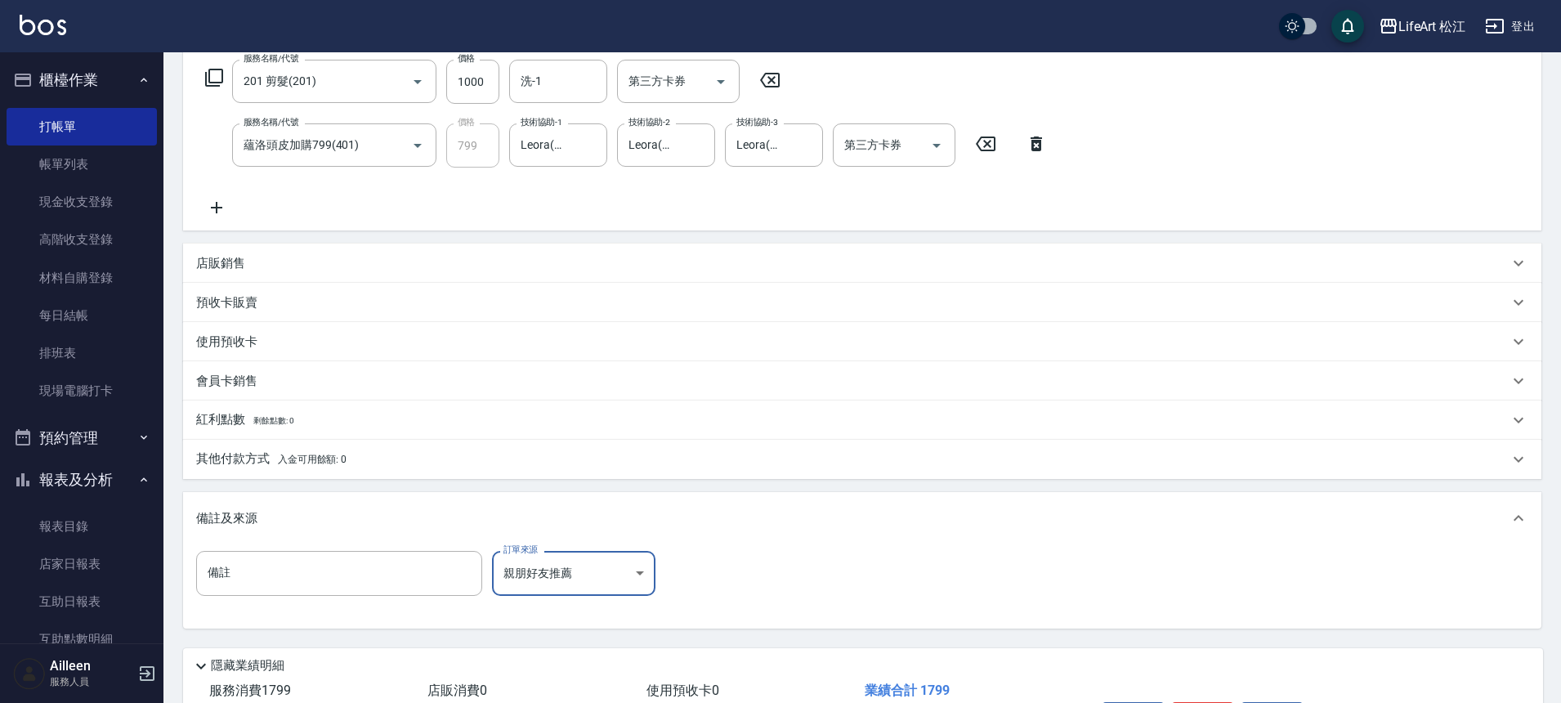
click at [612, 571] on body "LifeArt 松江 登出 櫃檯作業 打帳單 帳單列表 現金收支登錄 高階收支登錄 材料自購登錄 每日結帳 排班表 現場電腦打卡 預約管理 預約管理 單日預約…" at bounding box center [780, 269] width 1561 height 1073
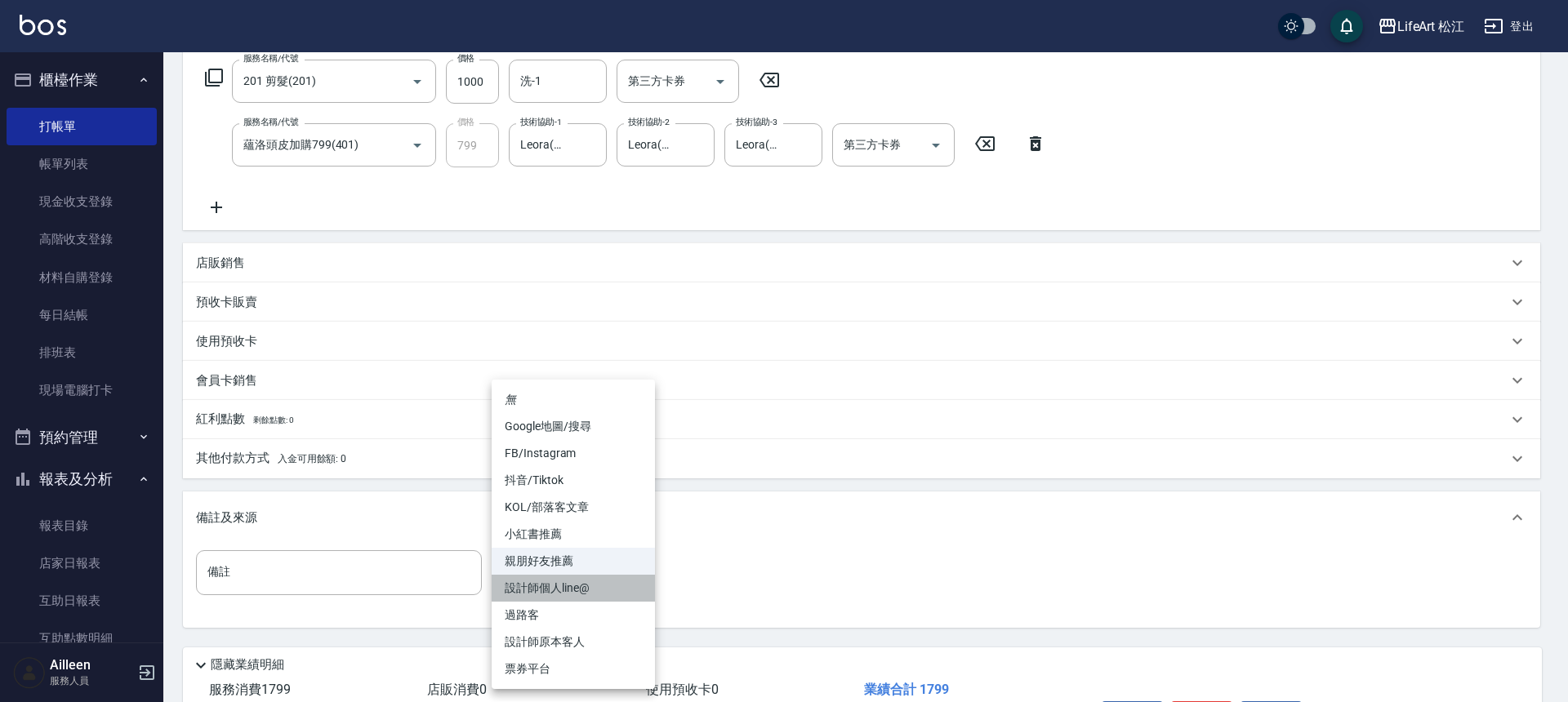
click at [583, 598] on li "設計師個人line@" at bounding box center [572, 588] width 163 height 27
type input "設計師個人line@"
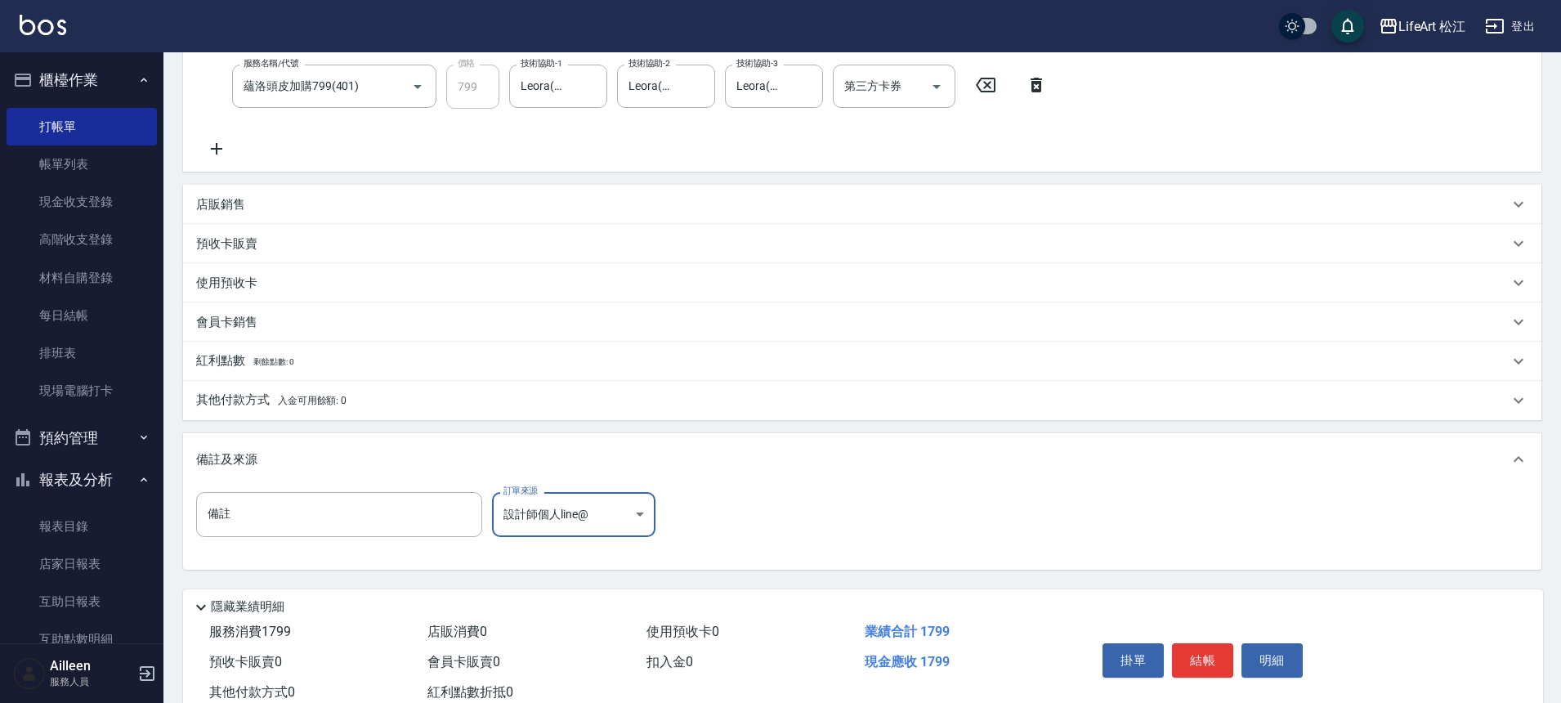
scroll to position [378, 0]
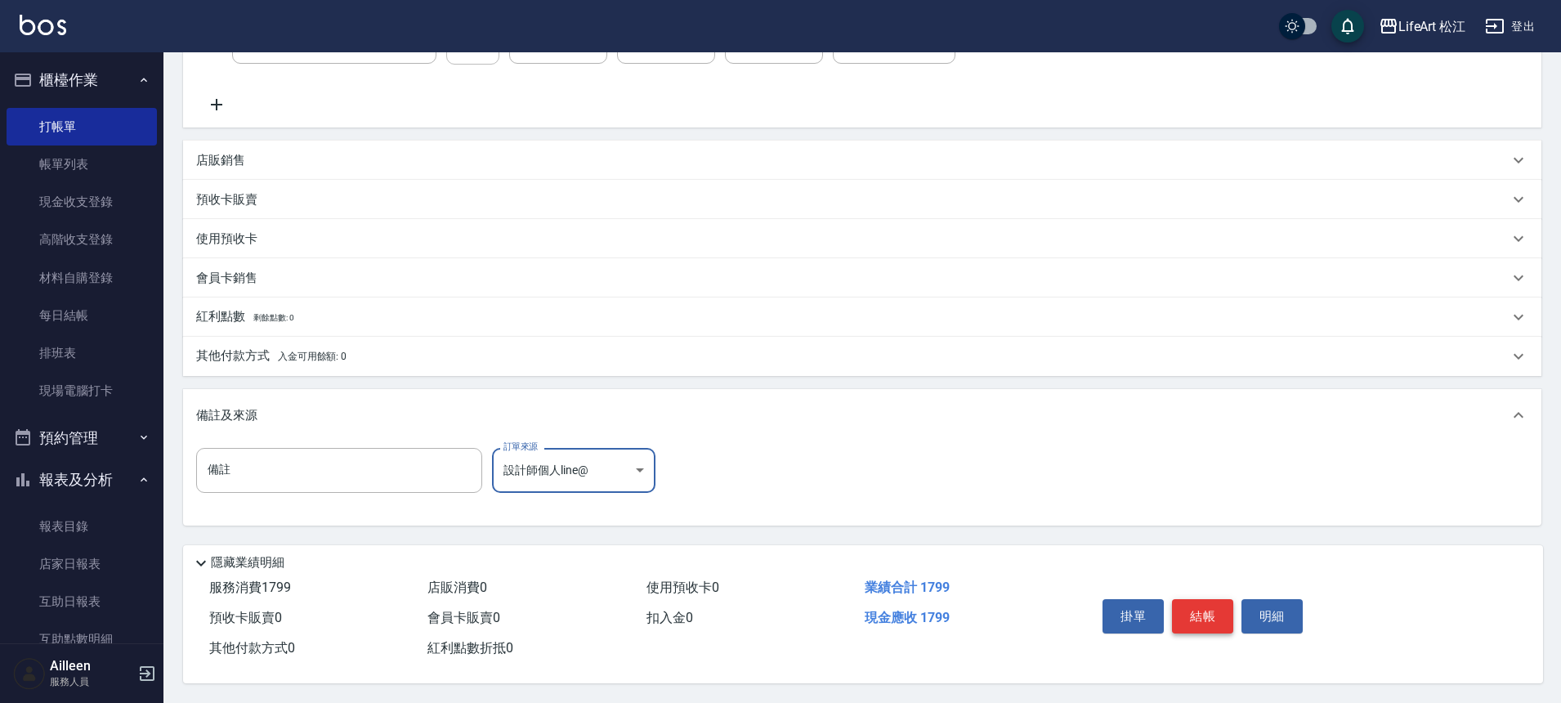
click at [1203, 613] on button "結帳" at bounding box center [1202, 616] width 61 height 34
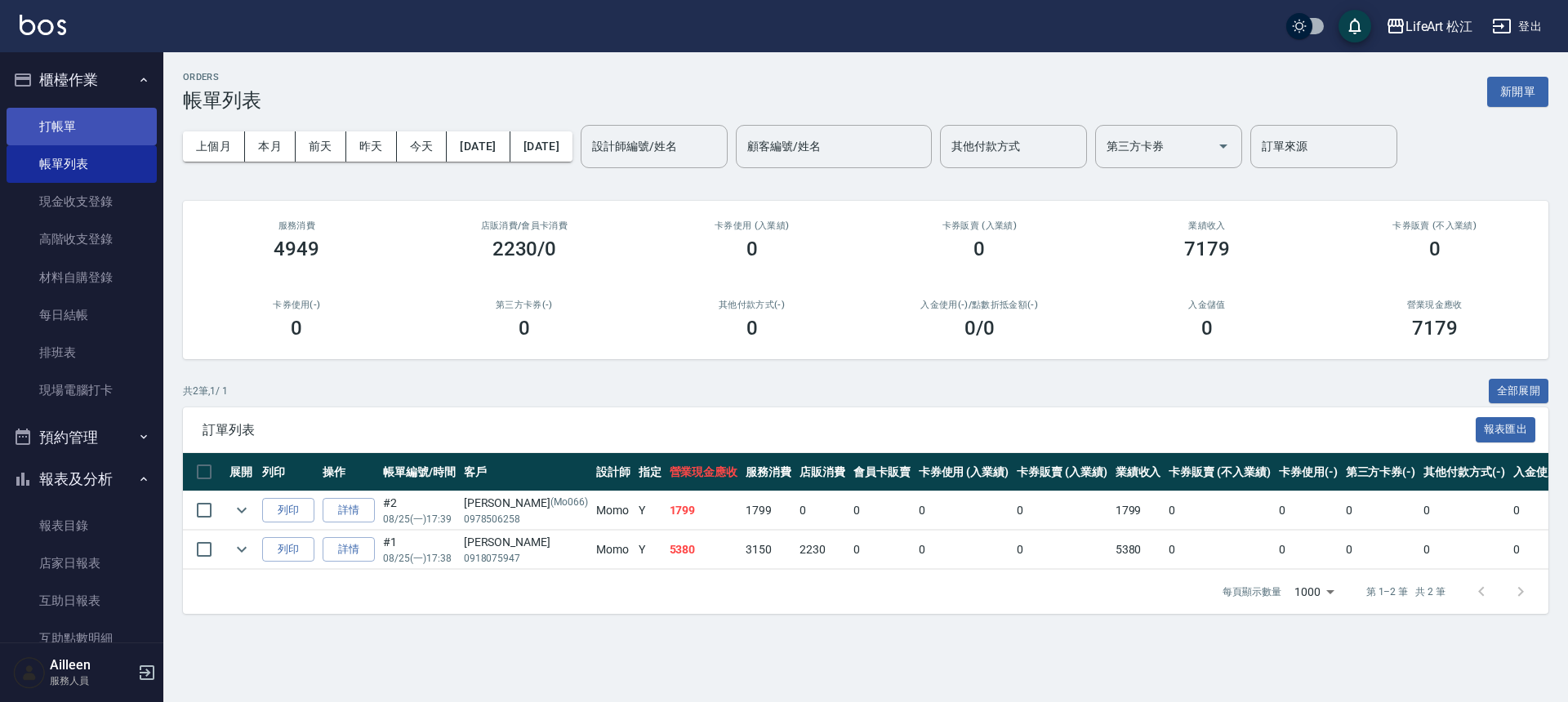
click at [89, 115] on link "打帳單" at bounding box center [82, 127] width 150 height 38
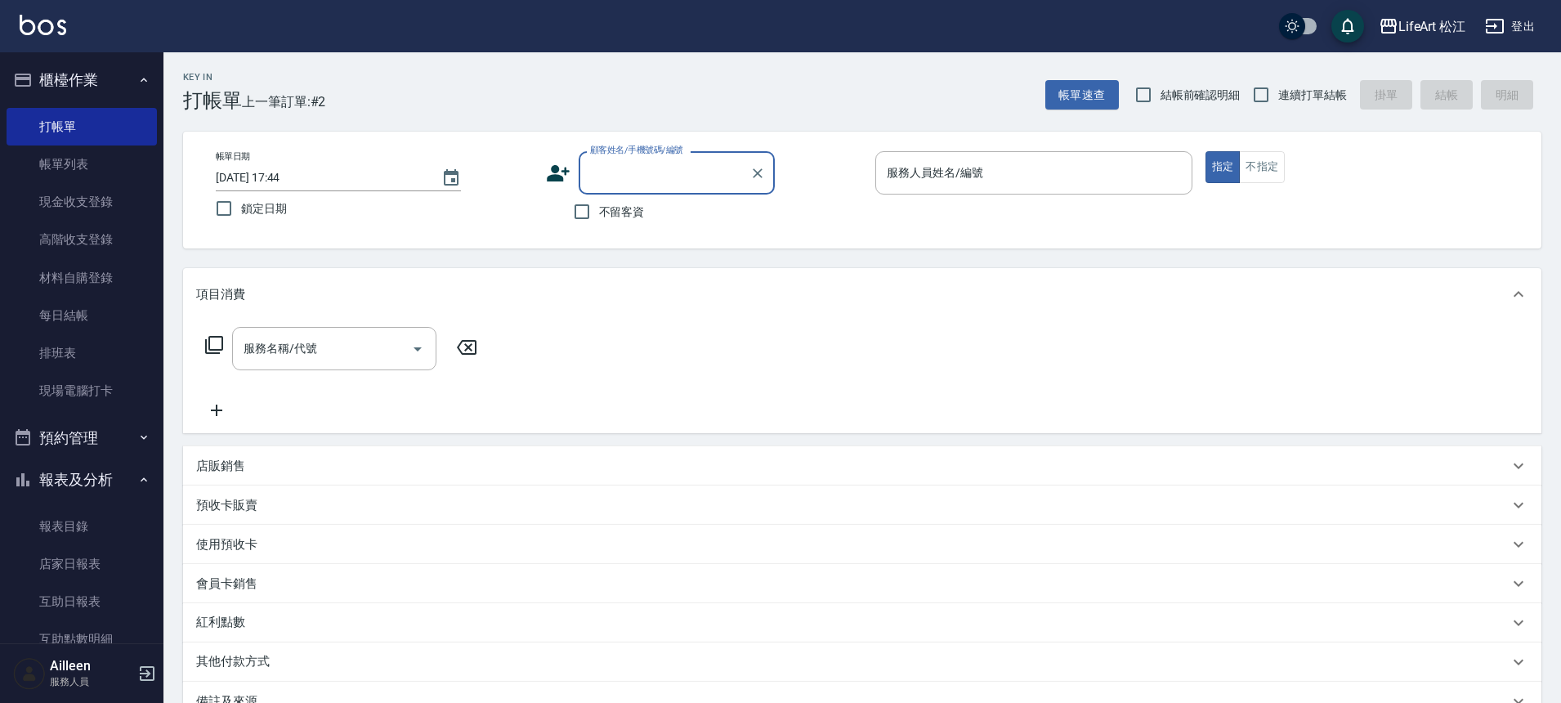
click at [659, 189] on div "顧客姓名/手機號碼/編號" at bounding box center [677, 172] width 196 height 43
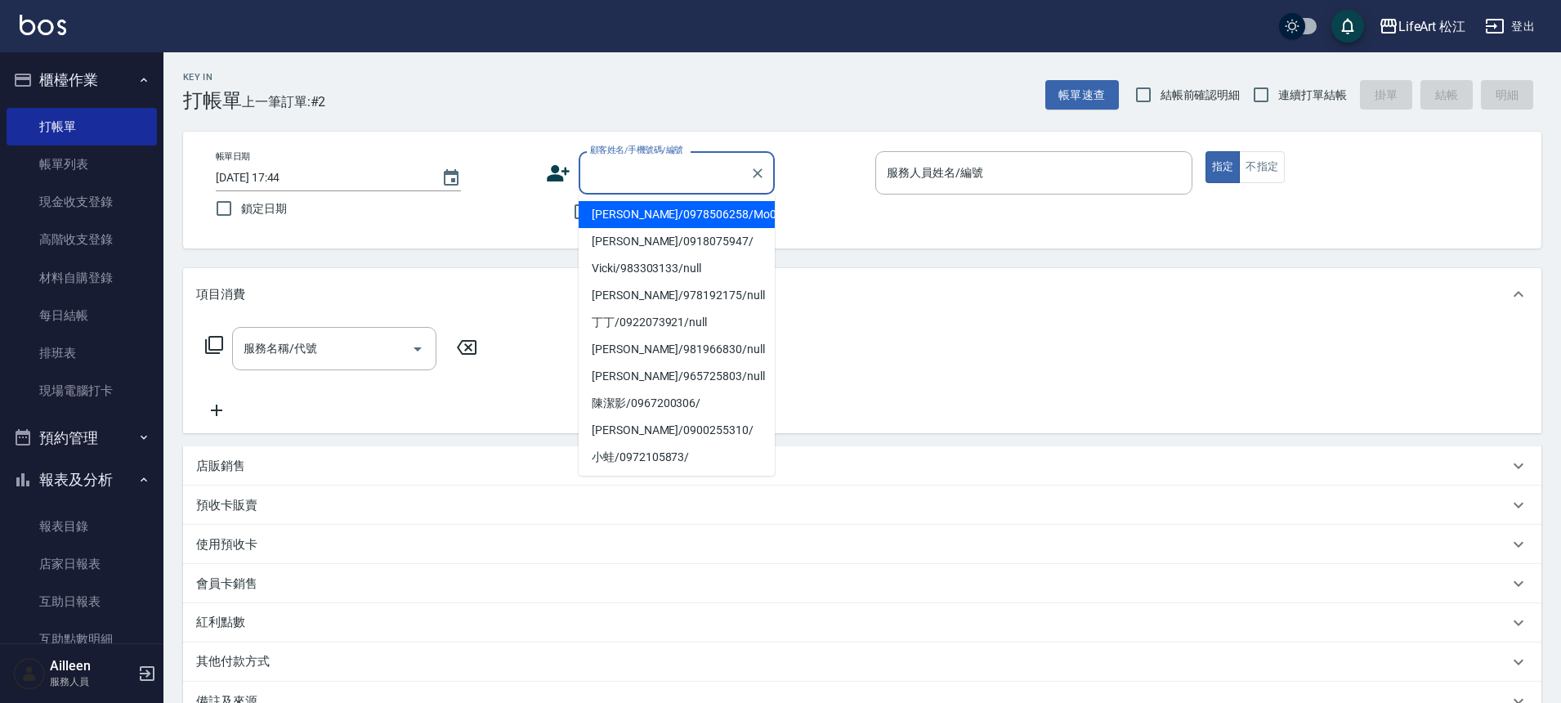
type input "u"
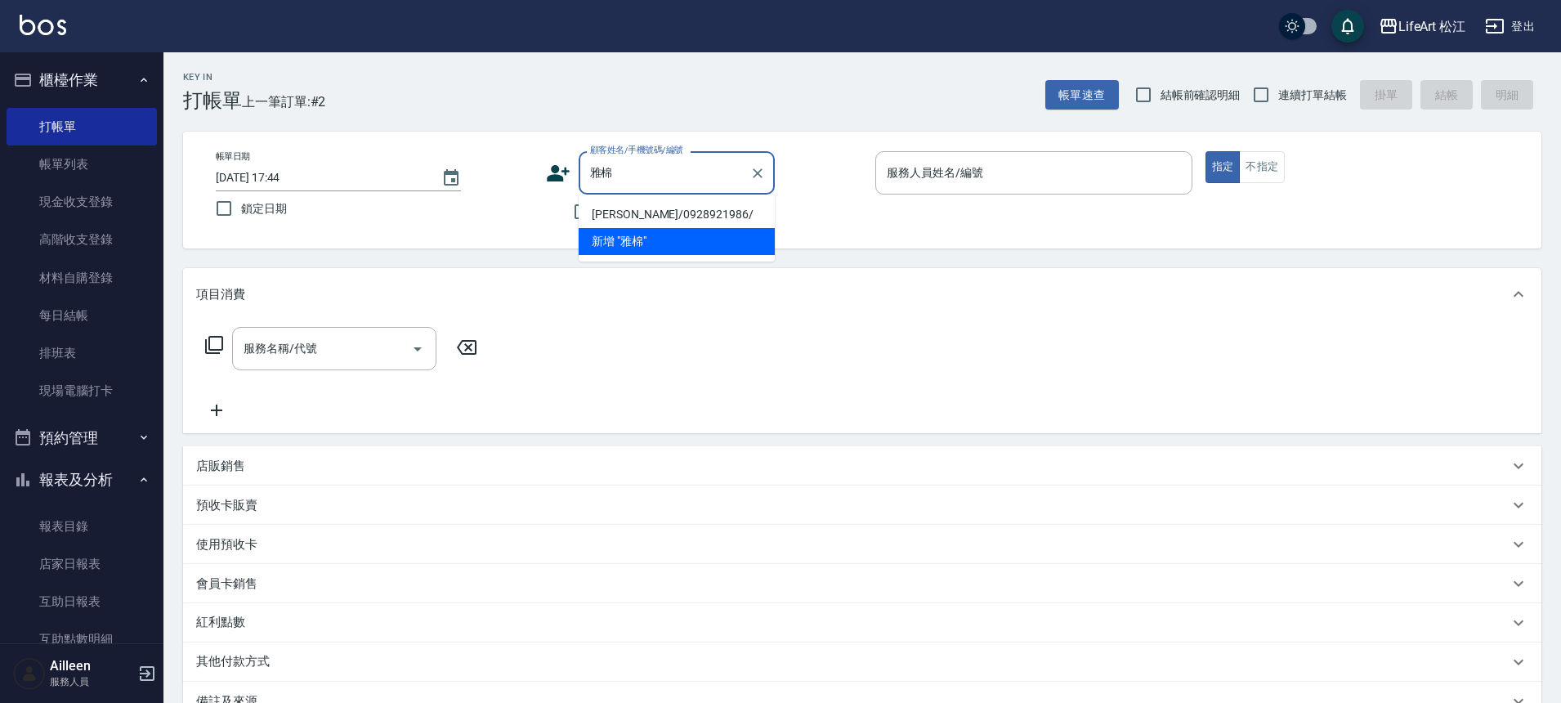
click at [659, 208] on li "[PERSON_NAME]/0928921986/" at bounding box center [677, 214] width 196 height 27
type input "[PERSON_NAME]/0928921986/"
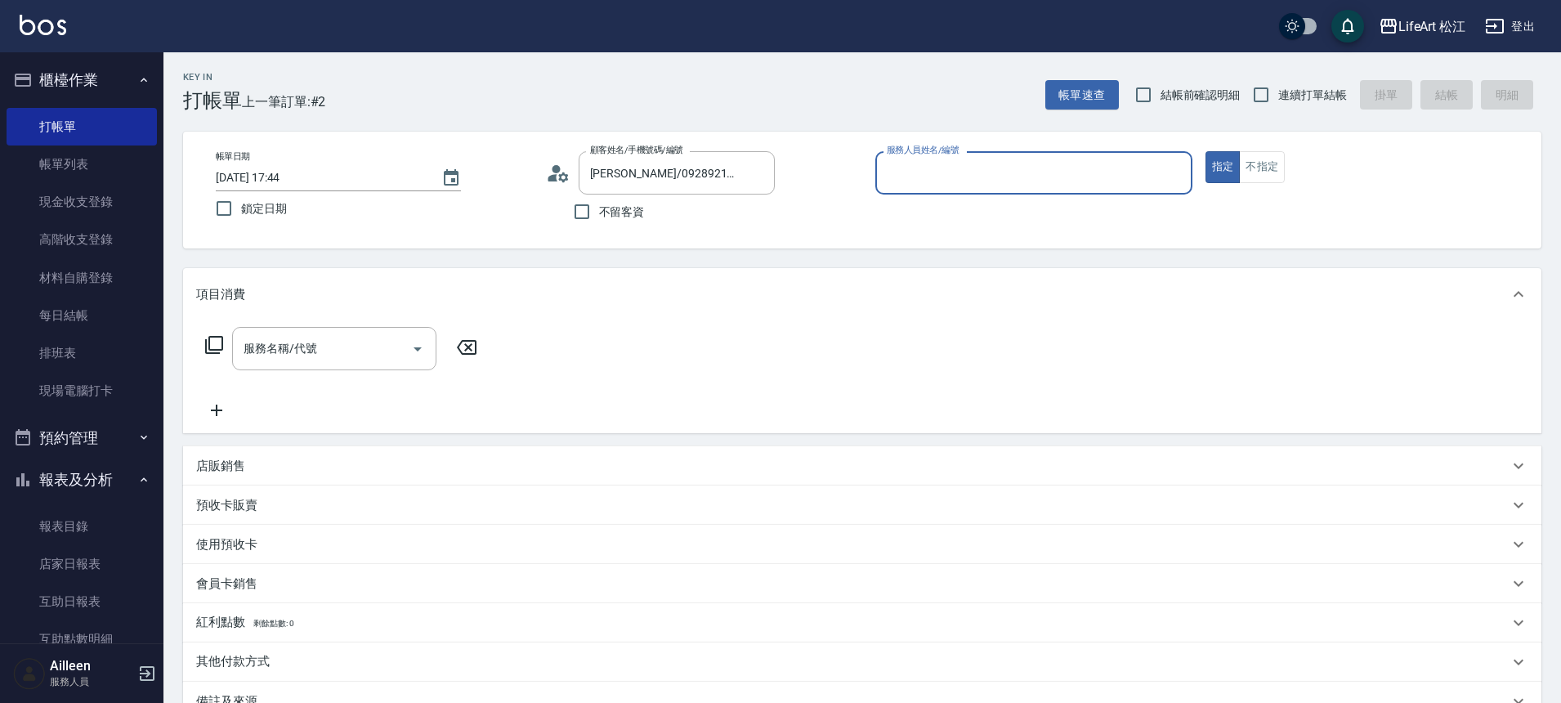
type input "Lego(無代號)"
click at [334, 366] on input "服務名稱/代號" at bounding box center [322, 353] width 165 height 29
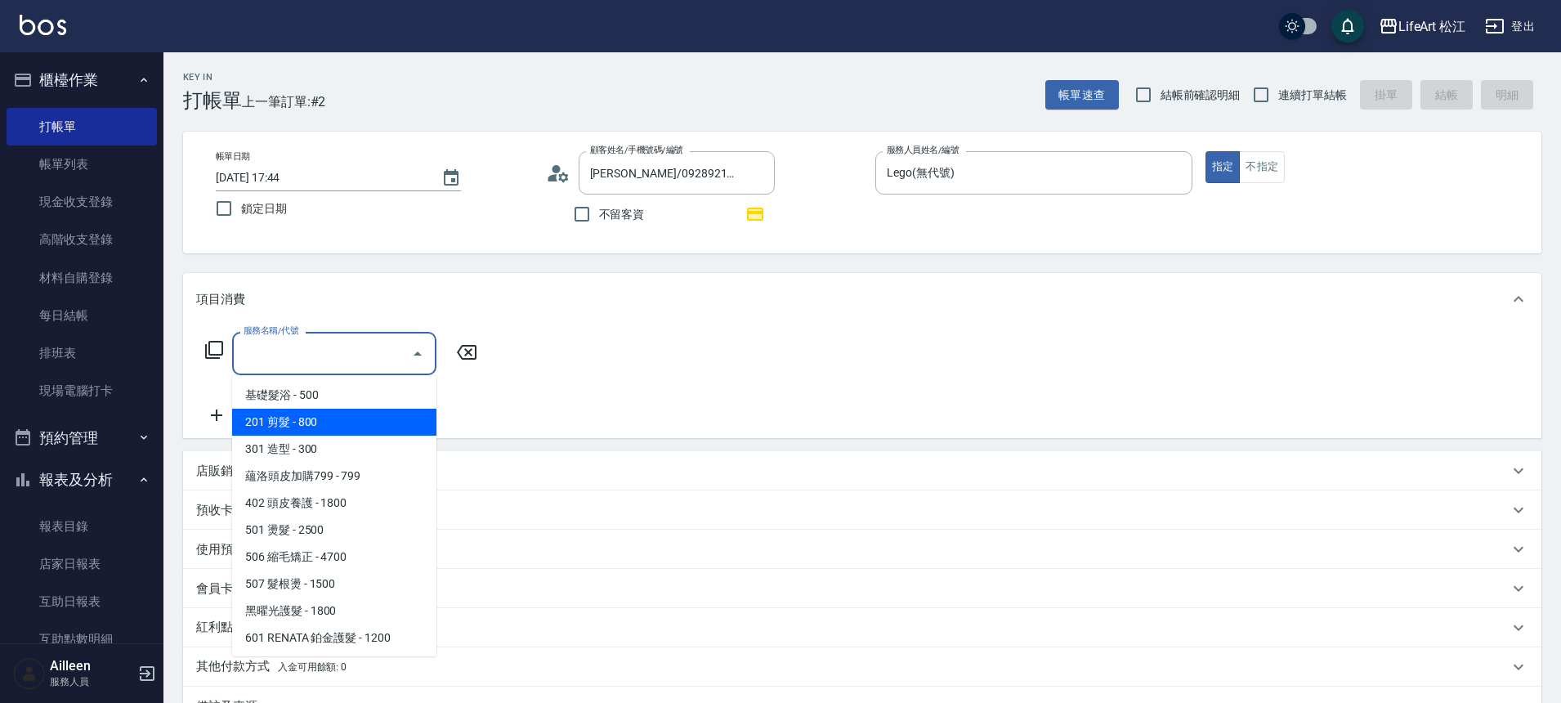
click at [320, 414] on span "201 剪髮 - 800" at bounding box center [334, 422] width 204 height 27
type input "201 剪髮(201)"
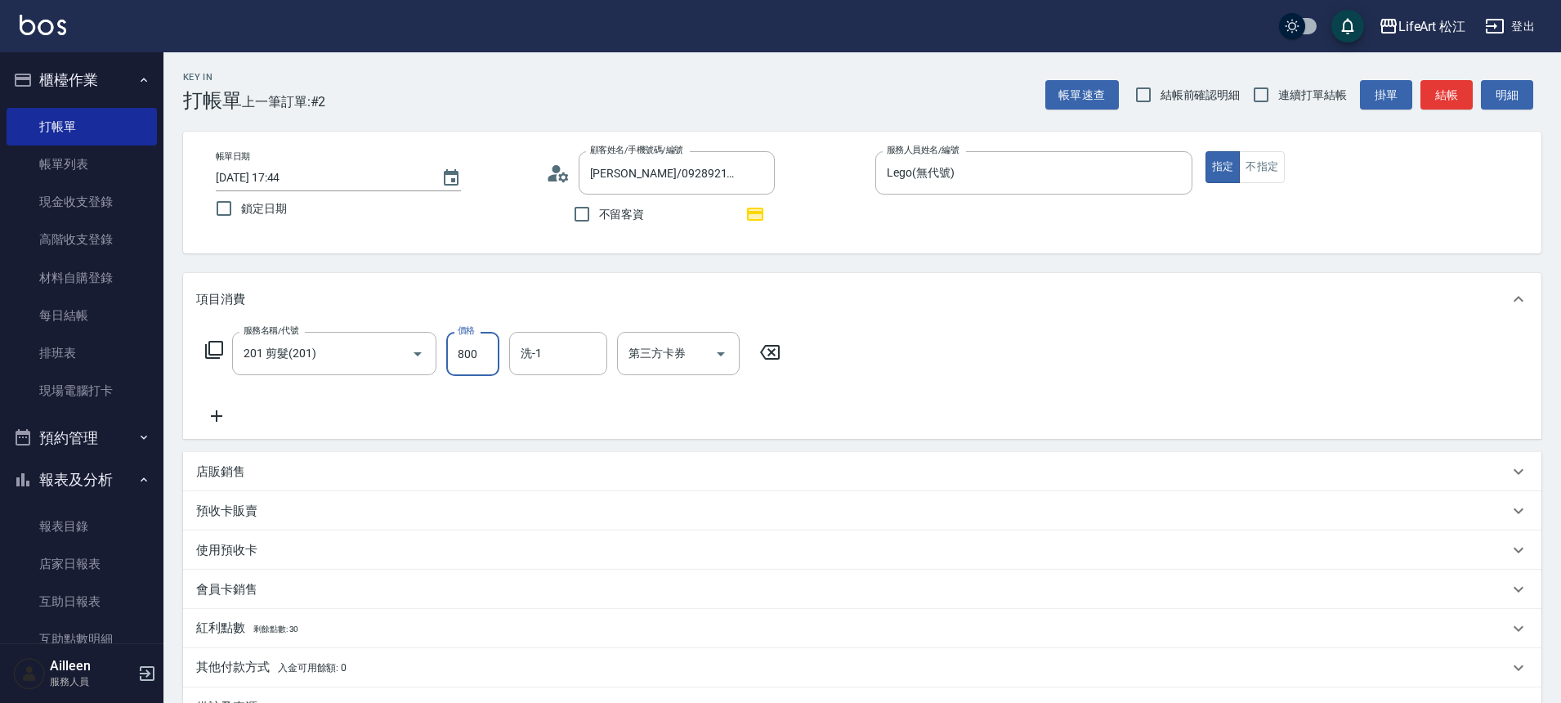
click at [469, 359] on input "800" at bounding box center [472, 354] width 53 height 44
type input "900"
click at [233, 412] on icon at bounding box center [216, 416] width 41 height 20
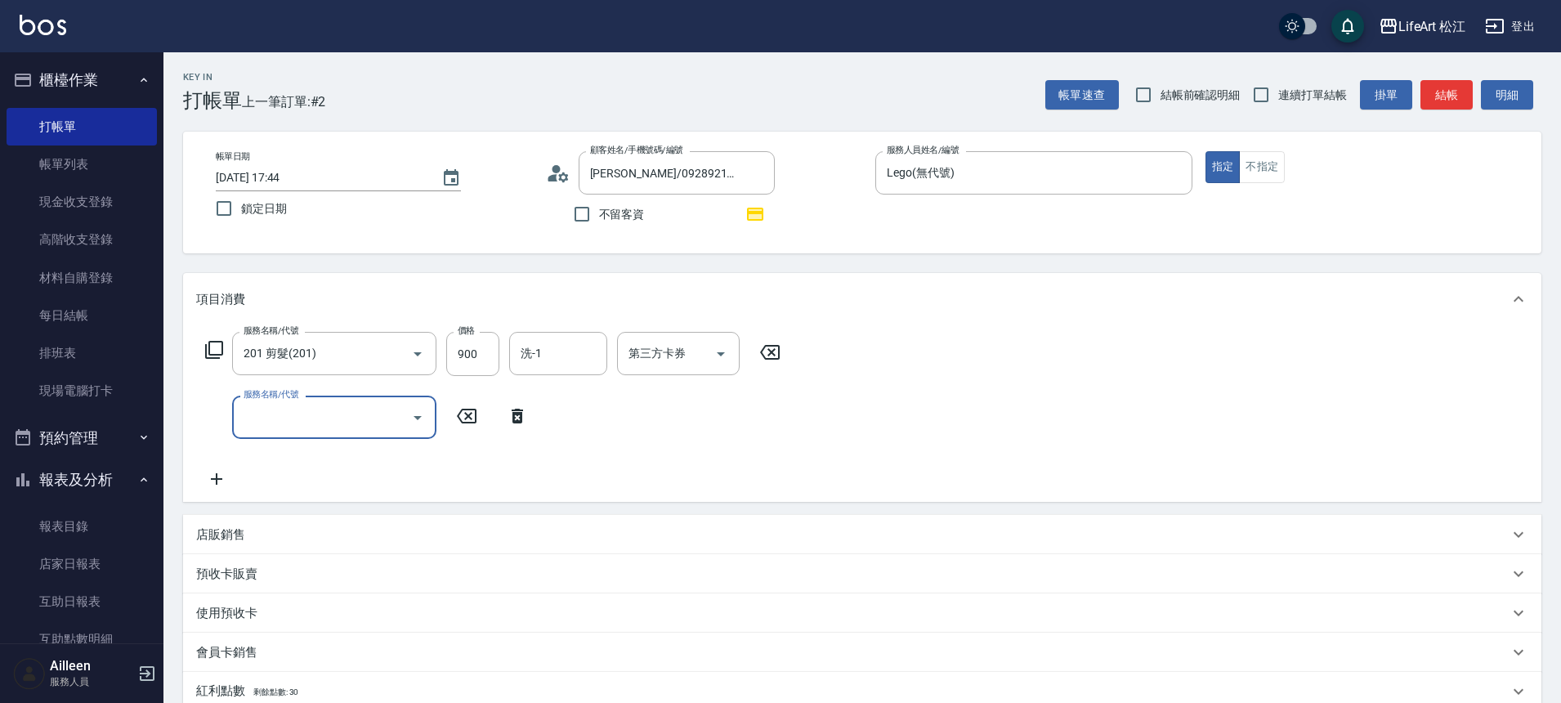
click at [439, 434] on div "服務名稱/代號 服務名稱/代號" at bounding box center [367, 417] width 342 height 43
click at [423, 423] on icon "Open" at bounding box center [418, 418] width 20 height 20
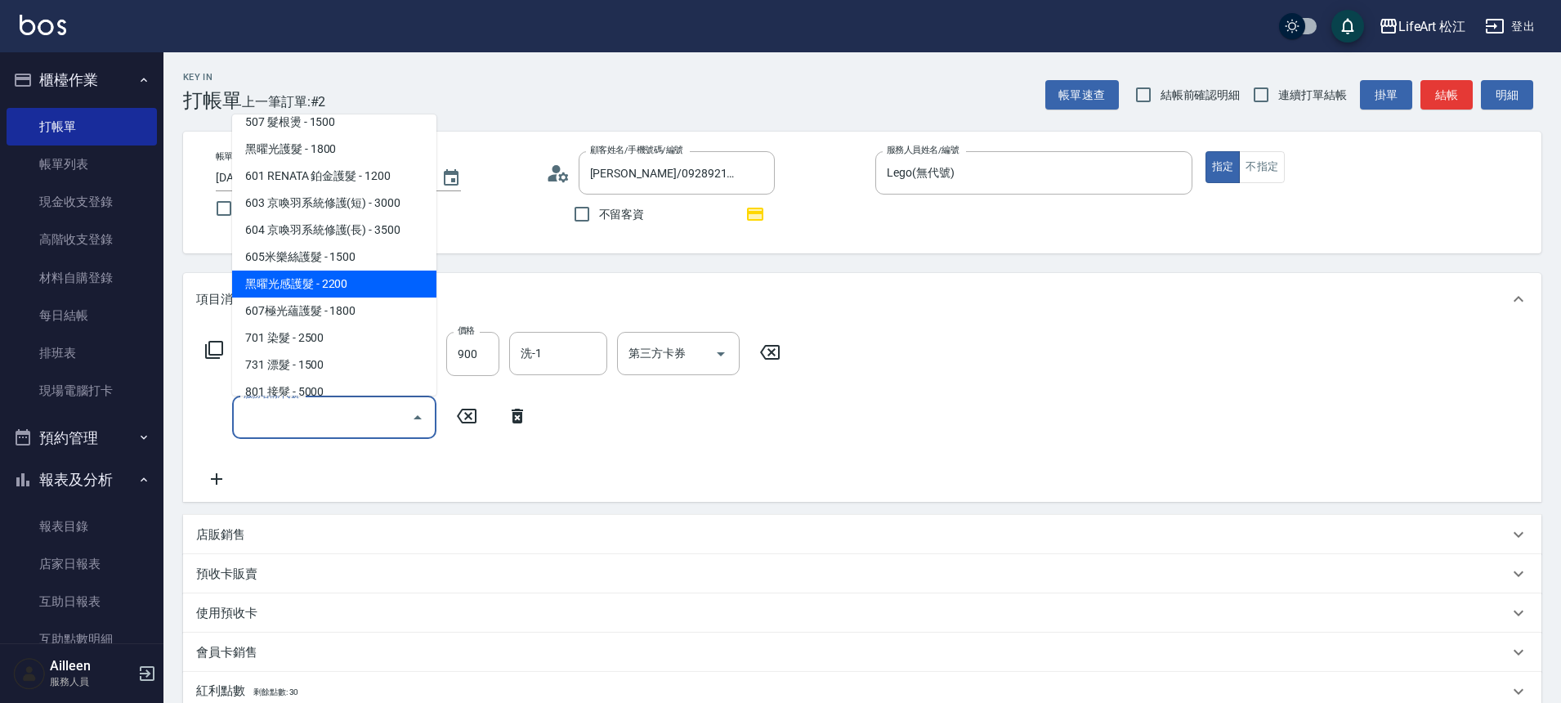
scroll to position [217, 0]
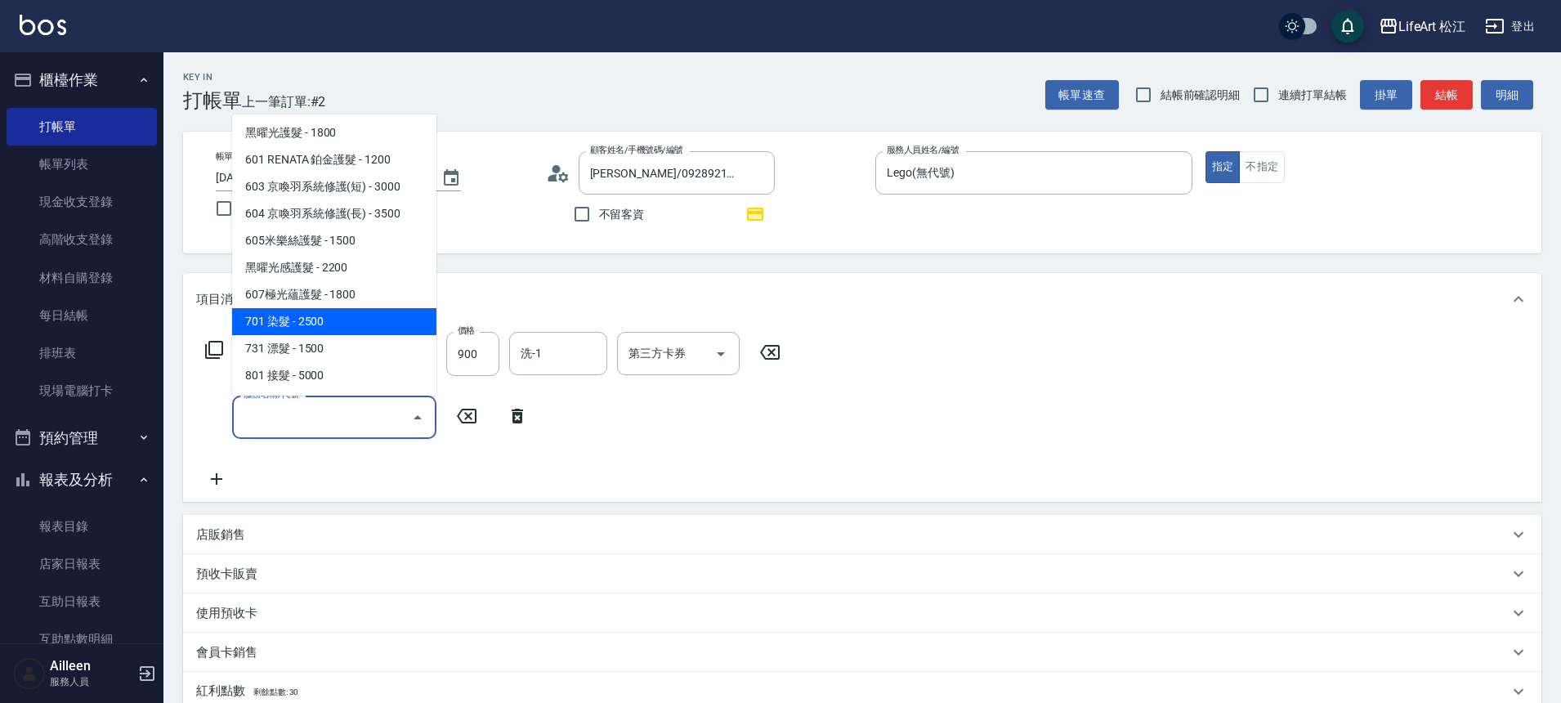
click at [351, 334] on span "701 染髮 - 2500" at bounding box center [334, 321] width 204 height 27
type input "701 染髮(701)"
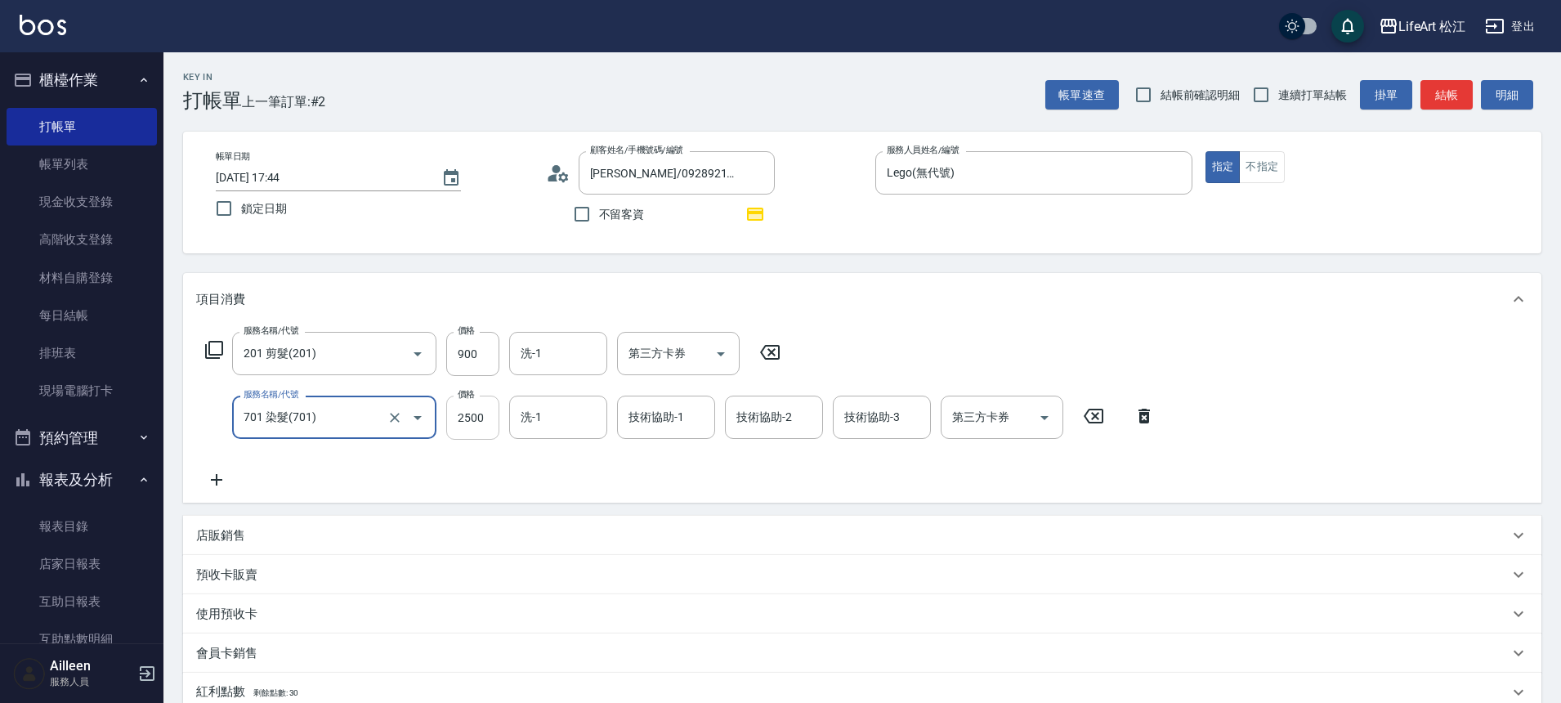
click at [489, 410] on input "2500" at bounding box center [472, 418] width 53 height 44
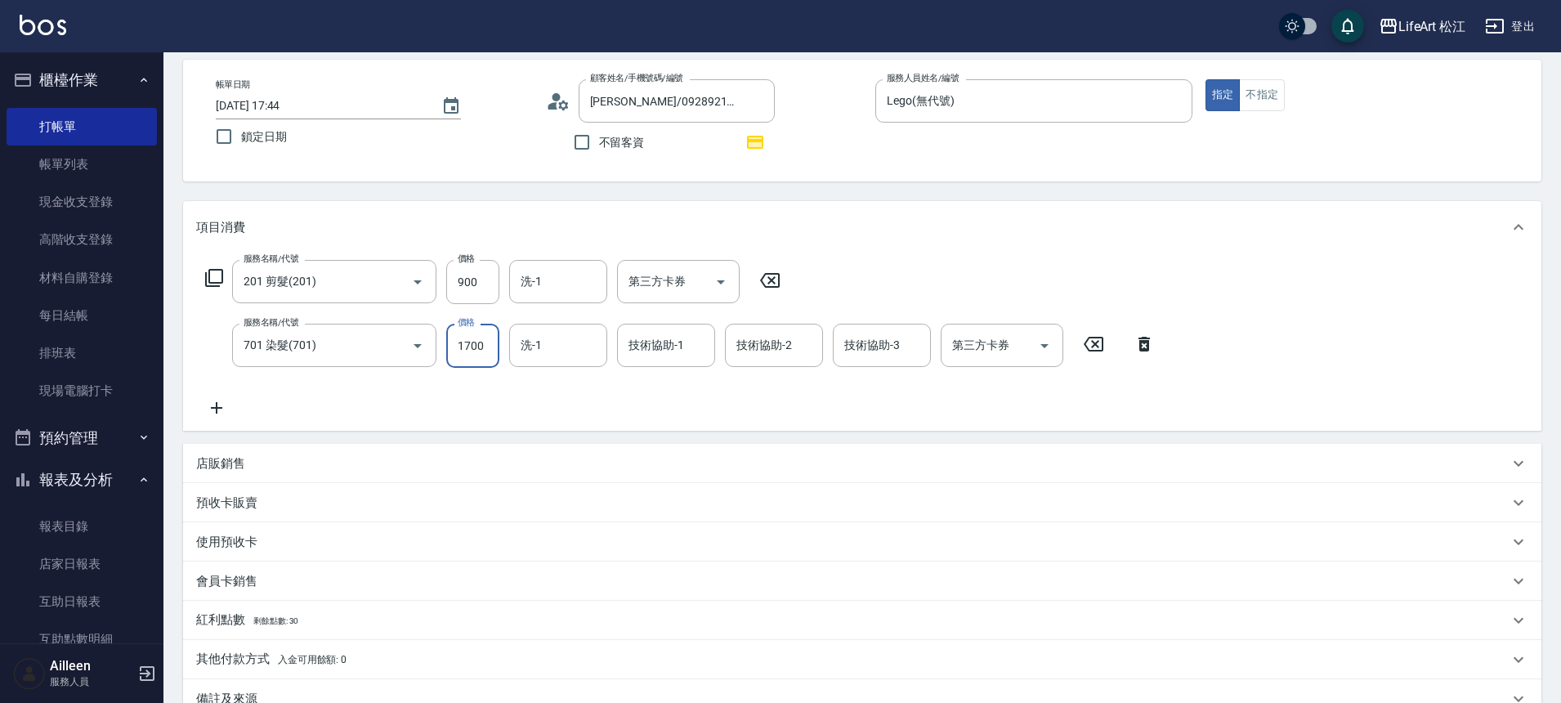
scroll to position [167, 0]
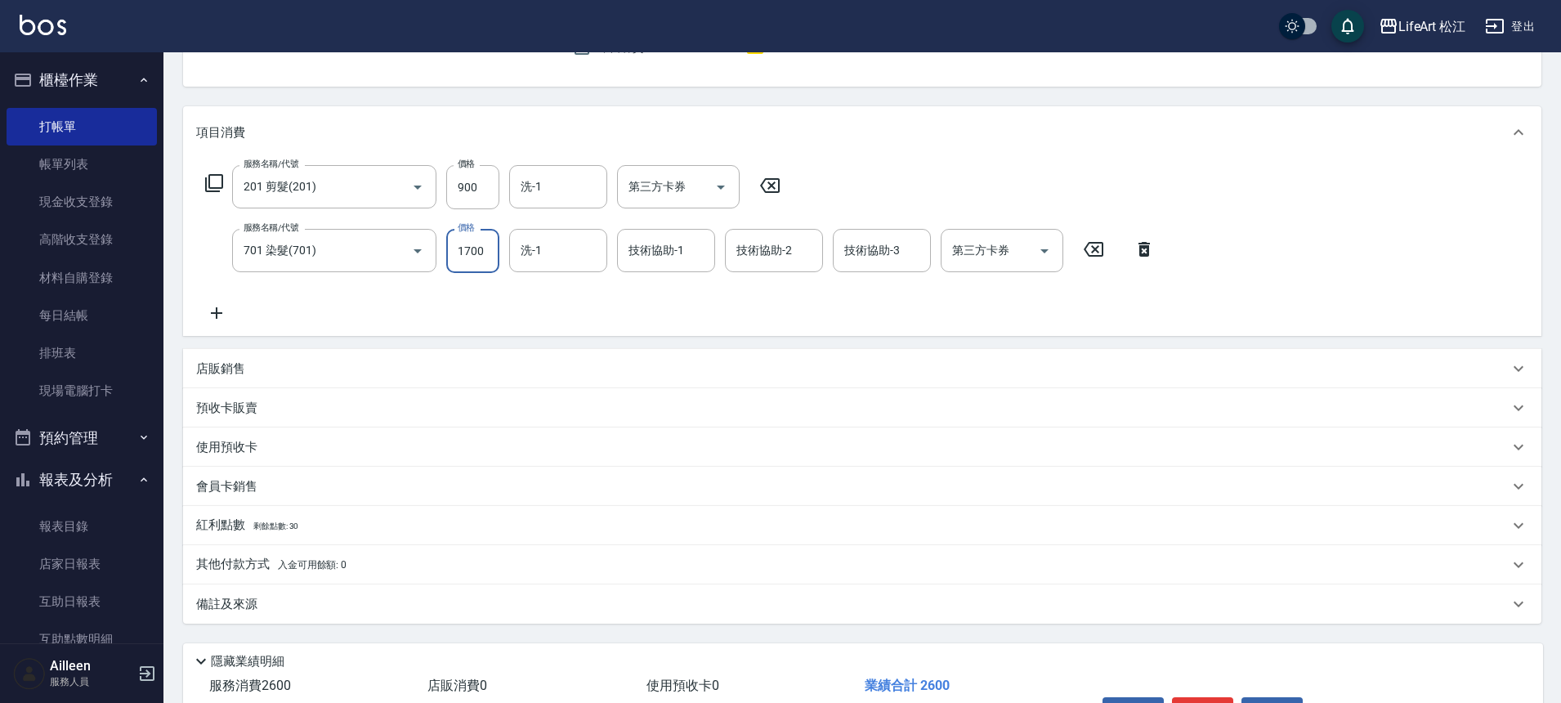
type input "1700"
click at [222, 311] on icon at bounding box center [216, 313] width 41 height 20
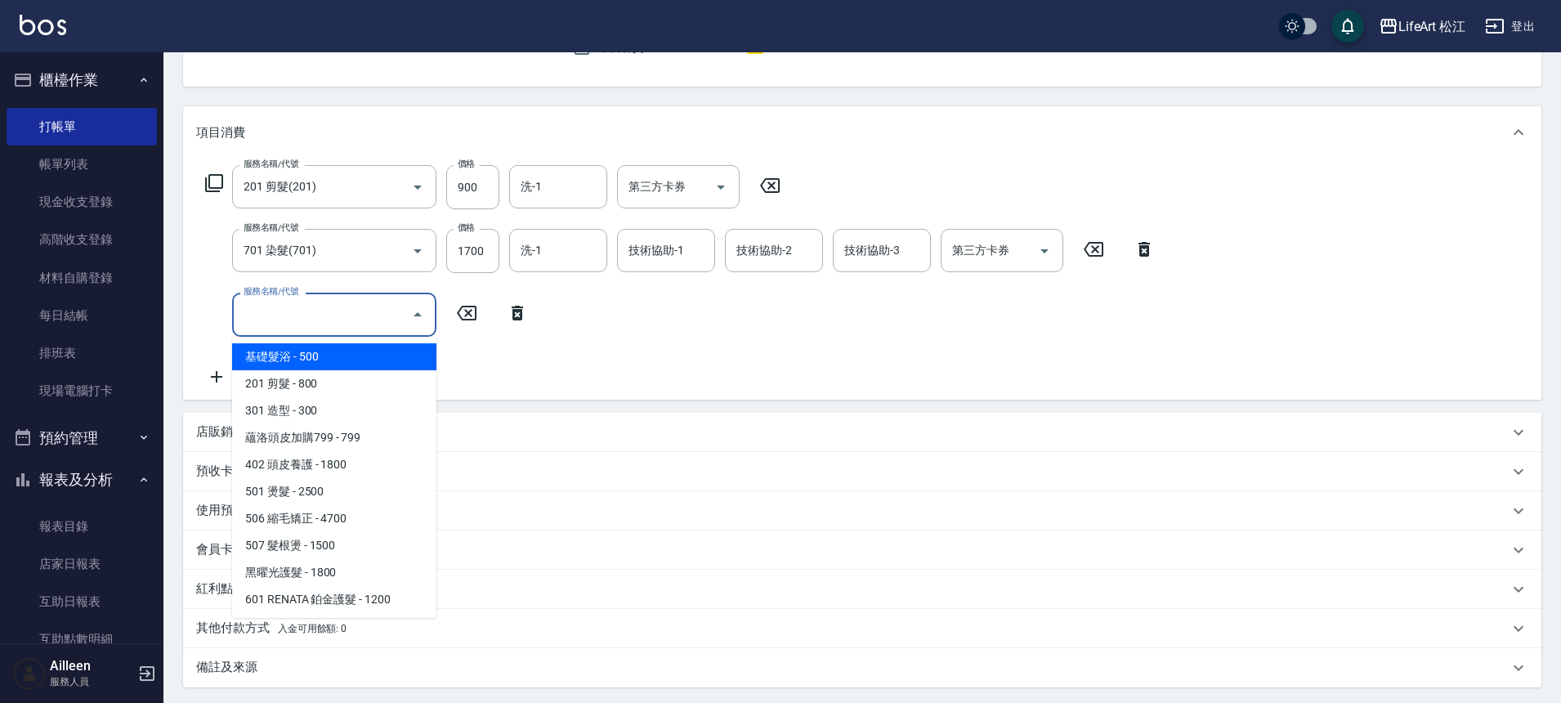
click at [342, 324] on input "服務名稱/代號" at bounding box center [322, 314] width 165 height 29
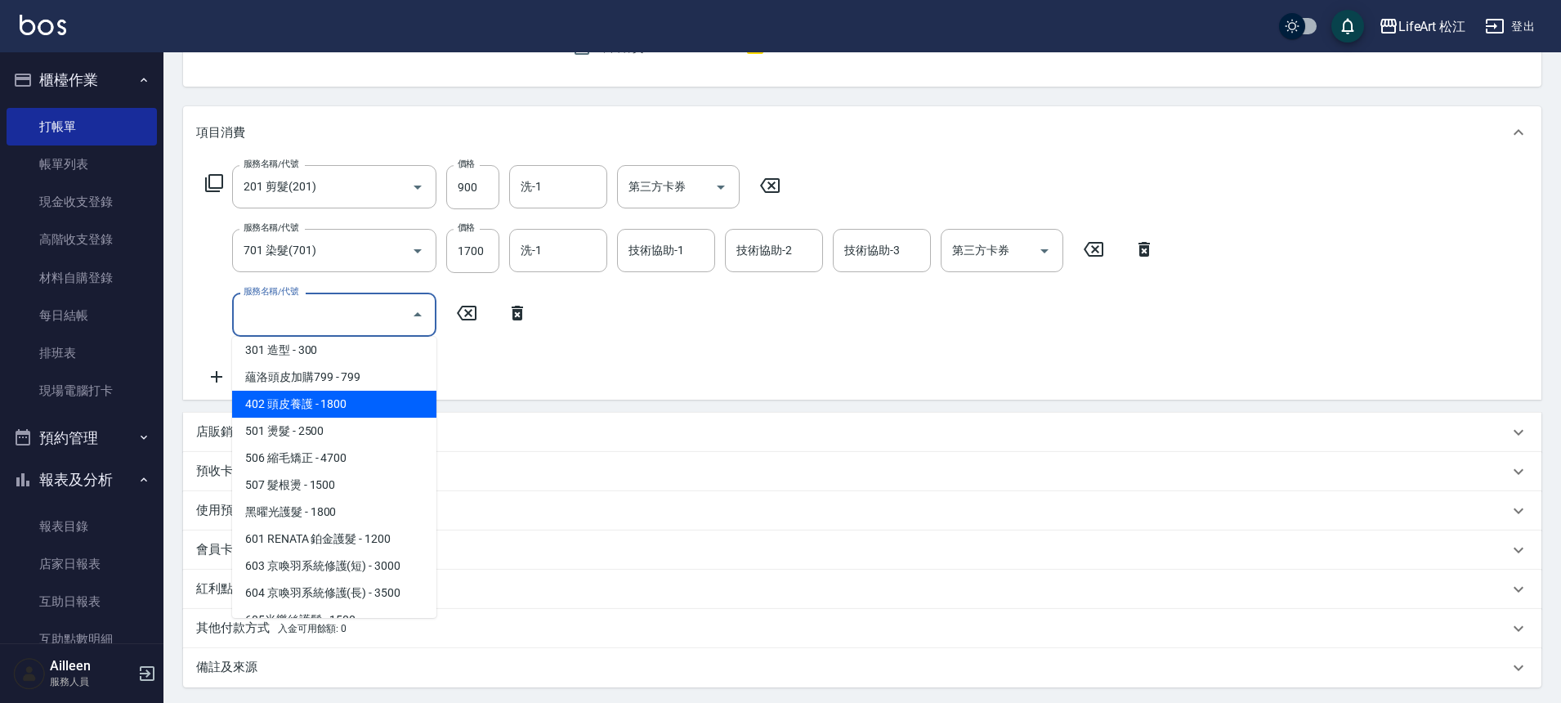
scroll to position [142, 0]
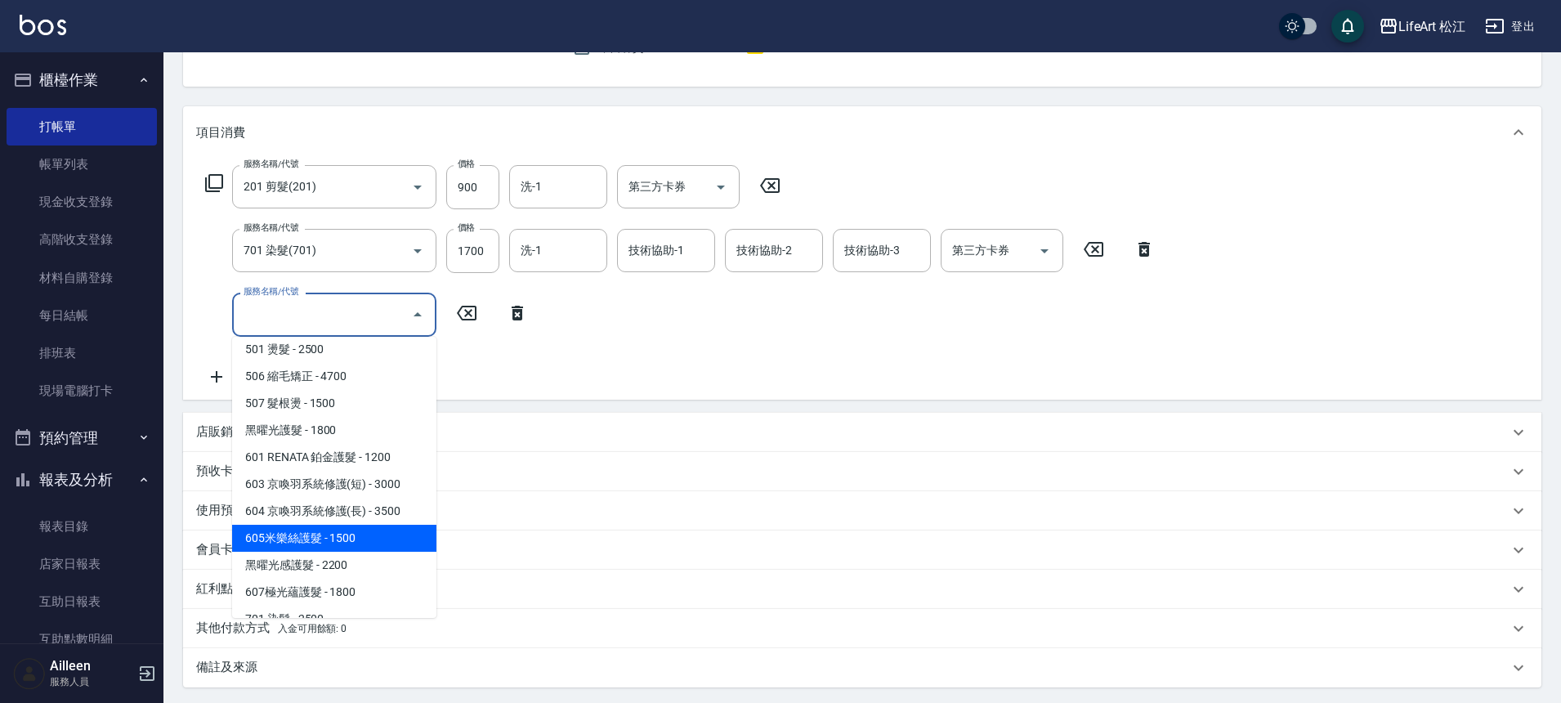
click at [325, 526] on span "605米樂絲護髮 - 1500" at bounding box center [334, 538] width 204 height 27
type input "605米樂絲護髮(605)"
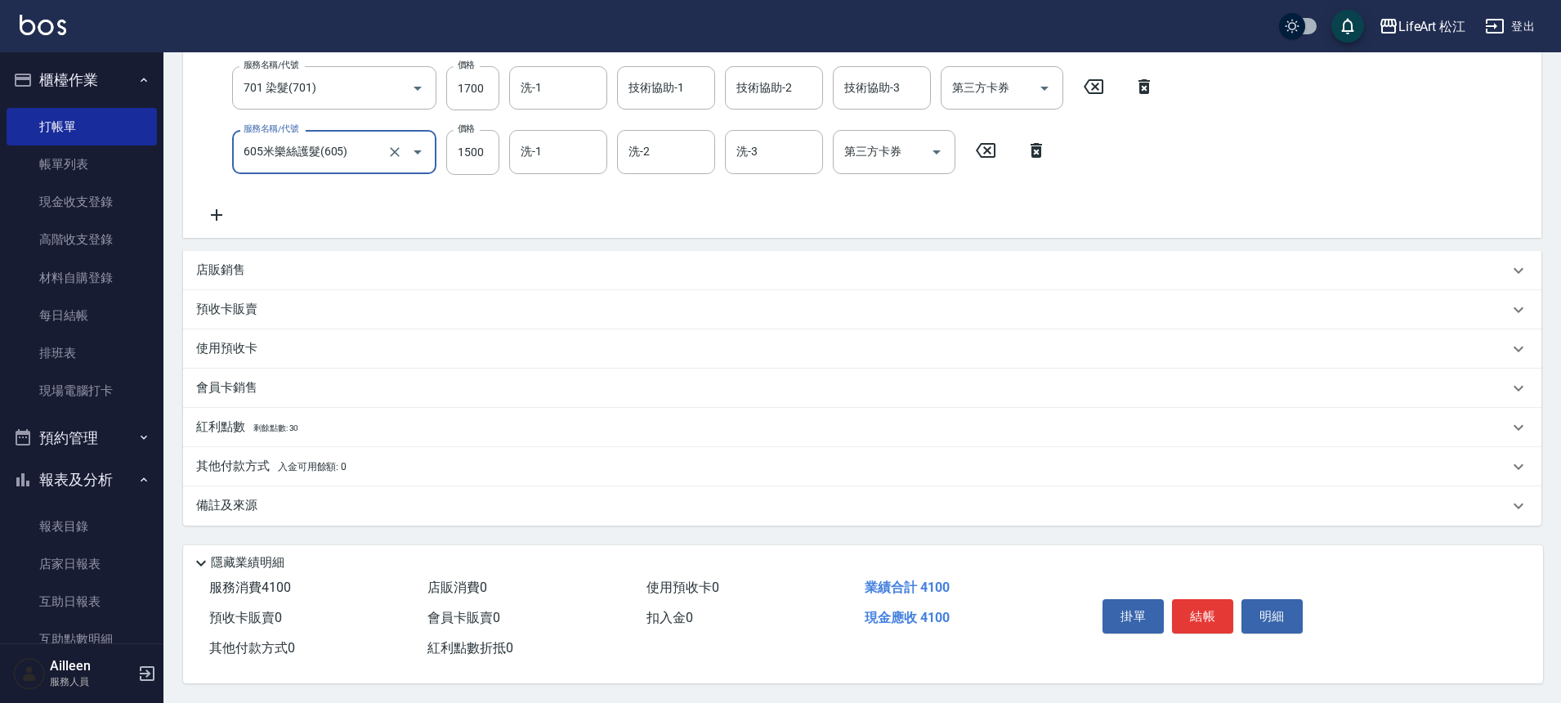
scroll to position [337, 0]
click at [246, 497] on p "備註及來源" at bounding box center [226, 505] width 61 height 17
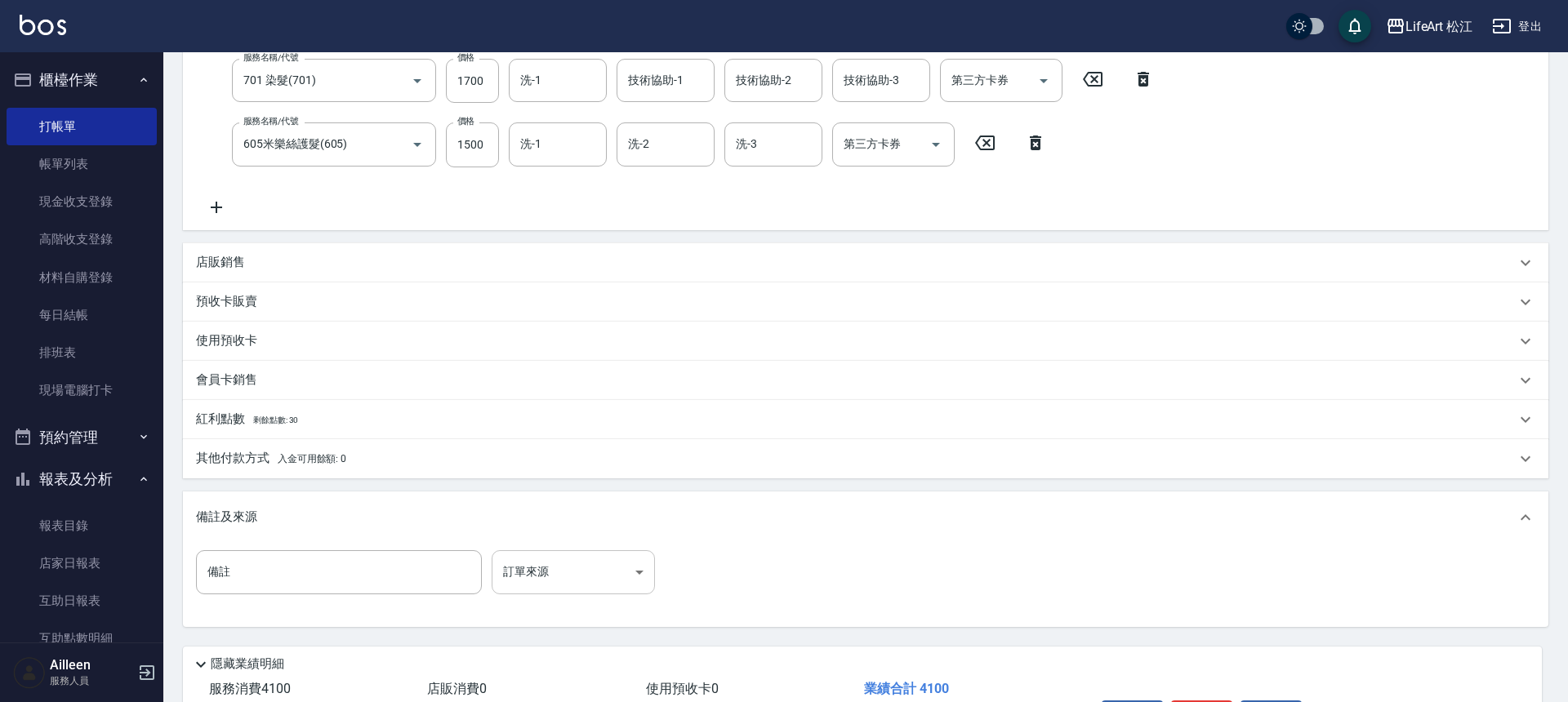
click at [566, 570] on body "LifeArt 松江 登出 櫃檯作業 打帳單 帳單列表 現金收支登錄 高階收支登錄 材料自購登錄 每日結帳 排班表 現場電腦打卡 預約管理 預約管理 單日預約…" at bounding box center [784, 234] width 1568 height 1140
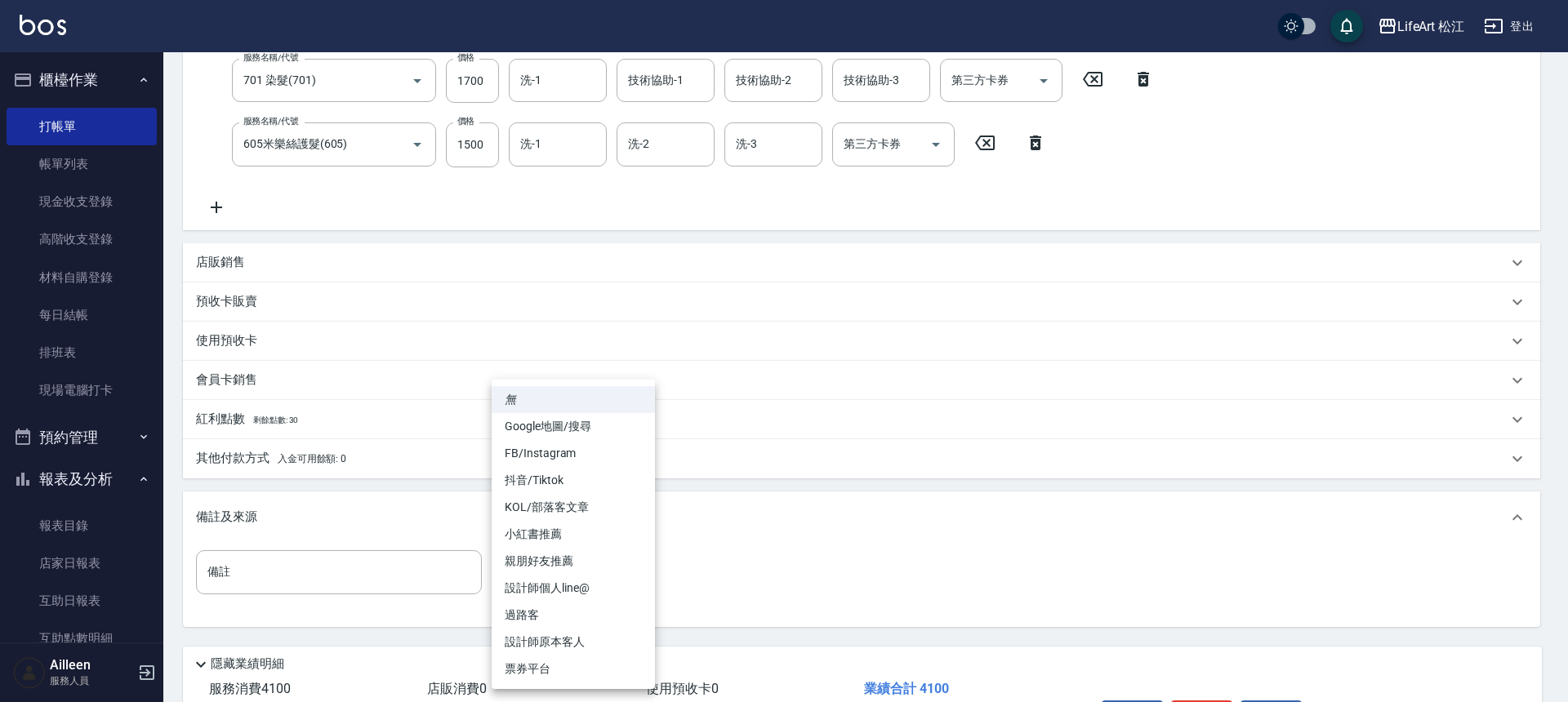
click at [573, 582] on li "設計師個人line@" at bounding box center [572, 588] width 163 height 27
type input "設計師個人line@"
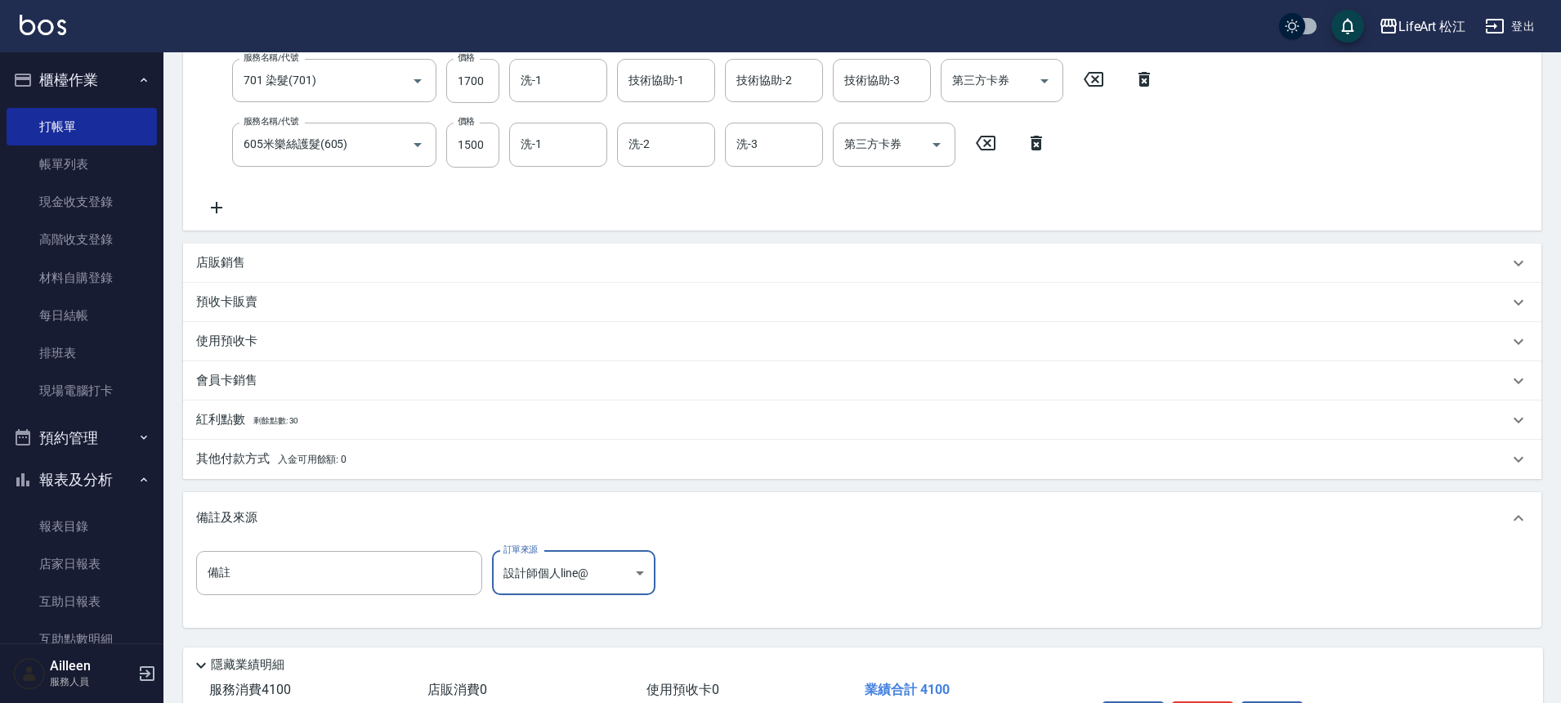
click at [250, 455] on p "其他付款方式 入金可用餘額: 0" at bounding box center [271, 459] width 150 height 18
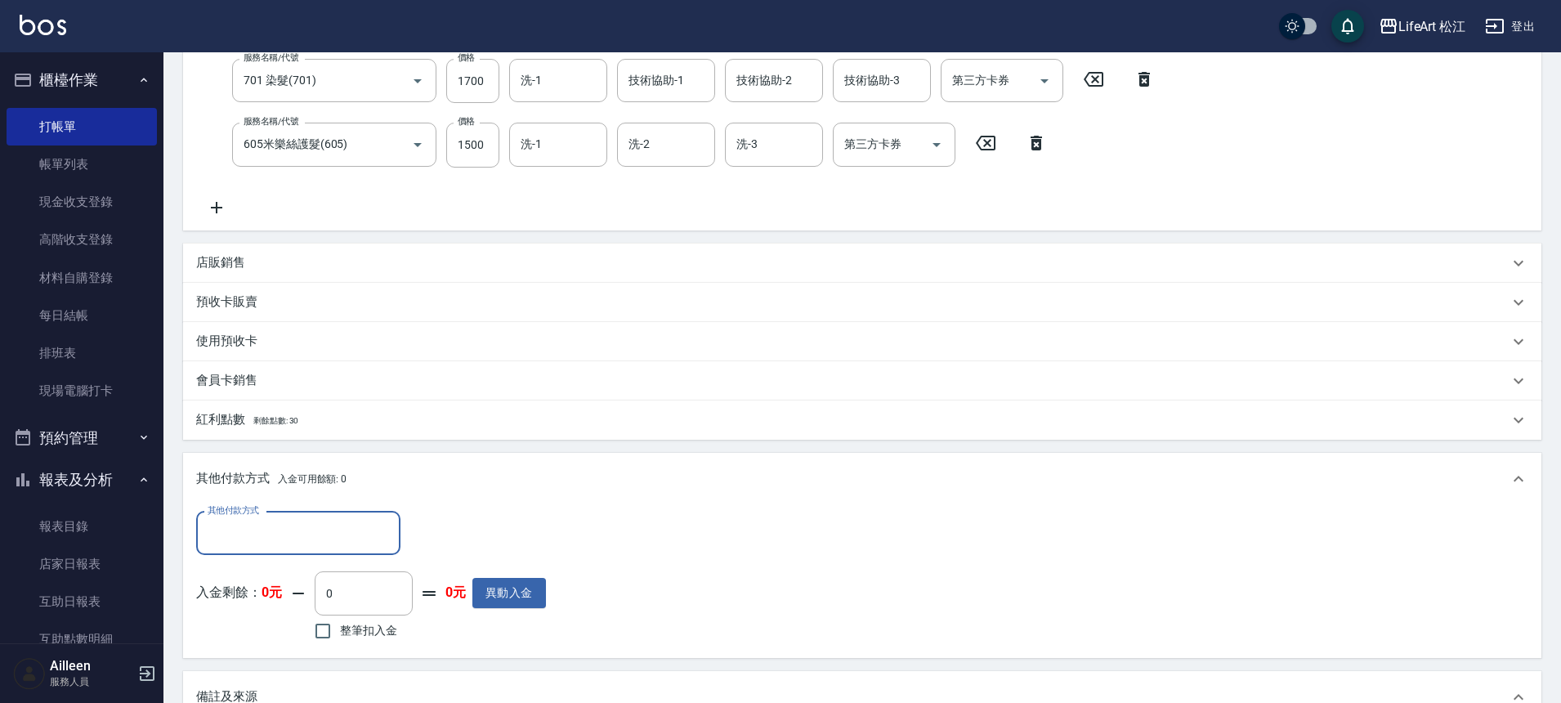
scroll to position [1, 0]
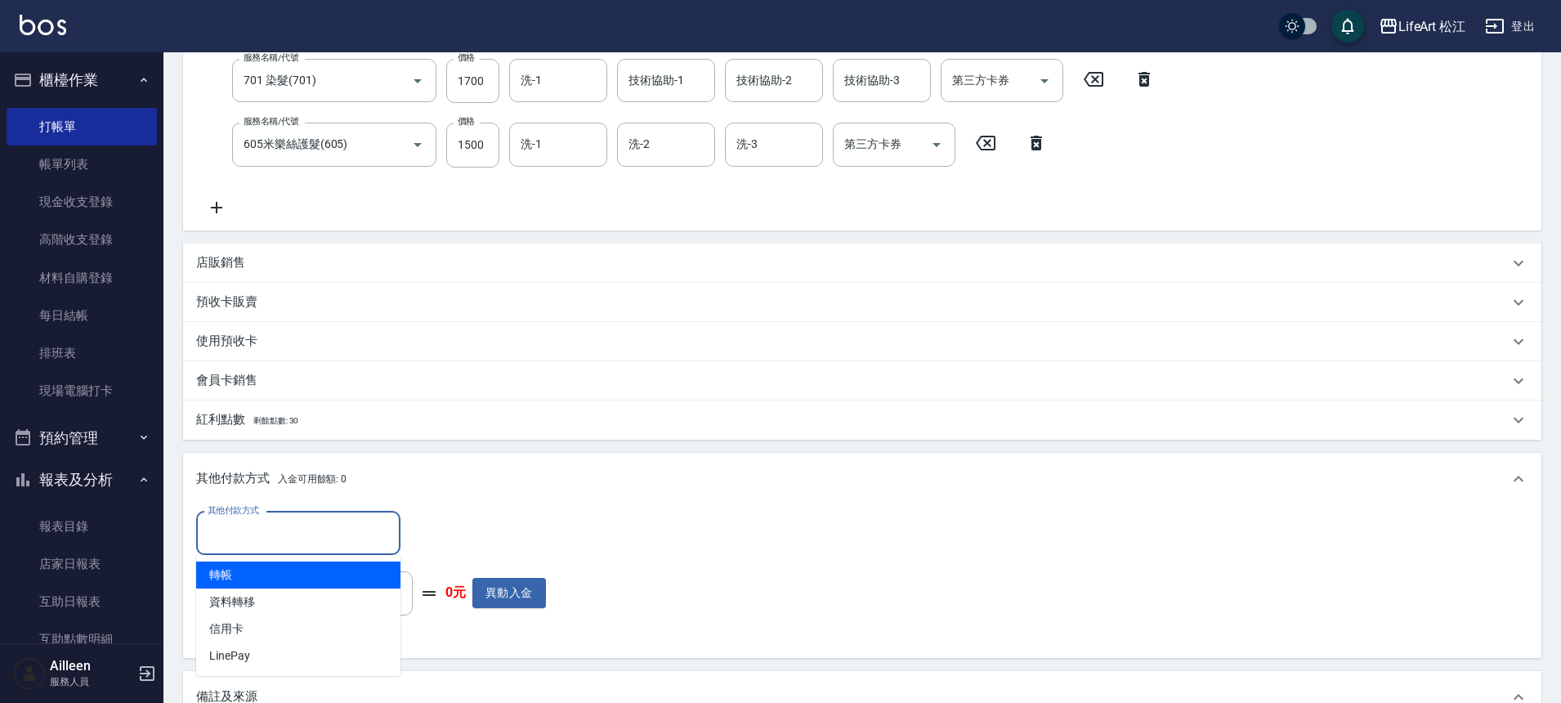
click at [242, 523] on input "其他付款方式" at bounding box center [299, 533] width 190 height 29
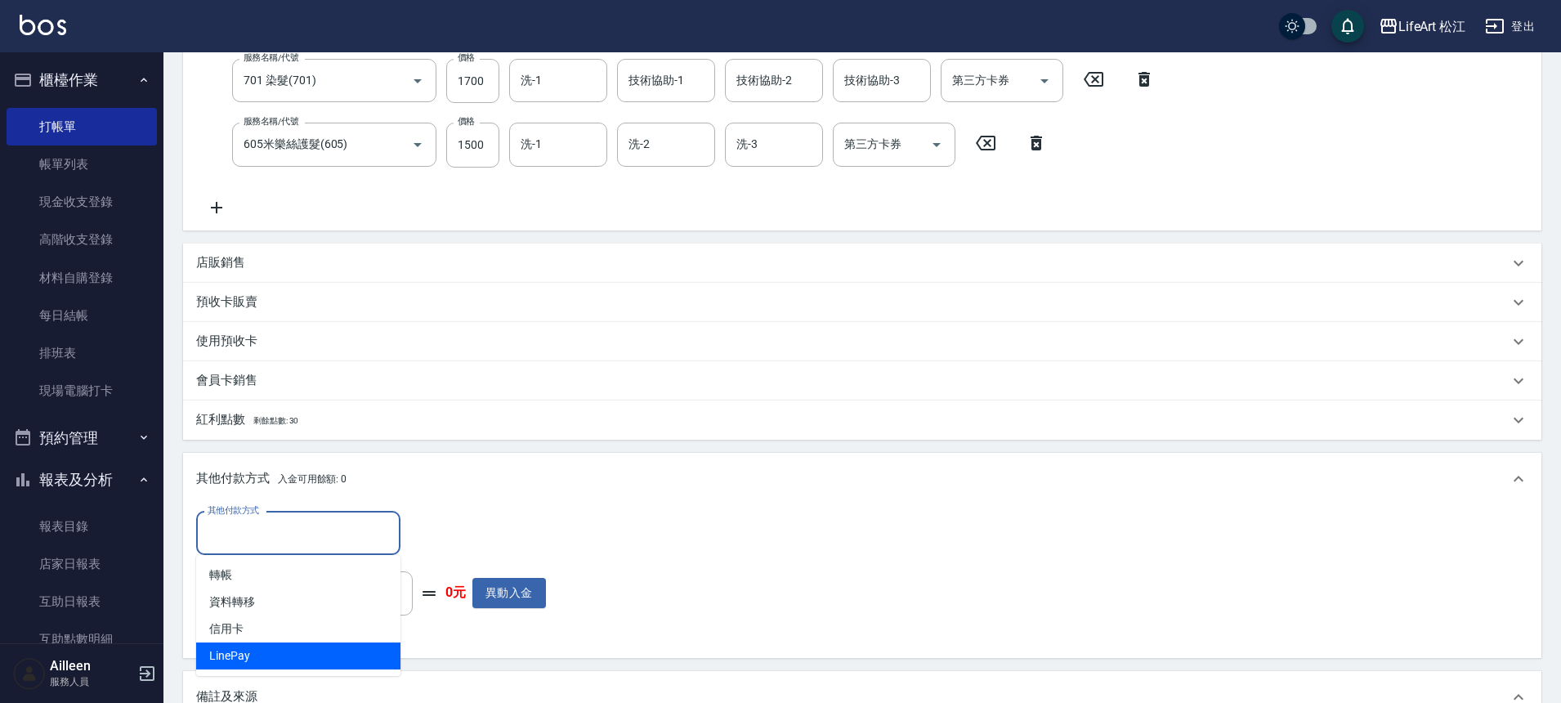
click at [240, 659] on span "LinePay" at bounding box center [298, 656] width 204 height 27
type input "LinePay"
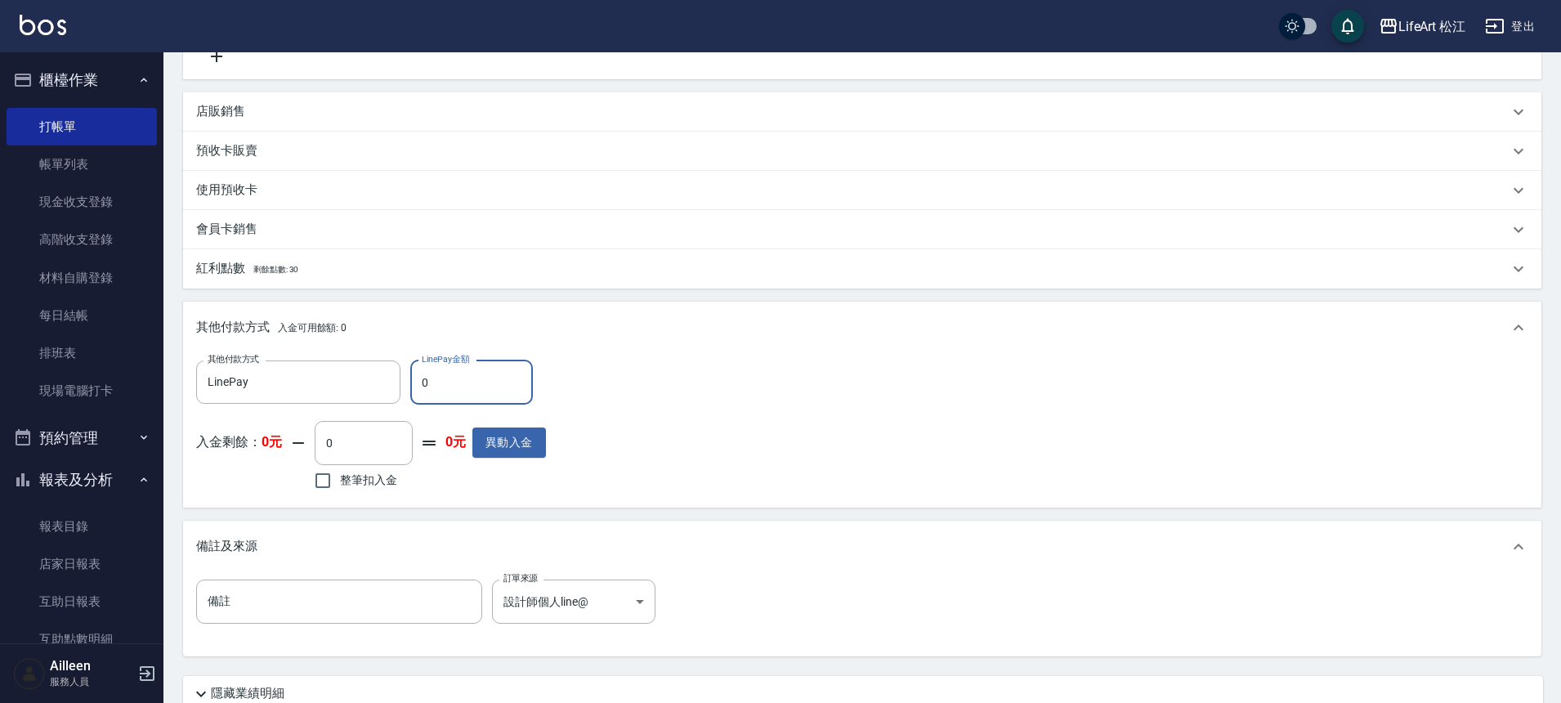
scroll to position [159, 0]
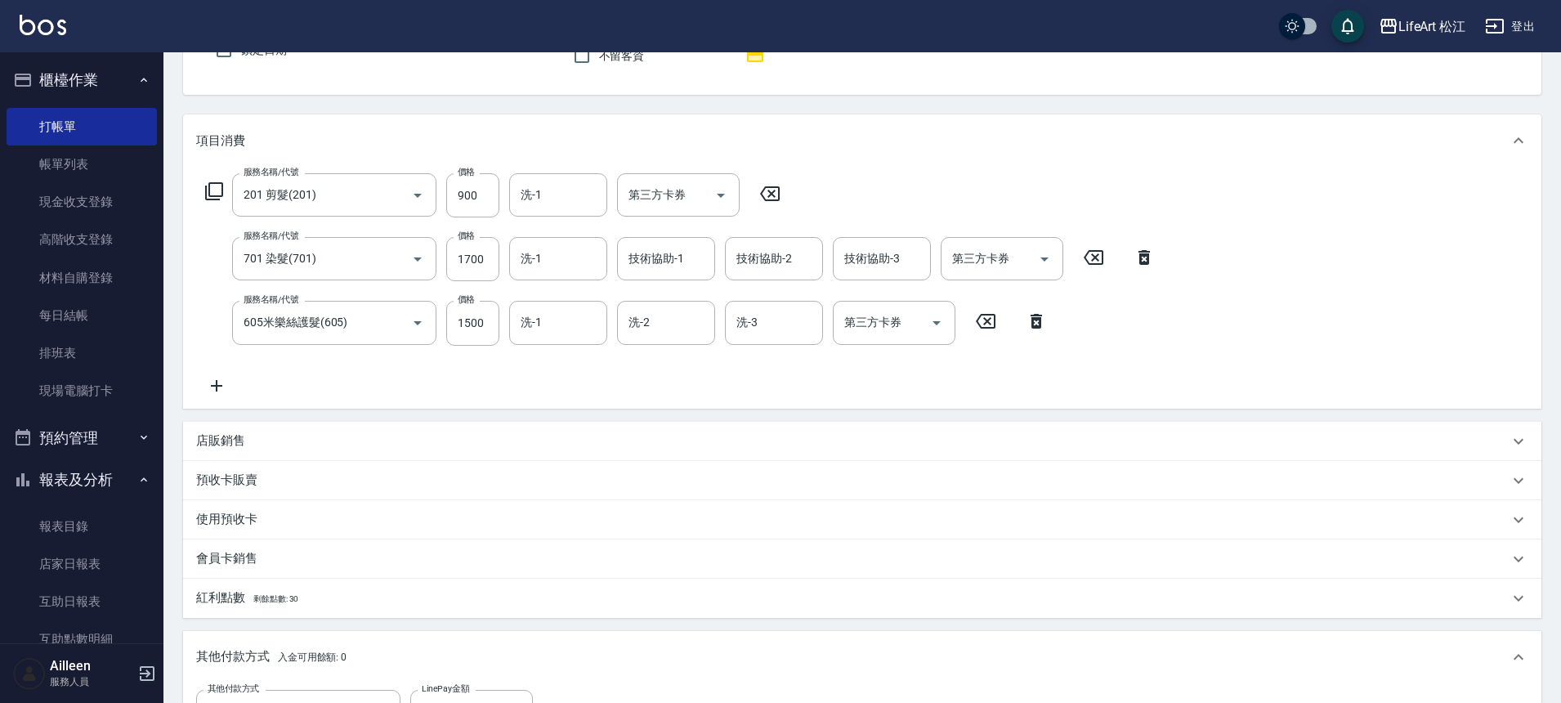
click at [231, 444] on p "店販銷售" at bounding box center [220, 440] width 49 height 17
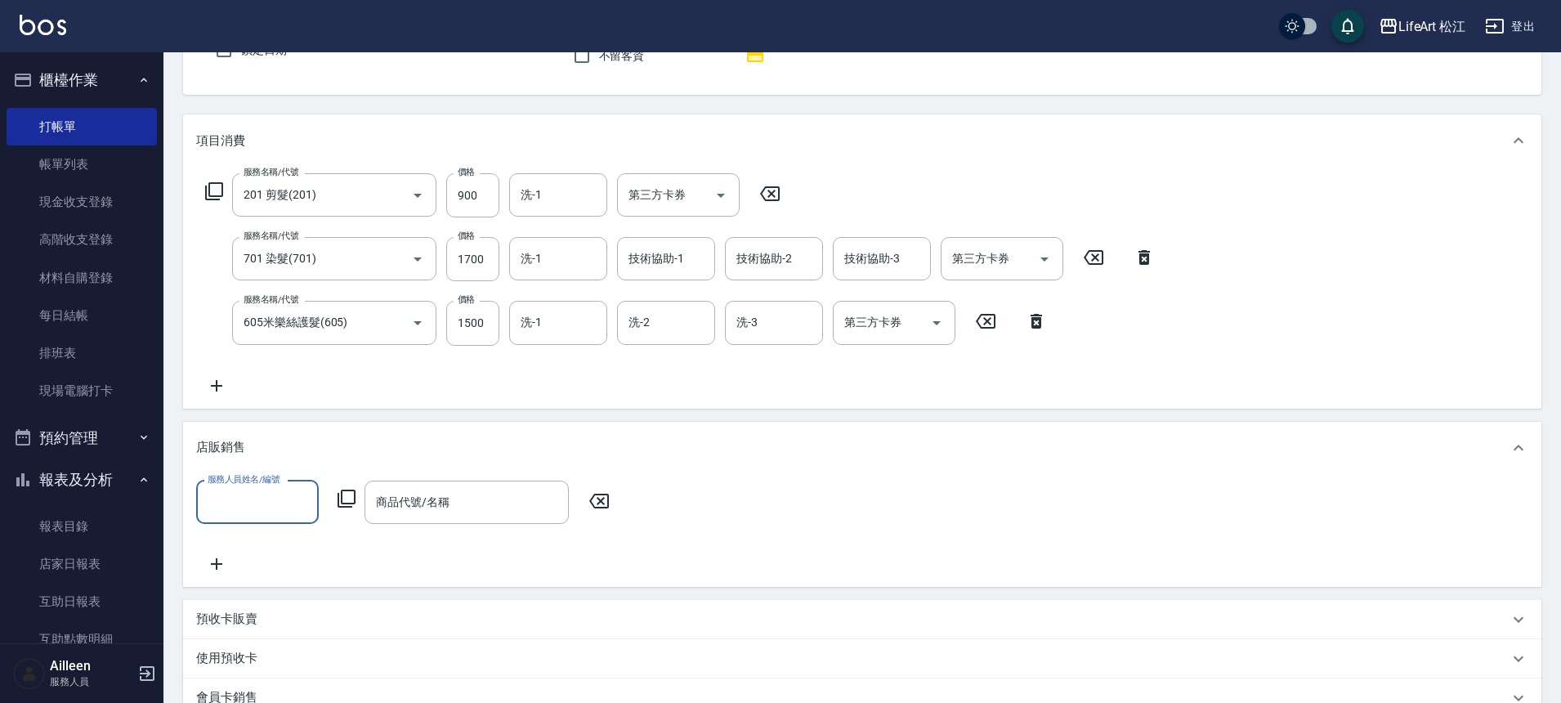
scroll to position [1, 0]
click at [231, 444] on p "店販銷售" at bounding box center [220, 447] width 49 height 17
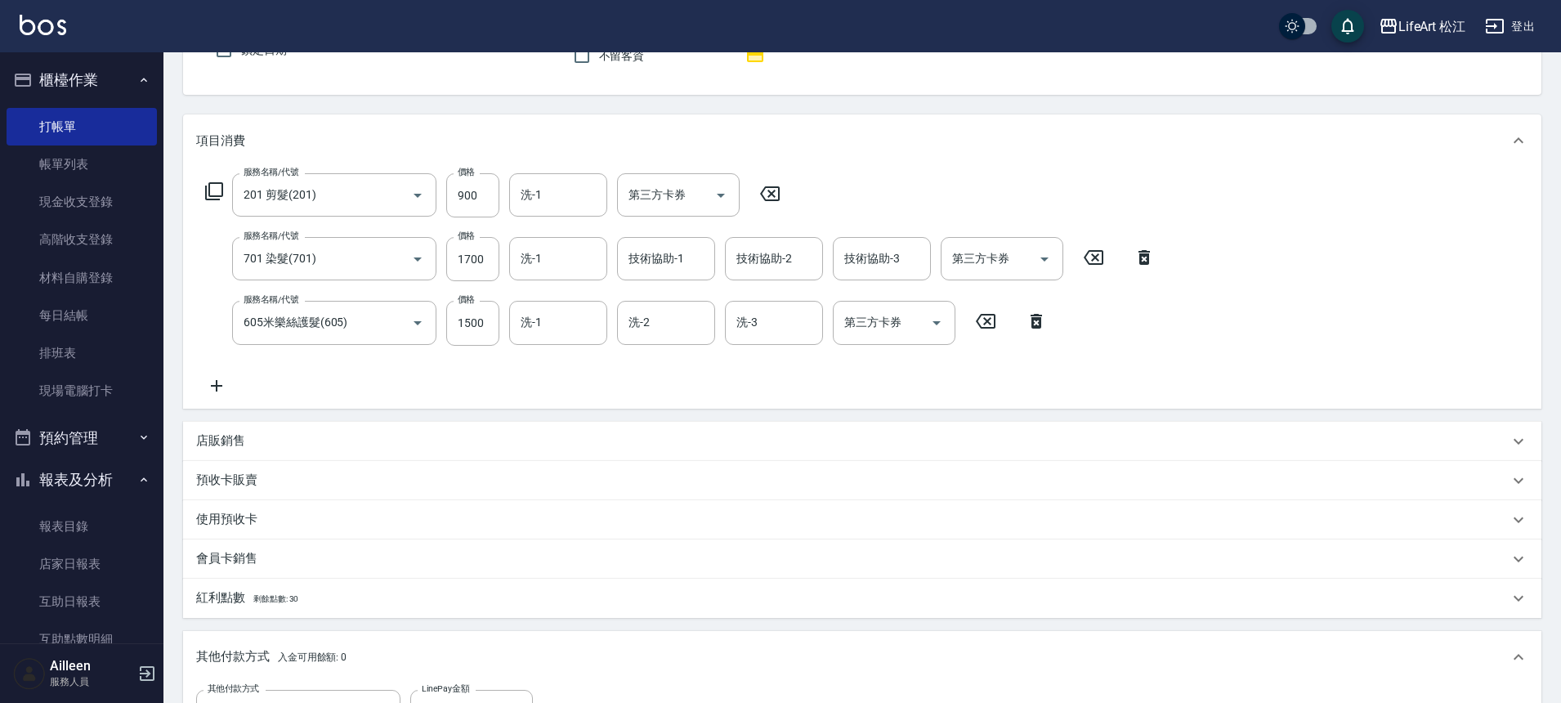
click at [253, 561] on p "會員卡銷售" at bounding box center [226, 558] width 61 height 17
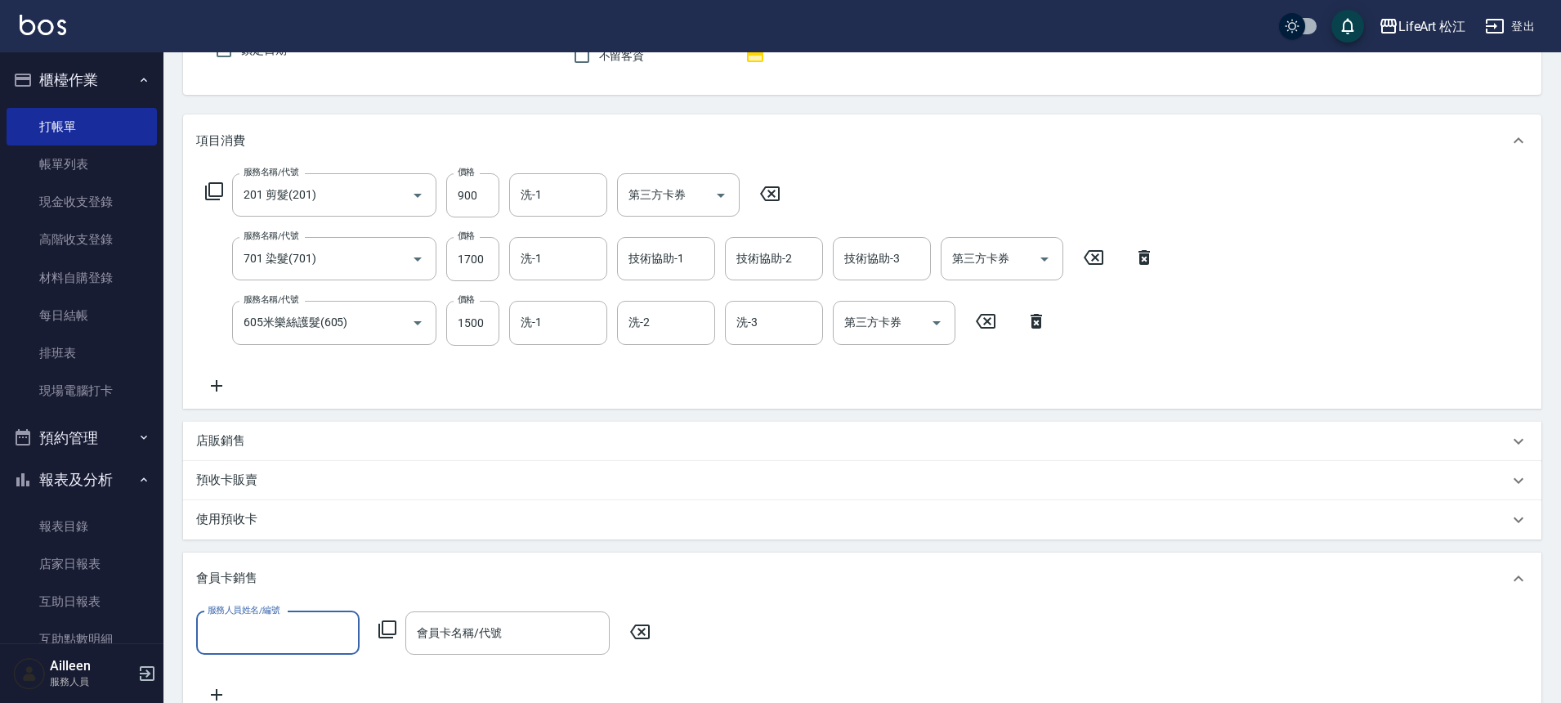
click at [274, 628] on input "服務人員姓名/編號" at bounding box center [278, 633] width 149 height 29
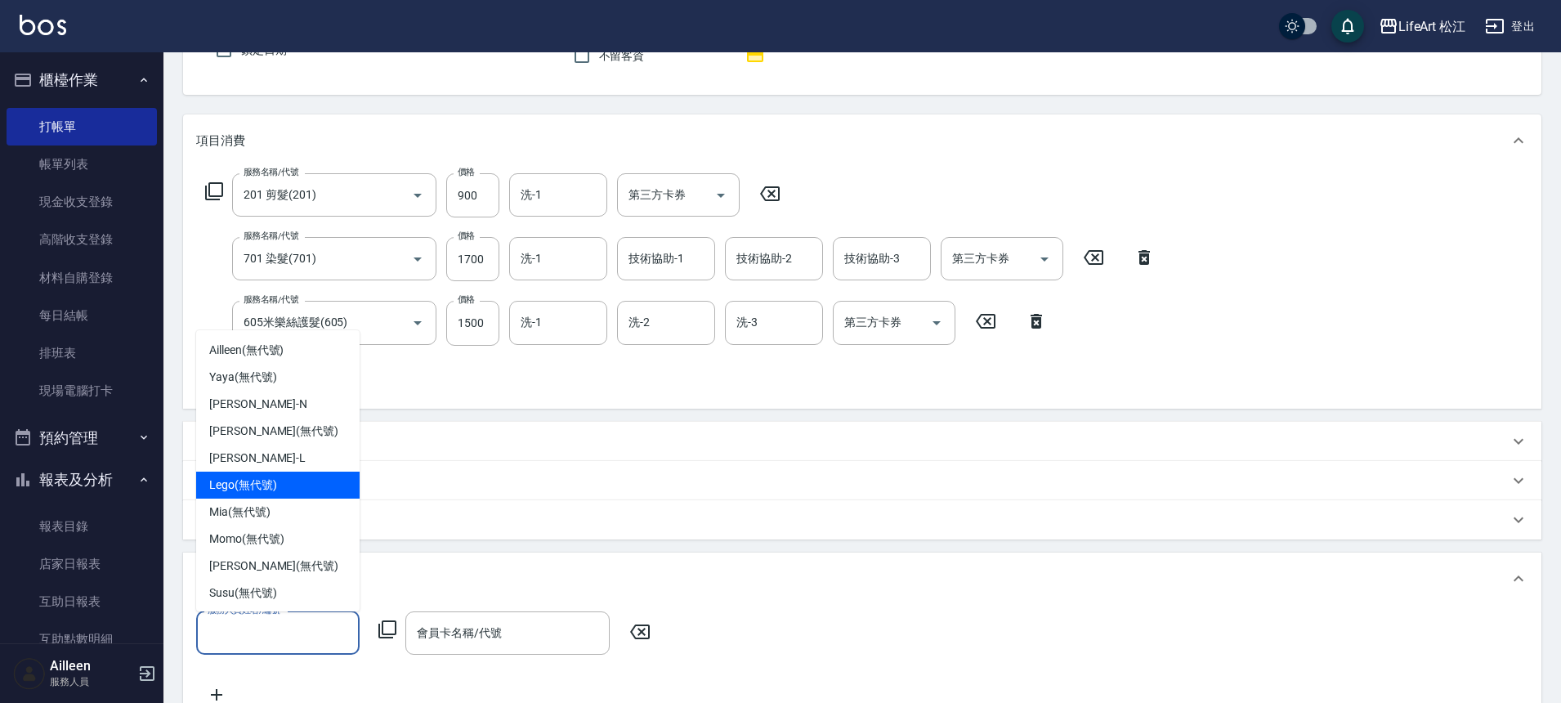
click at [281, 478] on div "Lego (無代號)" at bounding box center [277, 485] width 163 height 27
type input "Lego(無代號)"
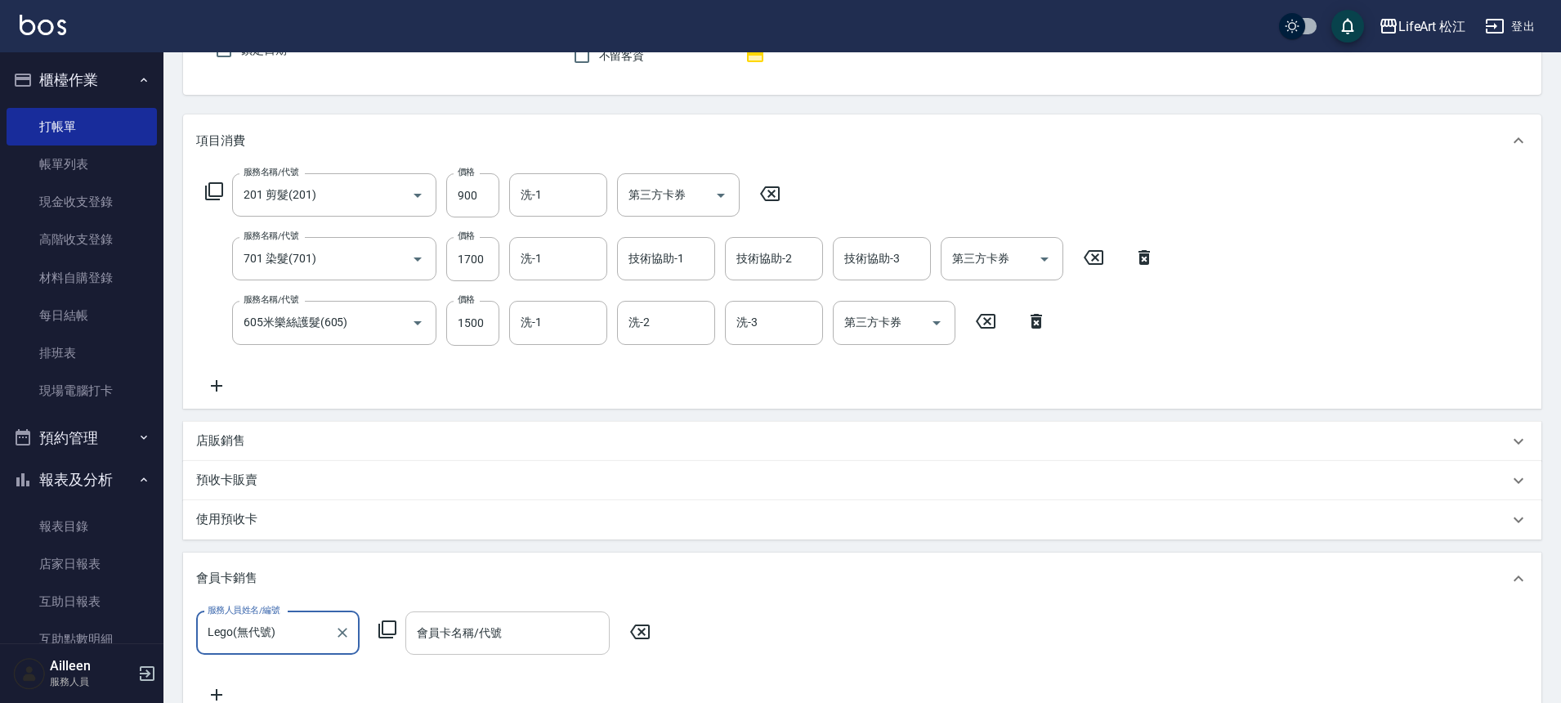
click at [496, 619] on input "會員卡名稱/代號" at bounding box center [508, 633] width 190 height 29
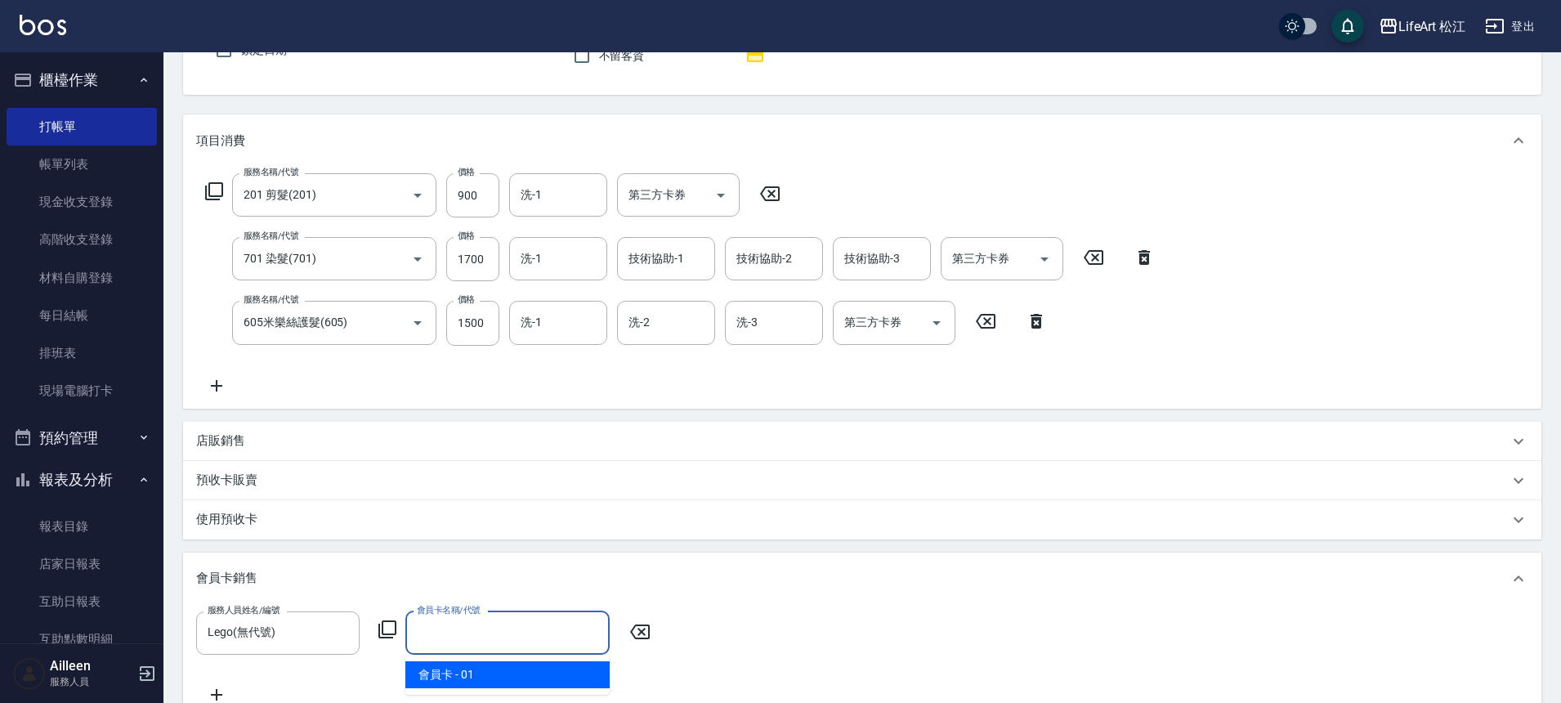
click at [476, 674] on span "會員卡 - 01" at bounding box center [507, 674] width 204 height 27
type input "會員卡-0天"
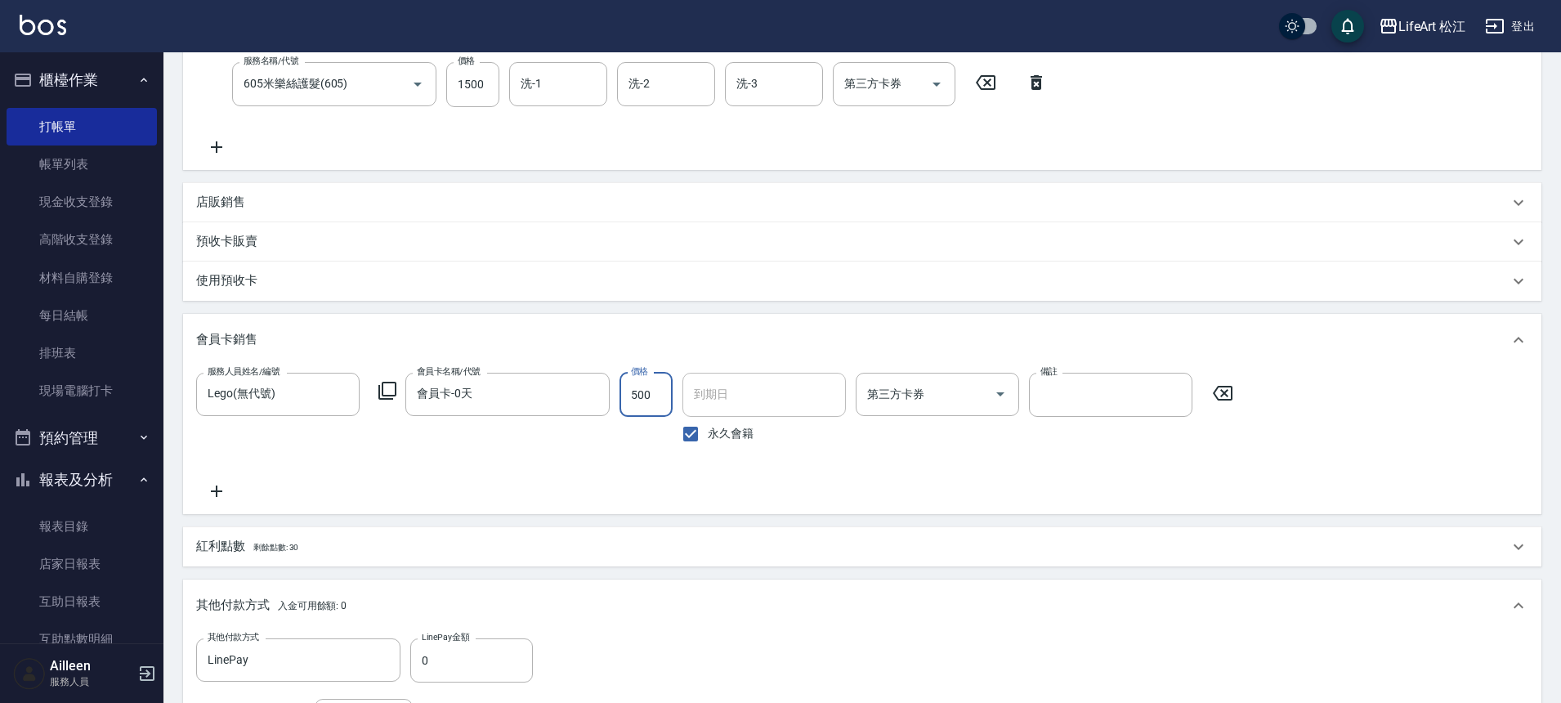
scroll to position [466, 0]
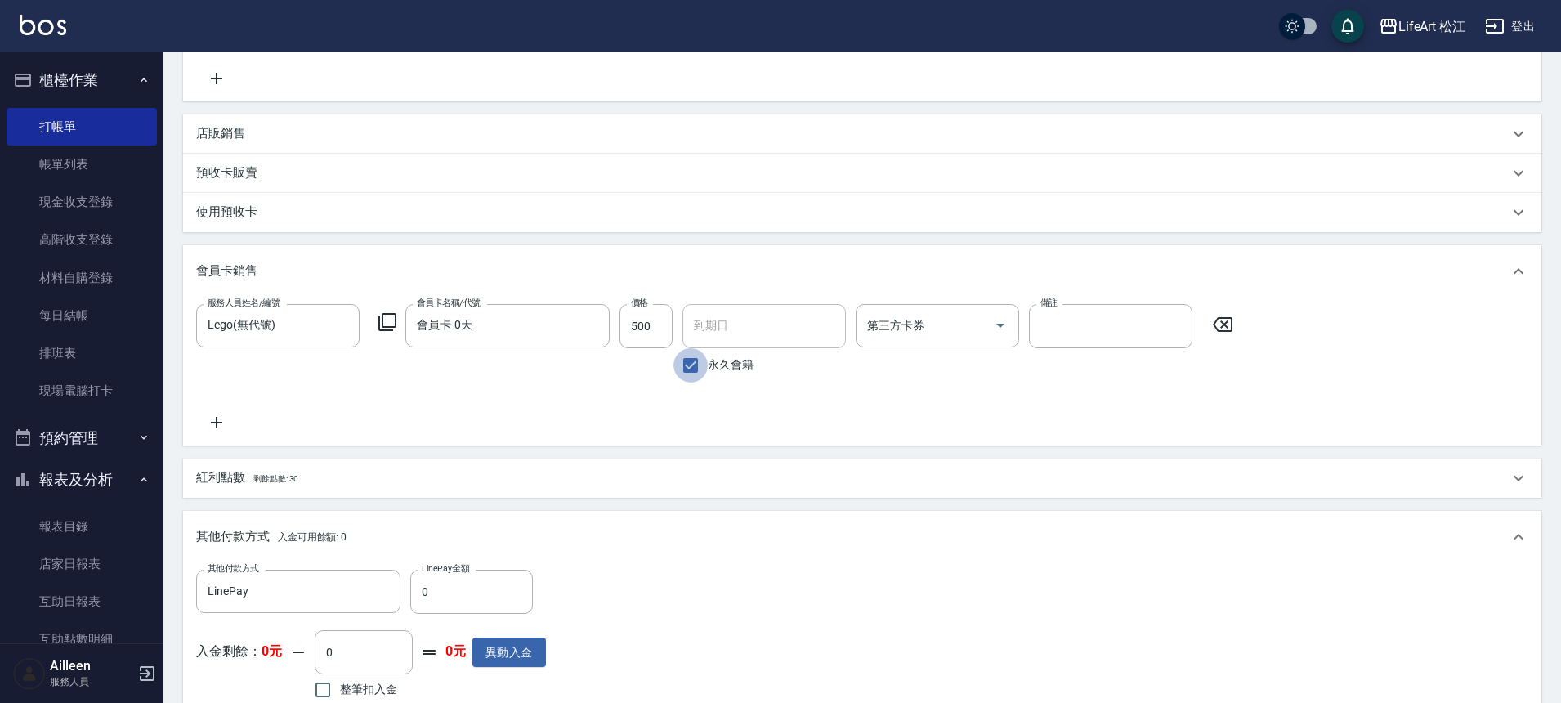
click at [694, 358] on input "永久會籍" at bounding box center [691, 365] width 34 height 34
checkbox input "false"
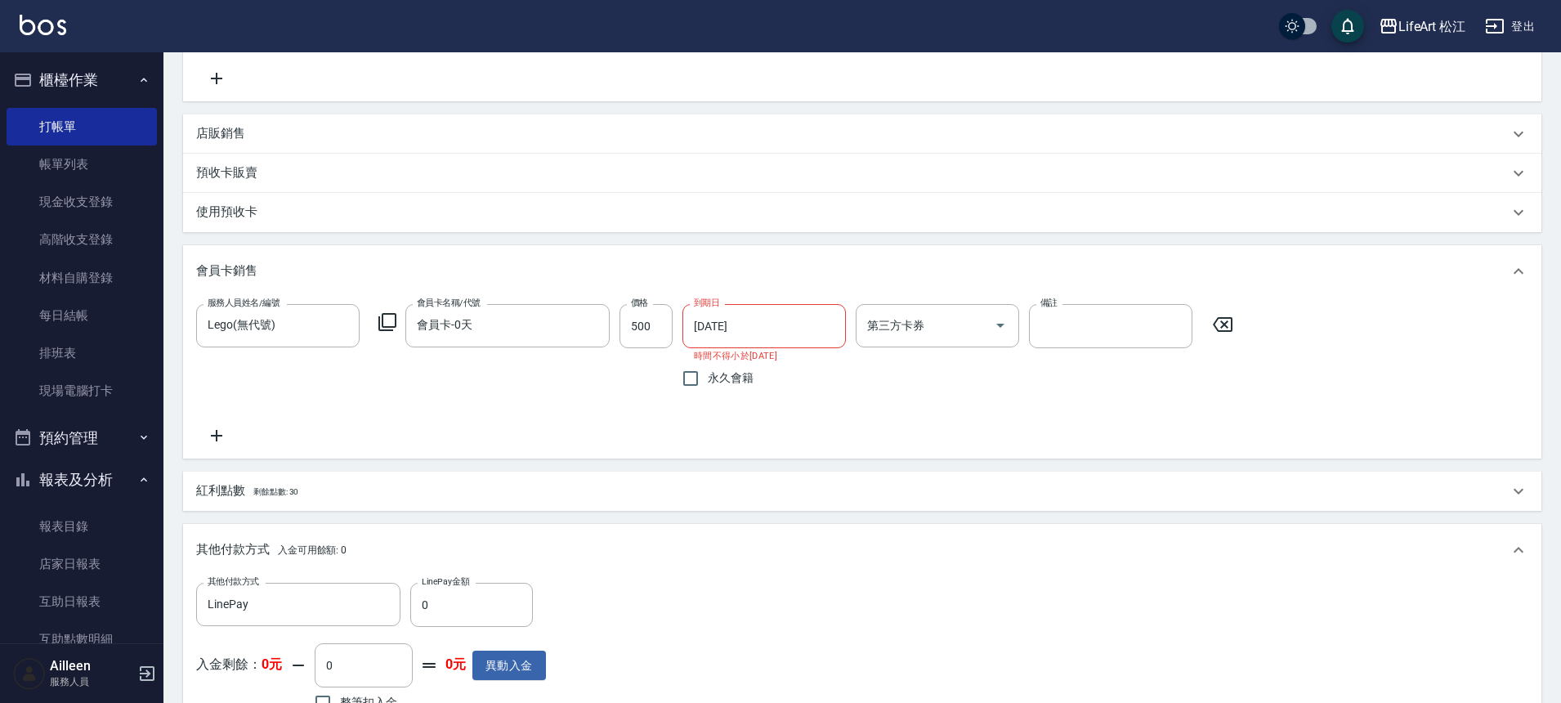
click at [719, 333] on input "[DATE]" at bounding box center [759, 326] width 152 height 44
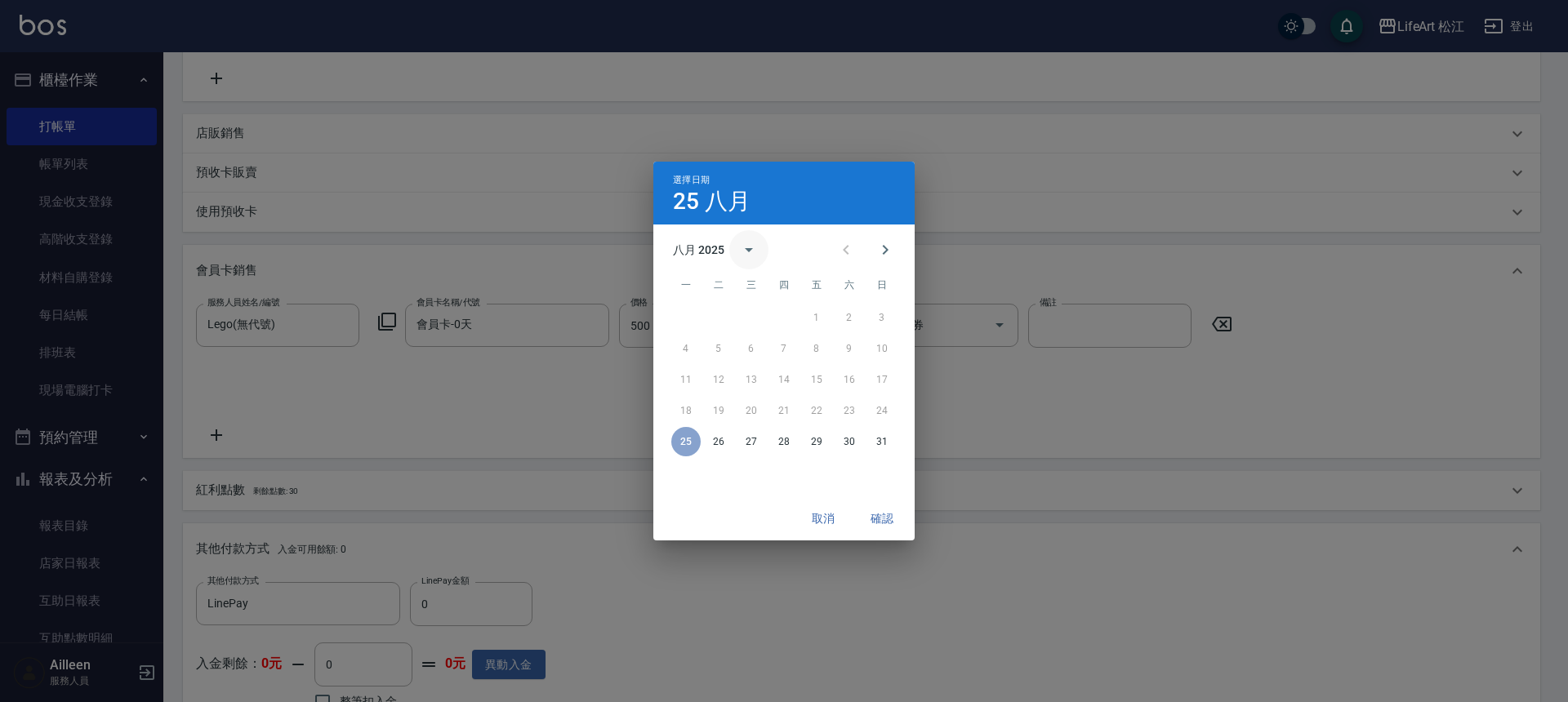
click at [756, 254] on icon "calendar view is open, switch to year view" at bounding box center [749, 250] width 20 height 20
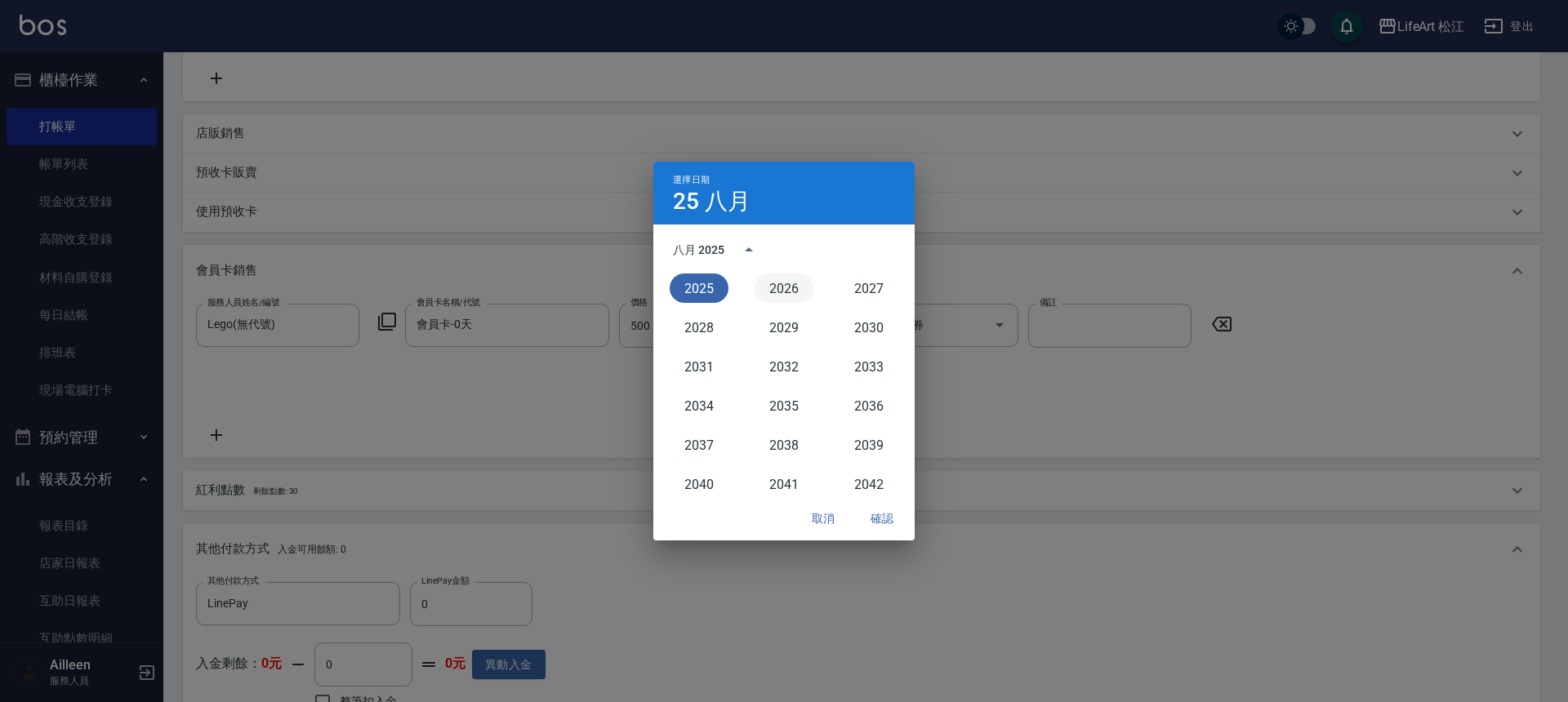
click at [779, 291] on button "2026" at bounding box center [783, 288] width 59 height 29
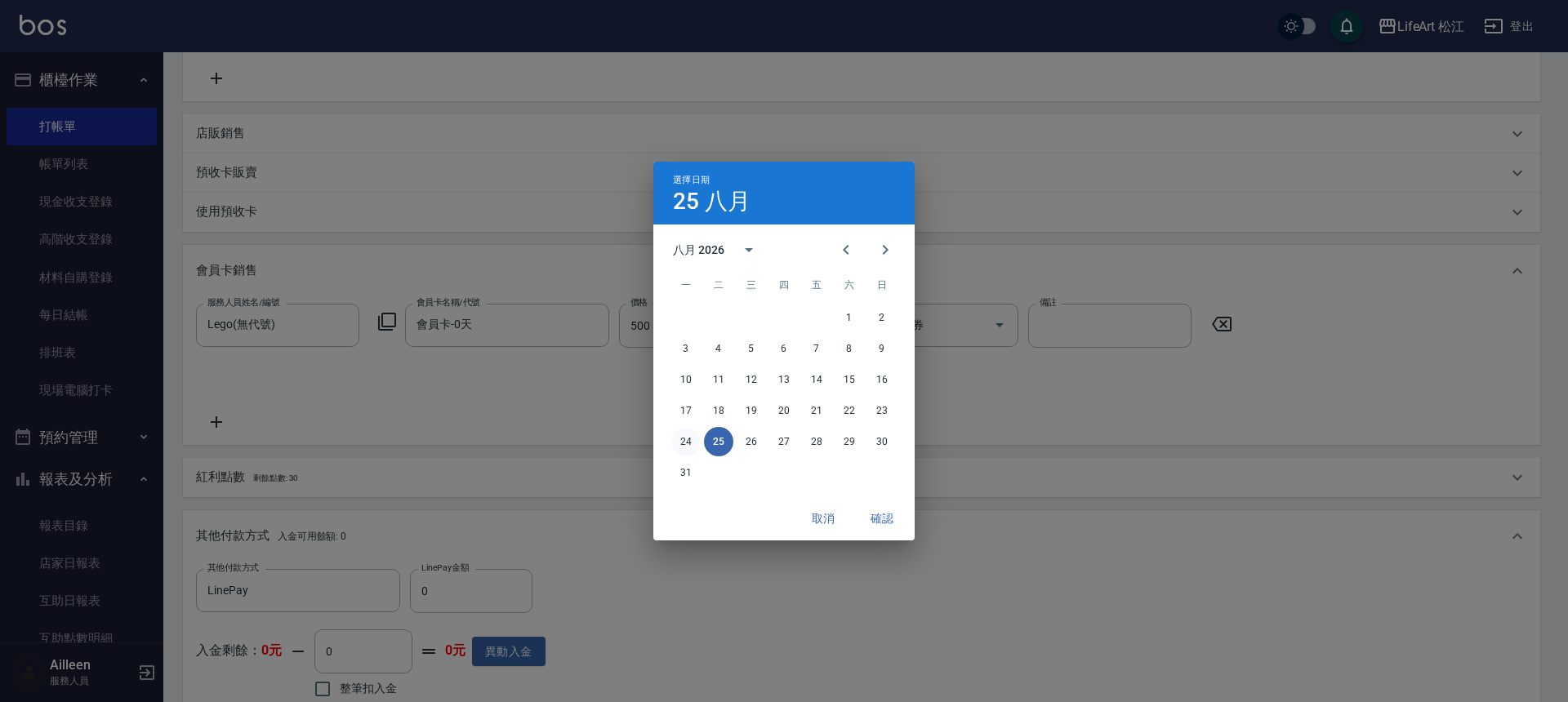
click at [687, 441] on button "24" at bounding box center [685, 441] width 29 height 29
type input "[DATE]"
click at [875, 515] on button "確認" at bounding box center [882, 518] width 52 height 30
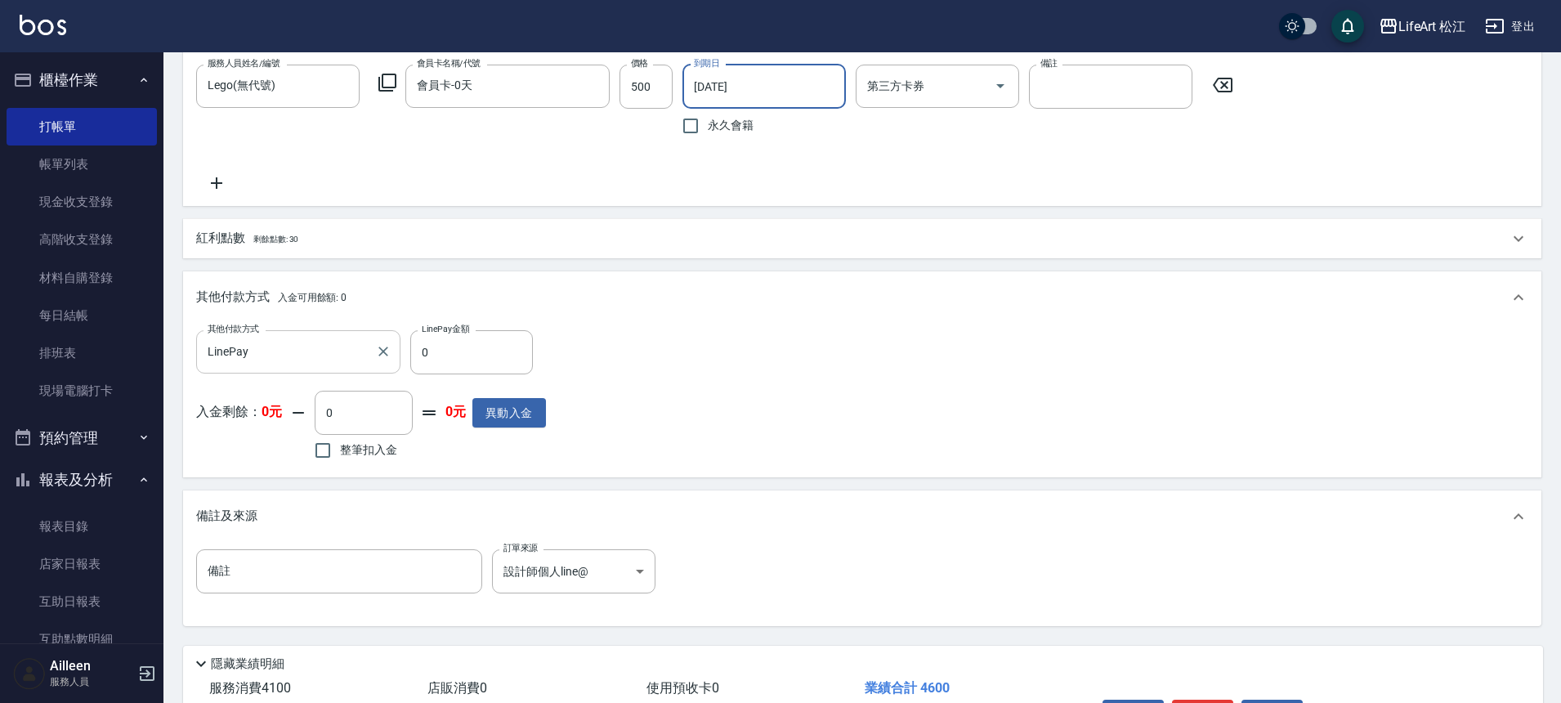
scroll to position [775, 0]
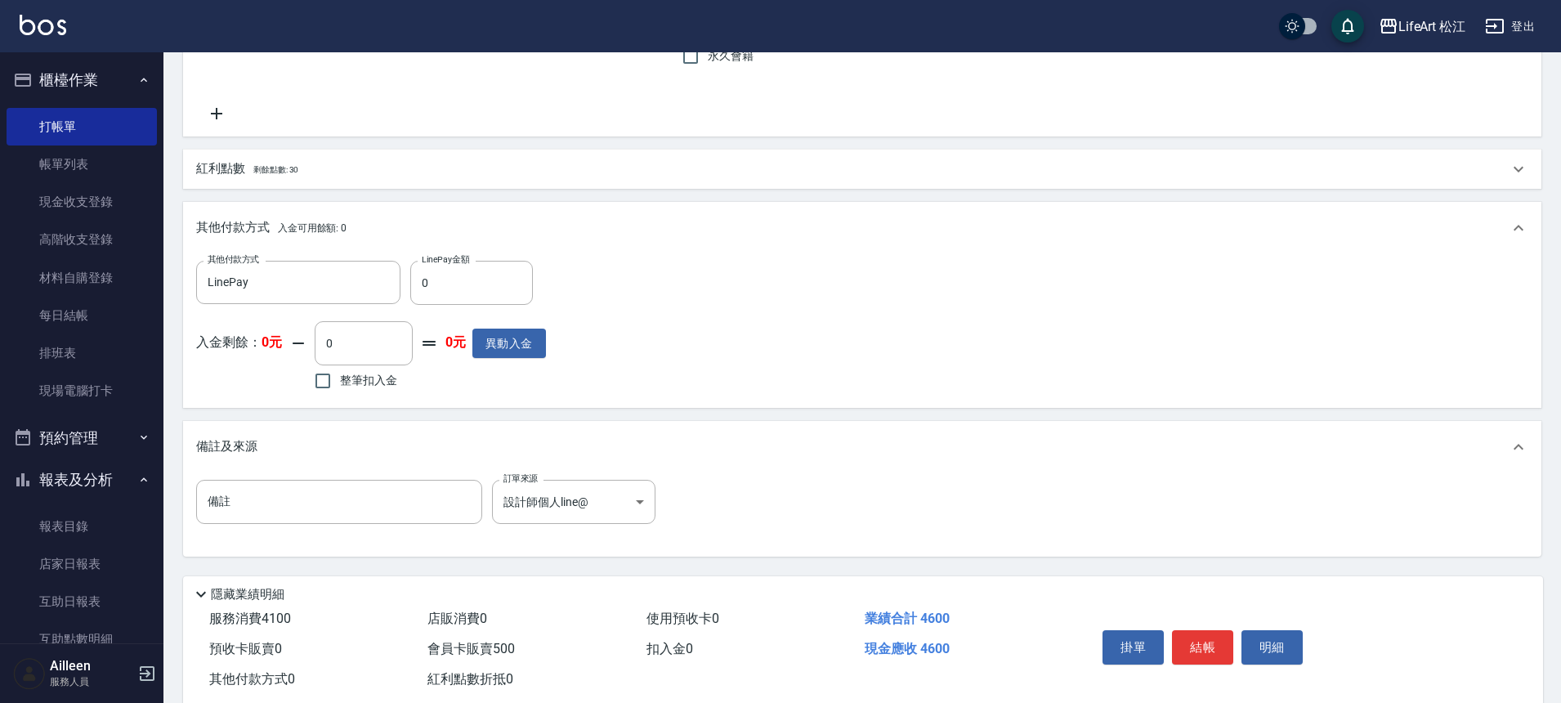
click at [228, 166] on p "紅利點數 剩餘點數: 30" at bounding box center [247, 169] width 102 height 18
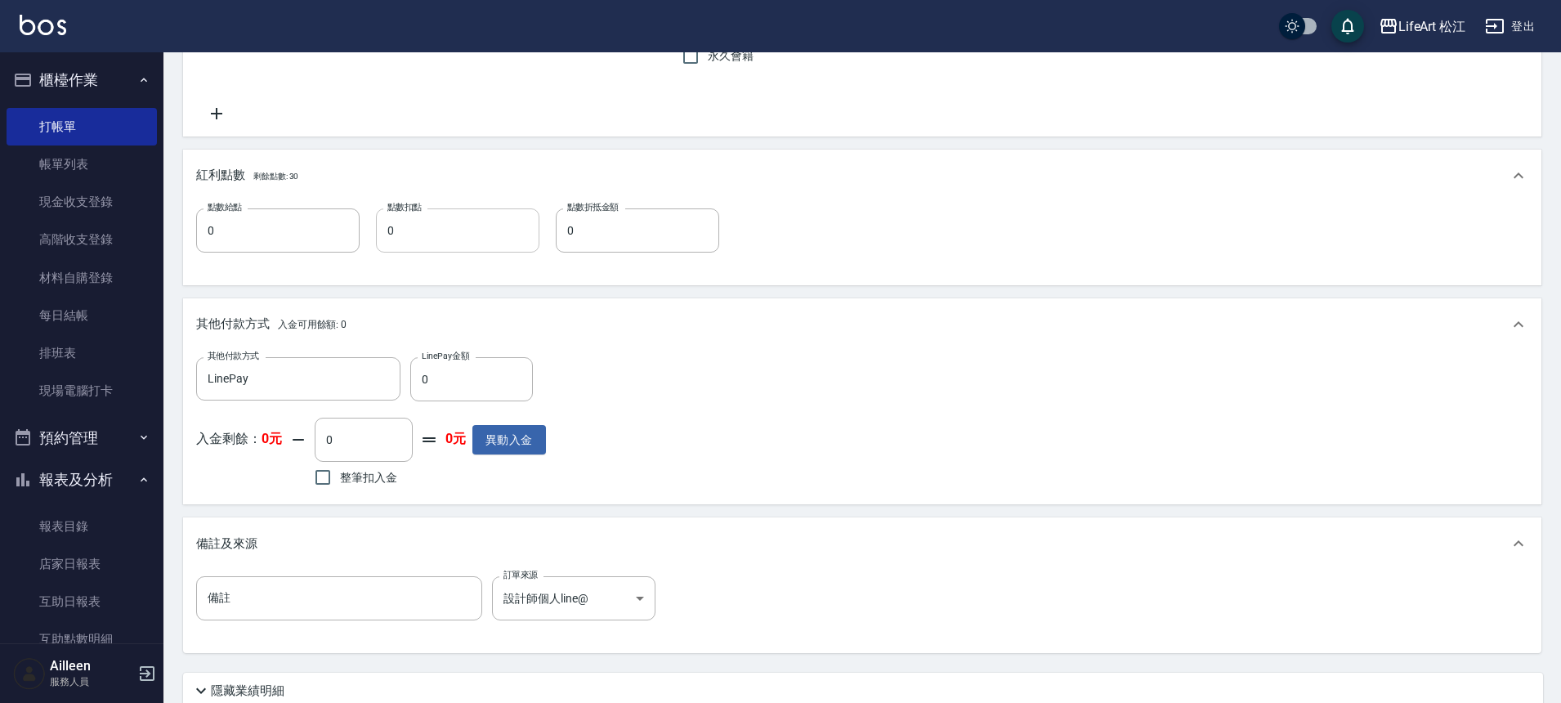
click at [398, 227] on input "0" at bounding box center [457, 230] width 163 height 44
type input "30"
click at [576, 229] on input "0" at bounding box center [637, 230] width 163 height 44
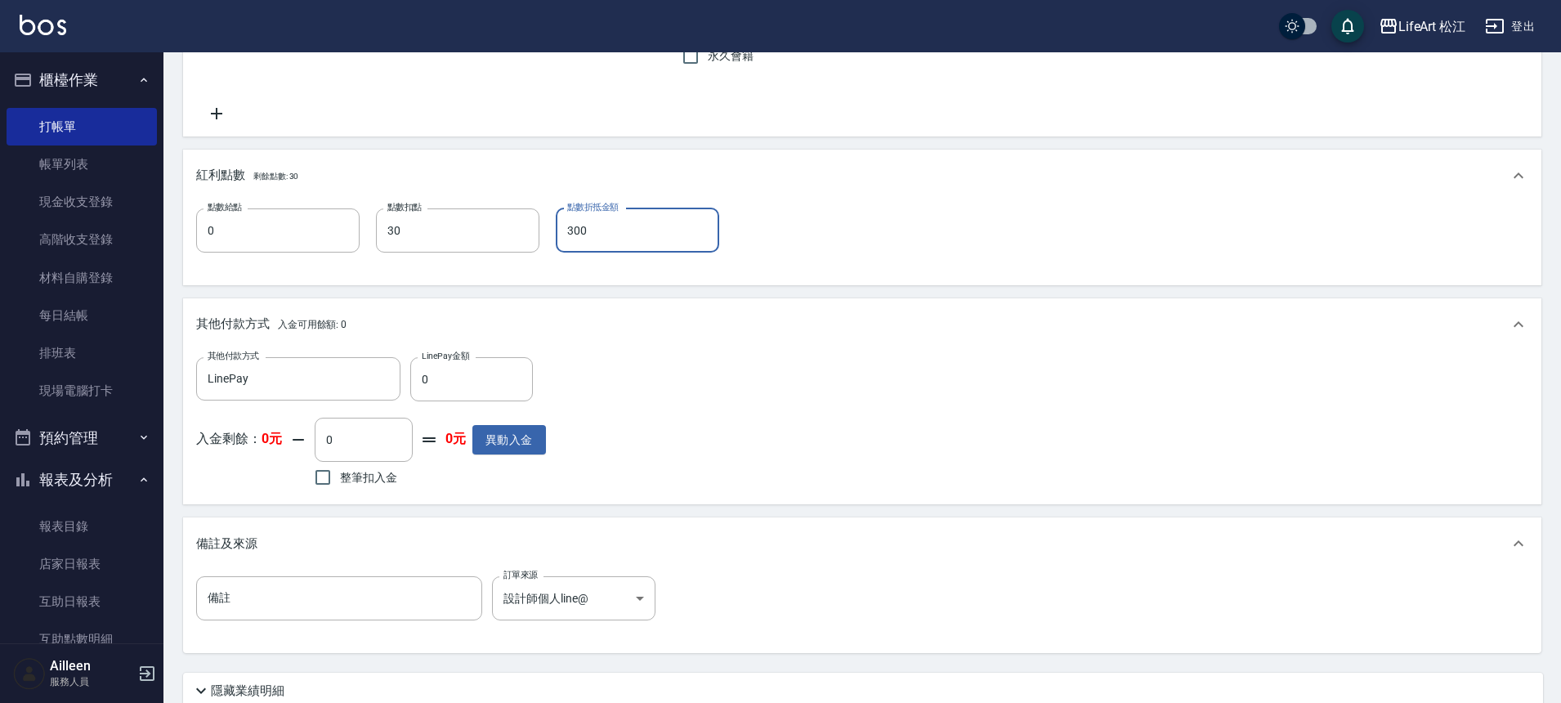
type input "300"
click at [570, 274] on div "點數給點 0 點數給點 點數扣點 30 點數扣點 點數折抵金額 300 點數折抵金額" at bounding box center [862, 243] width 1359 height 83
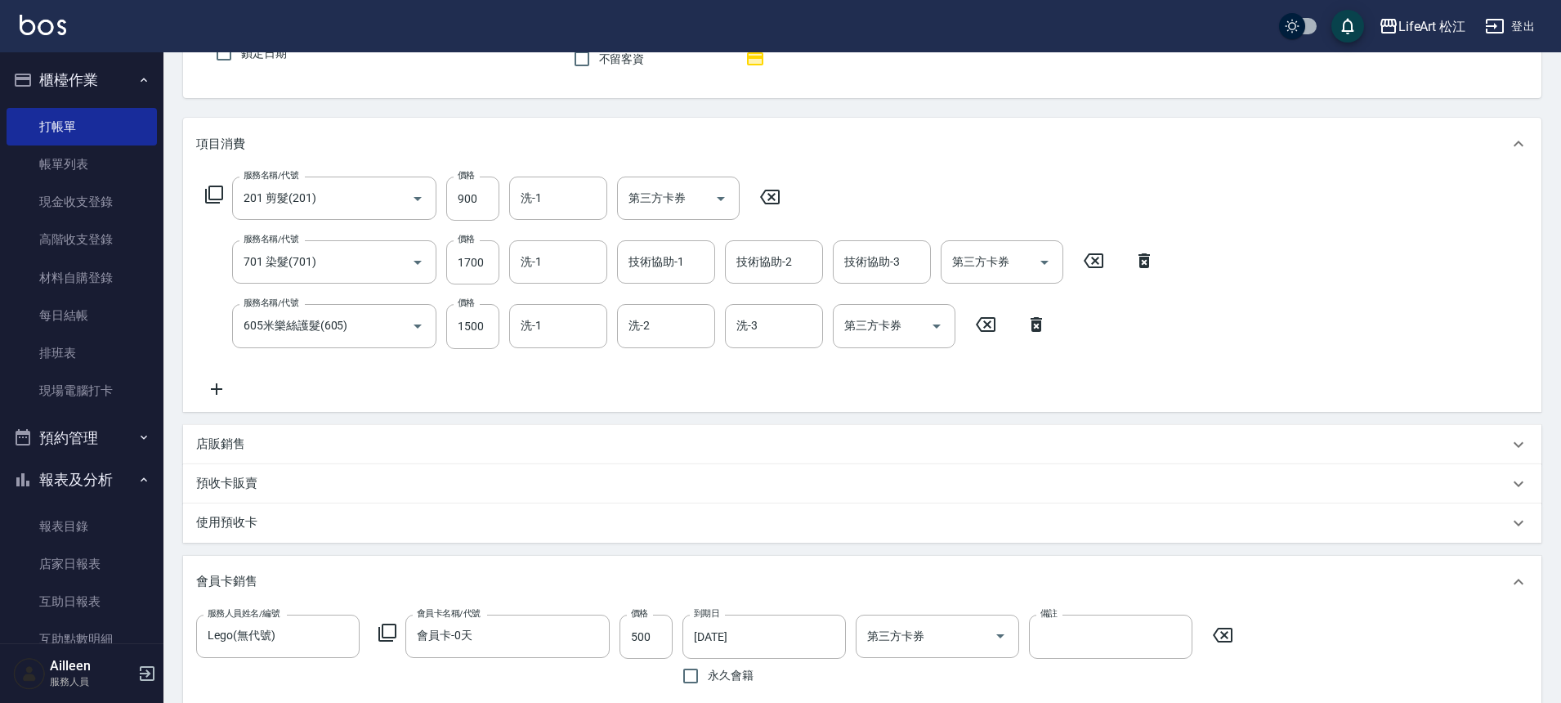
scroll to position [95, 0]
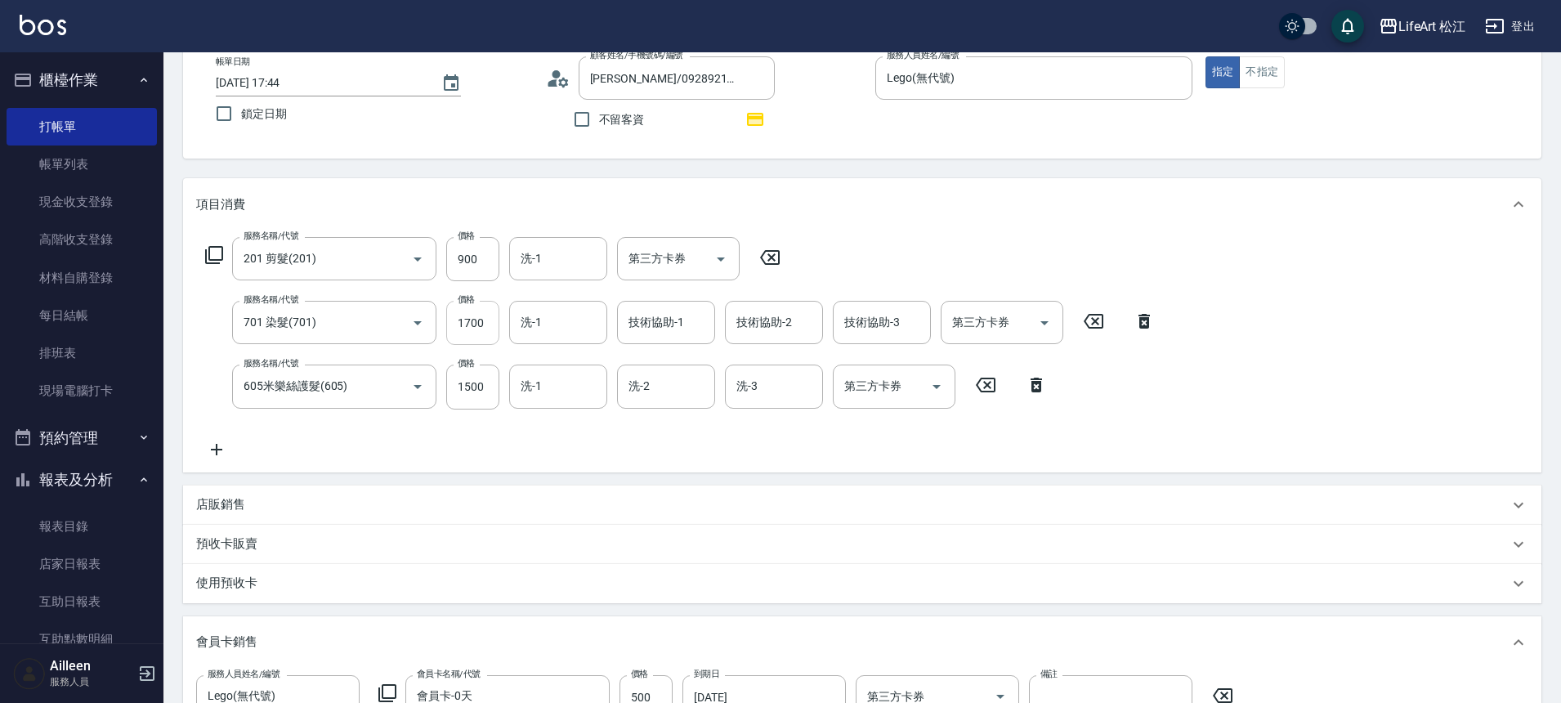
click at [481, 327] on input "1700" at bounding box center [472, 323] width 53 height 44
type input "2000"
click at [422, 468] on div "服務名稱/代號 201 剪髮(201) 服務名稱/代號 價格 900 價格 洗-1 洗-1 第三方卡券 第三方卡券 服務名稱/代號 701 染髮(701) 服…" at bounding box center [862, 351] width 1359 height 241
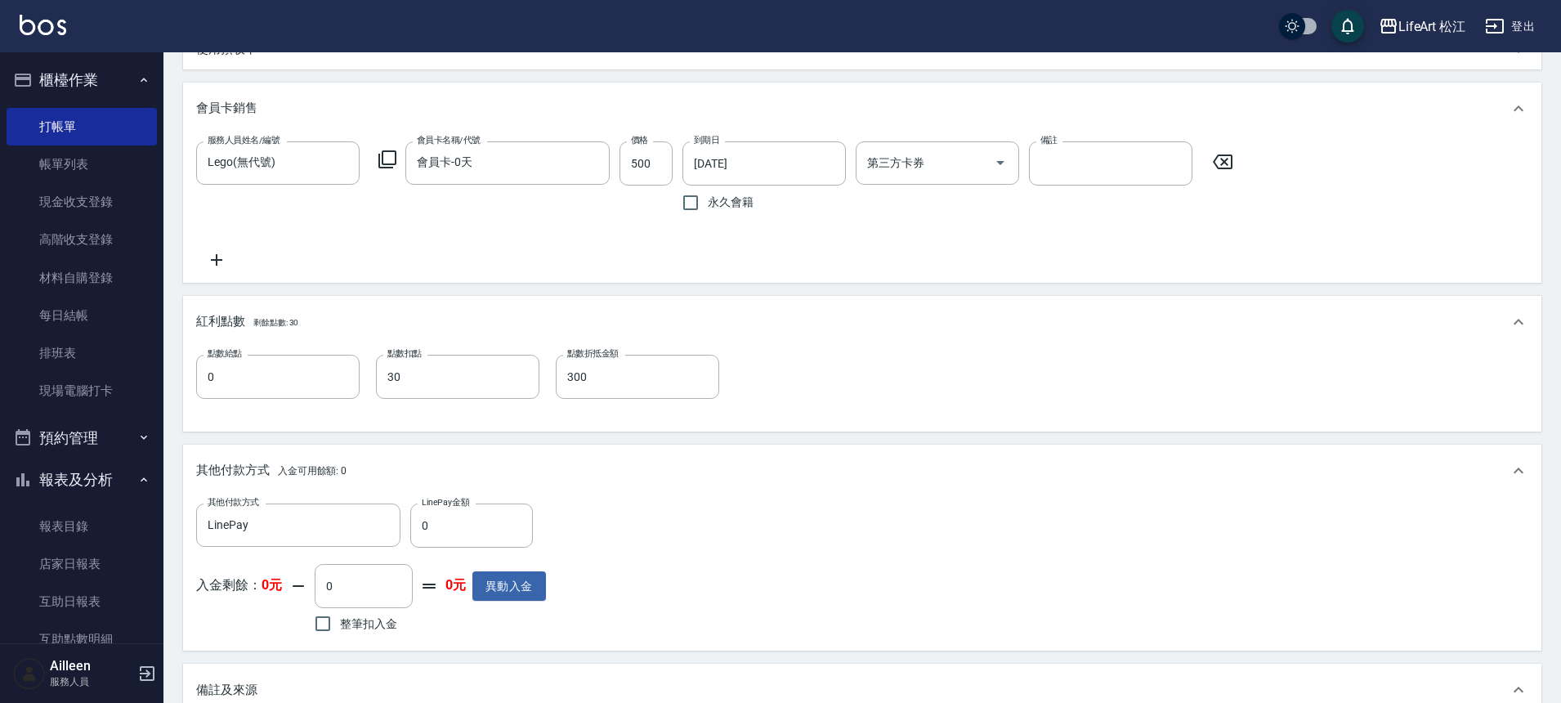
scroll to position [625, 0]
click at [270, 375] on input "0" at bounding box center [277, 381] width 163 height 44
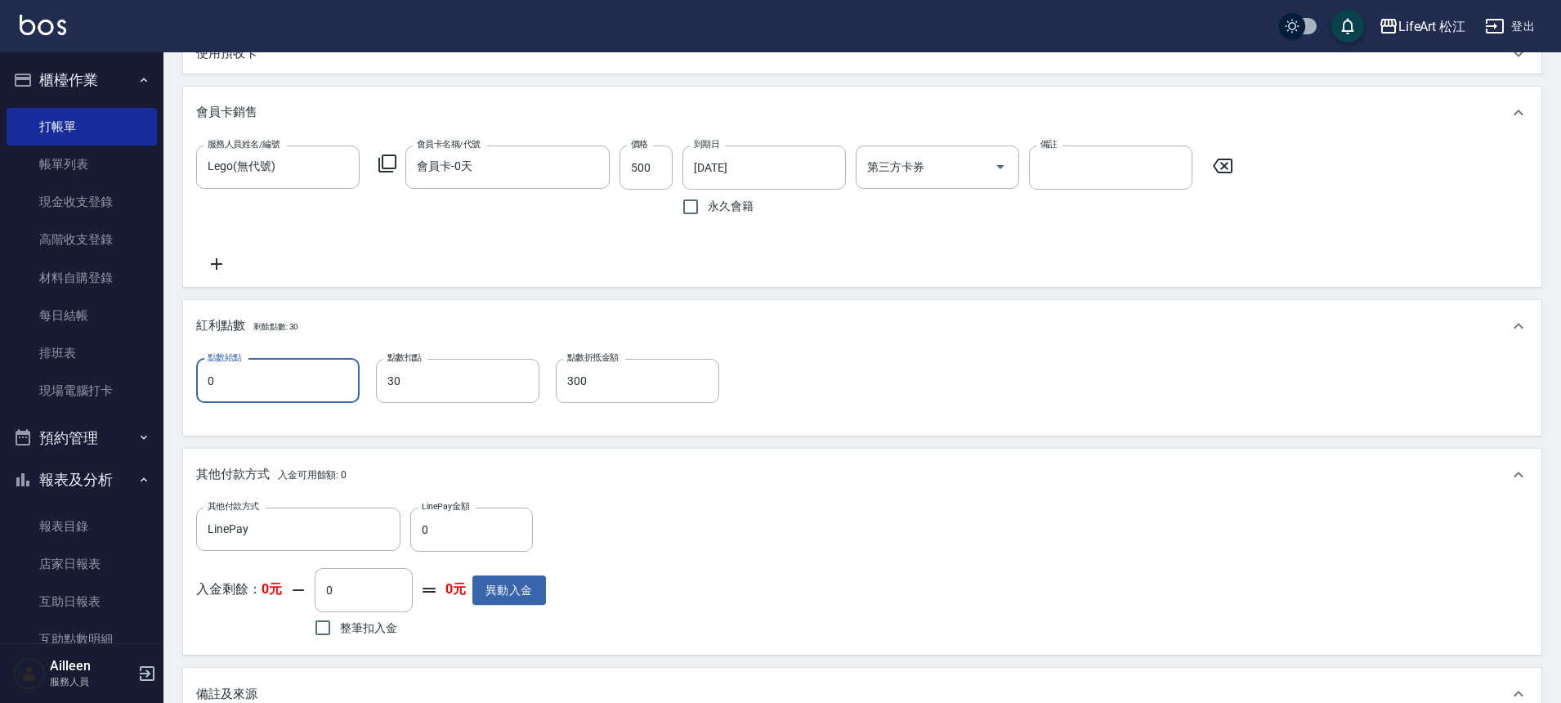
click at [270, 375] on input "0" at bounding box center [277, 381] width 163 height 44
type input "9"
click at [987, 396] on div "點數給點 9 點數給點 點數扣點 30 點數扣點 點數折抵金額 300 點數折抵金額" at bounding box center [862, 391] width 1333 height 64
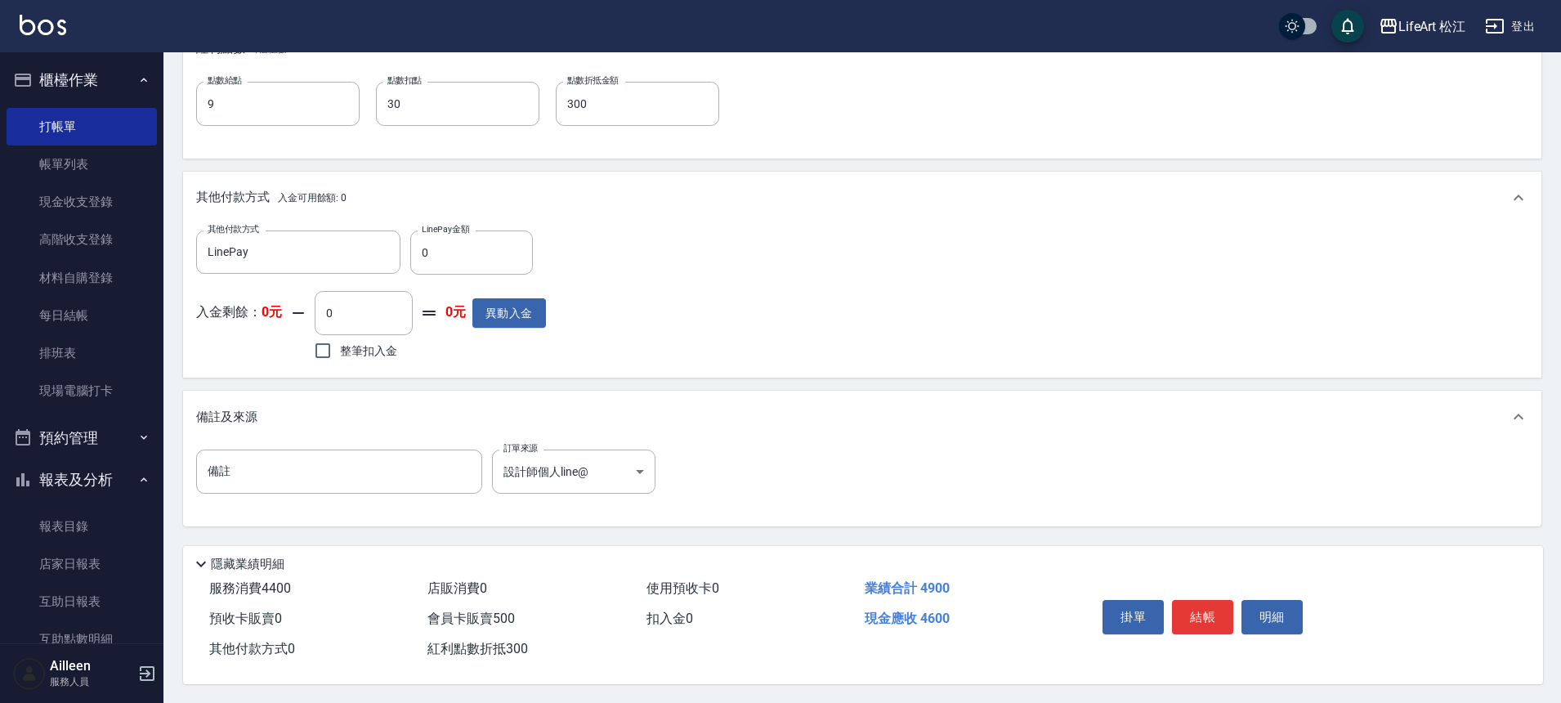
scroll to position [910, 0]
click at [458, 464] on input "備註" at bounding box center [339, 471] width 286 height 44
type input "s"
type input "補染髮根贈送髮色彩療護"
click at [1189, 616] on button "結帳" at bounding box center [1202, 616] width 61 height 34
